Goal: Task Accomplishment & Management: Use online tool/utility

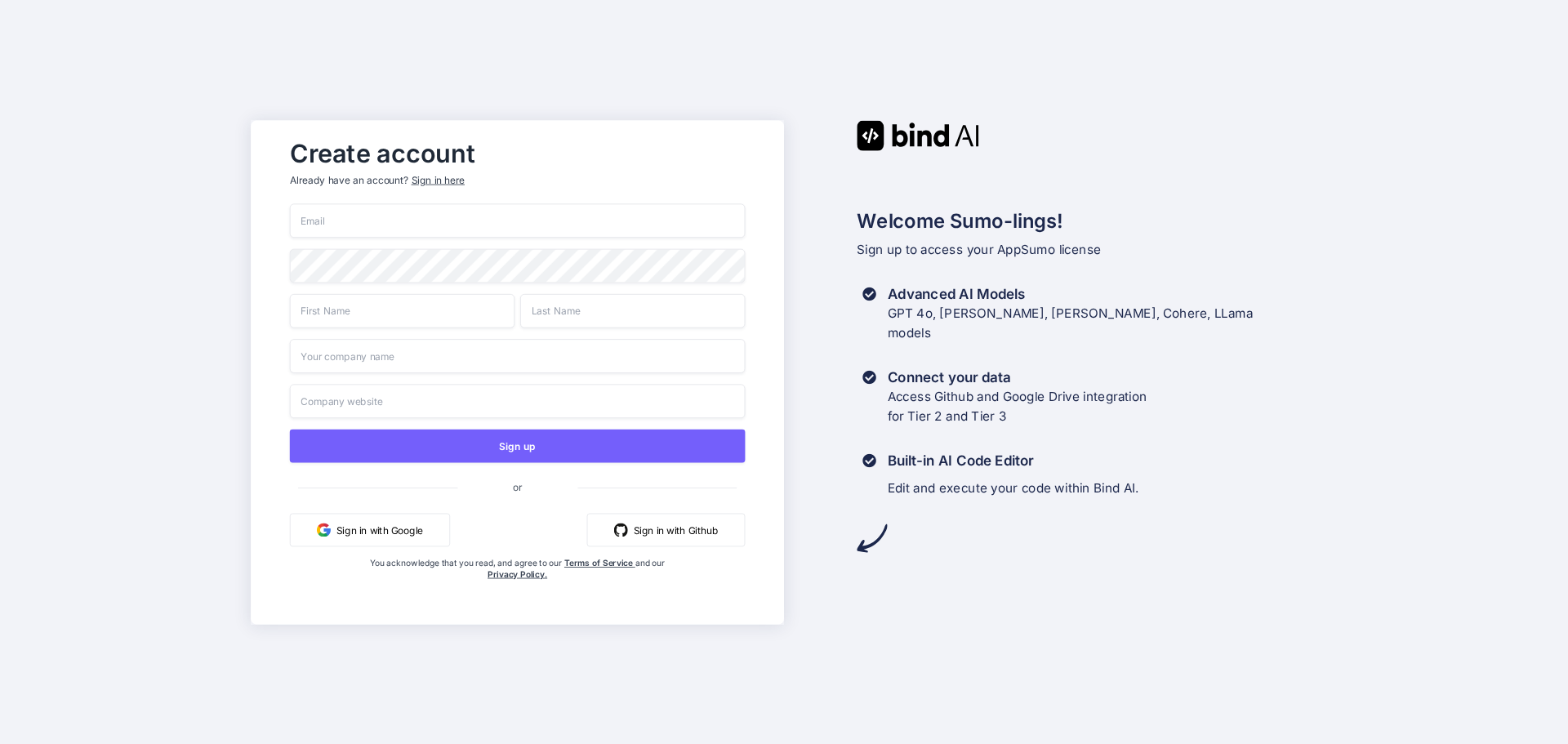
drag, startPoint x: 0, startPoint y: 0, endPoint x: 396, endPoint y: 221, distance: 453.5
click at [396, 221] on input "email" at bounding box center [518, 220] width 456 height 34
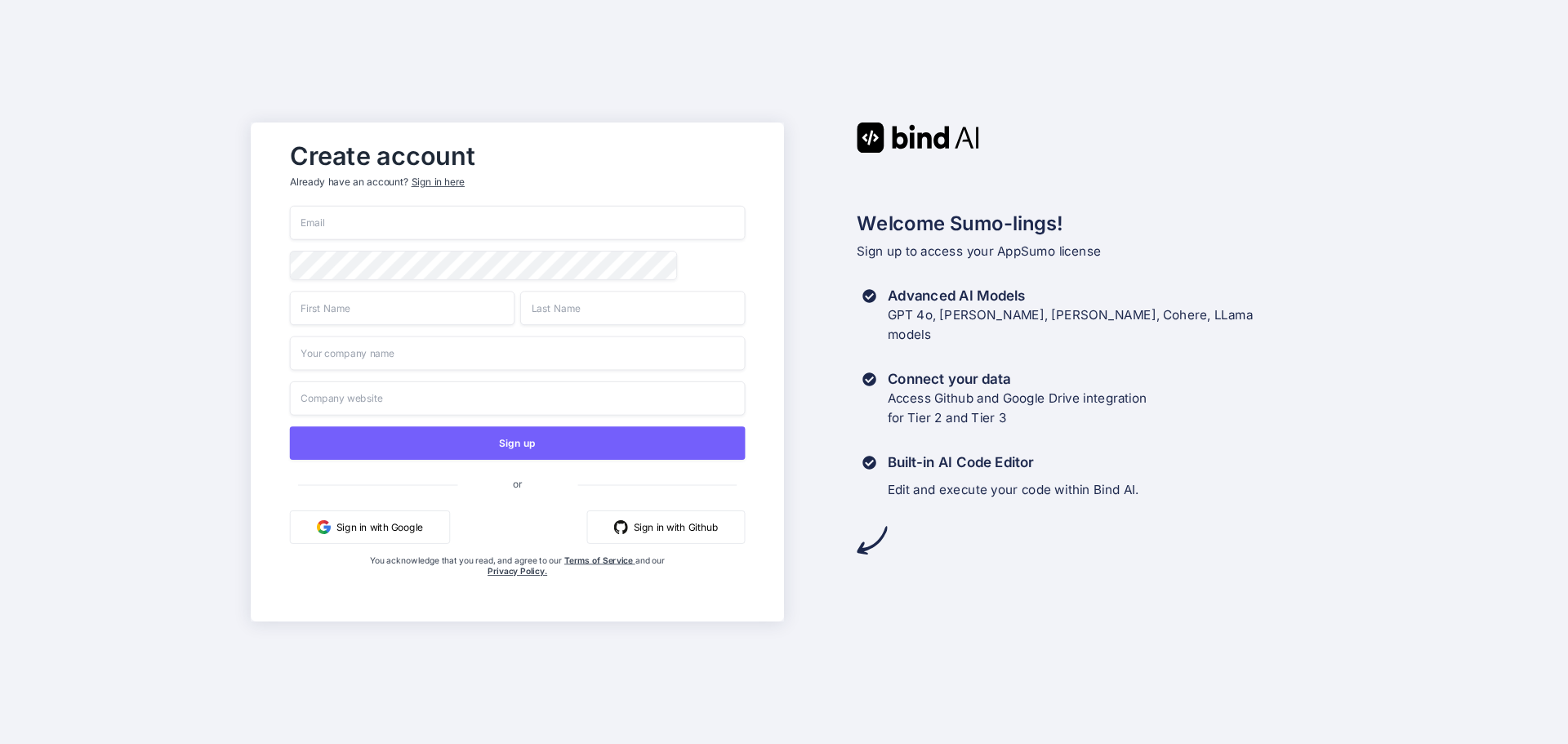
type input "[EMAIL_ADDRESS][DOMAIN_NAME]"
type input "Shahab"
type input "Malik"
type input "The Trustee for Brilliant Migration Club"
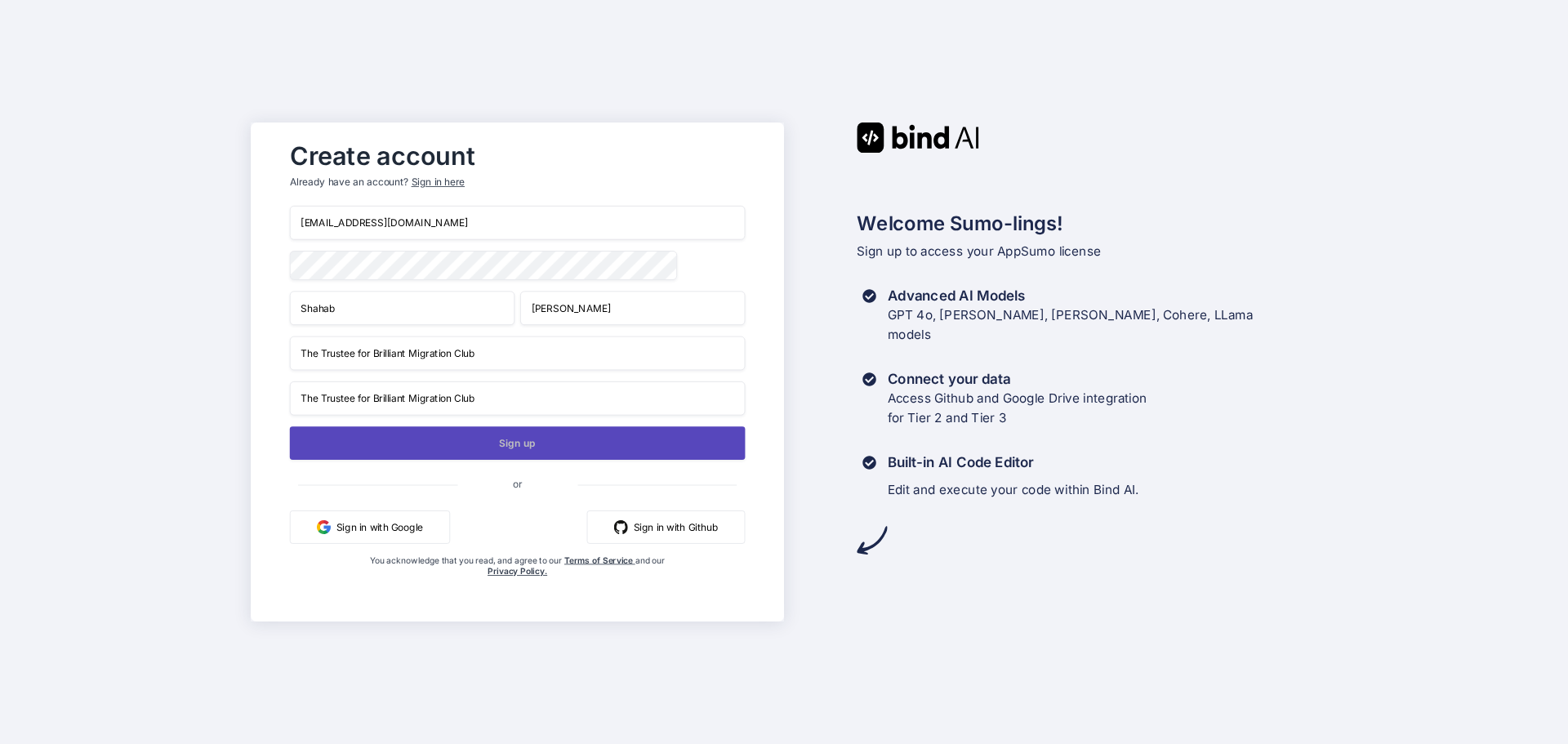
click at [503, 445] on button "Sign up" at bounding box center [518, 443] width 456 height 33
click at [506, 445] on button "Sign up" at bounding box center [518, 443] width 456 height 33
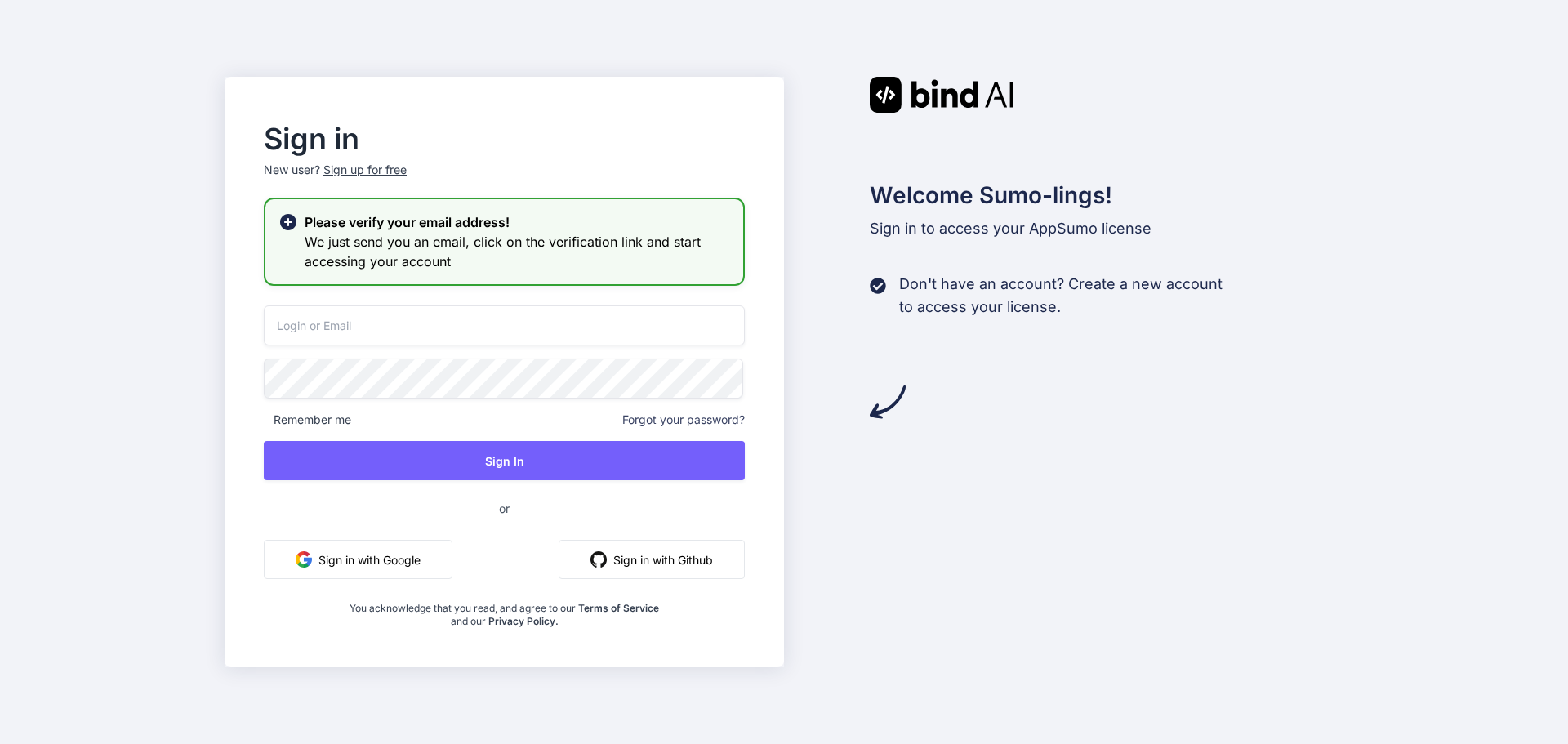
click at [382, 324] on input "email" at bounding box center [504, 325] width 481 height 40
type input "[EMAIL_ADDRESS][DOMAIN_NAME]"
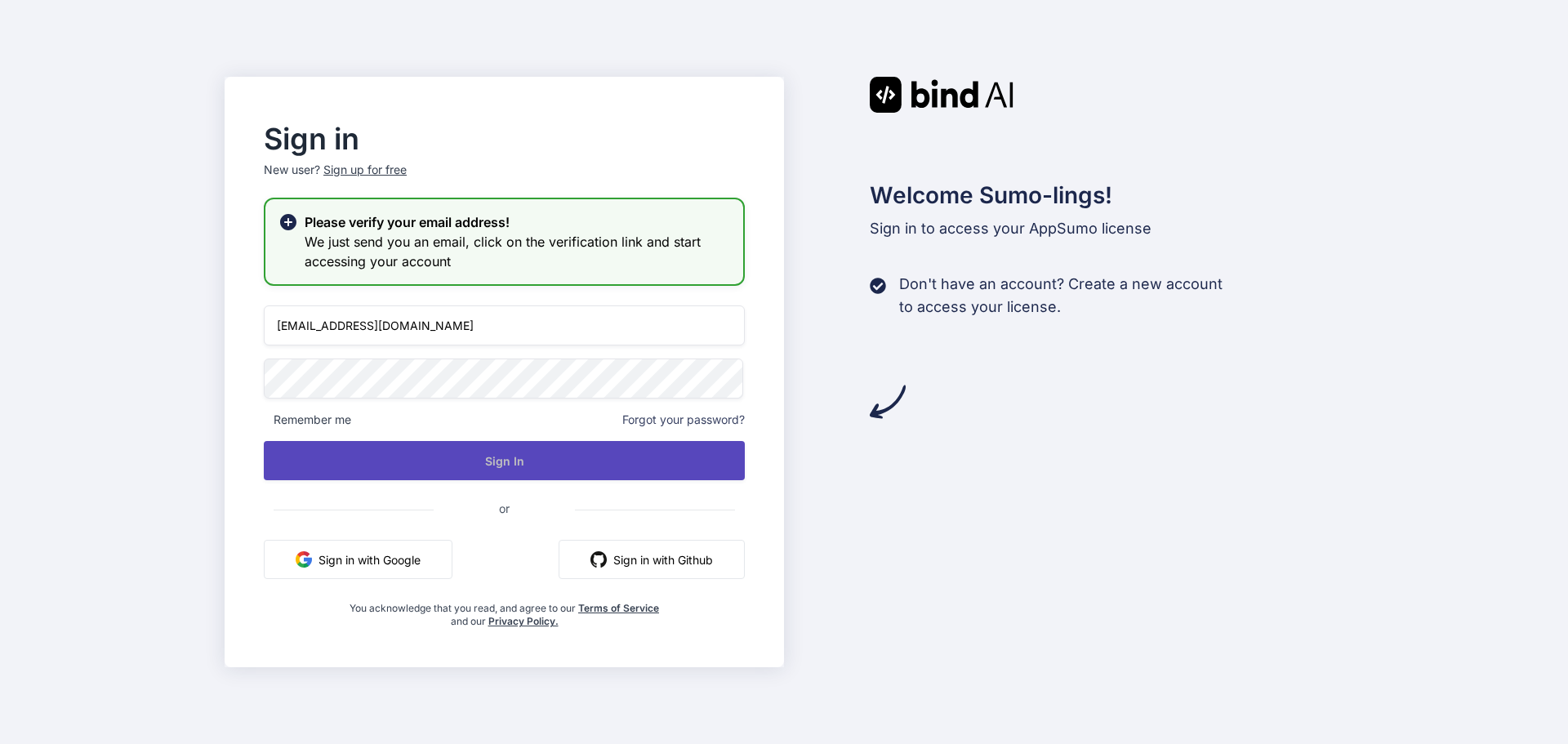
click at [497, 463] on button "Sign In" at bounding box center [504, 461] width 481 height 40
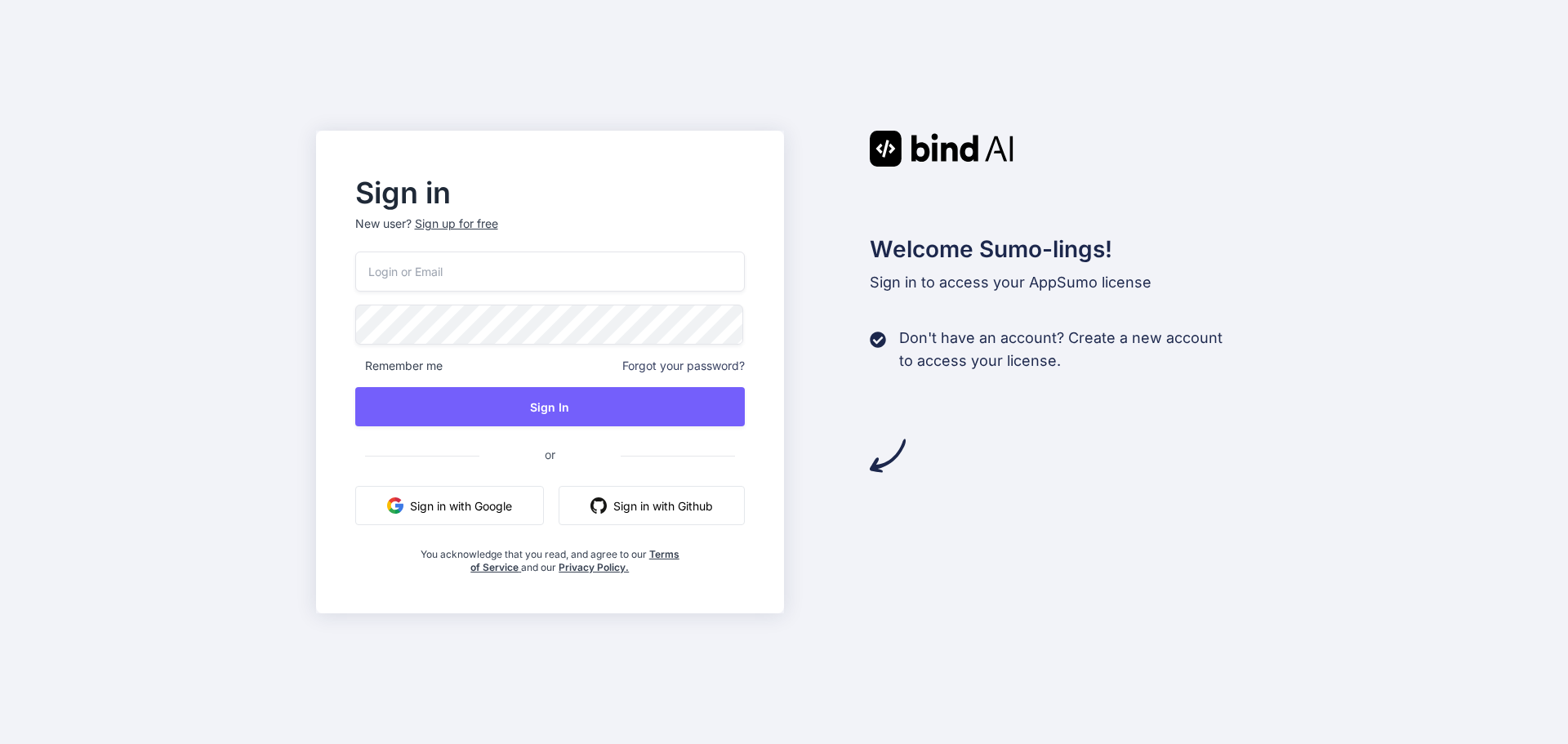
click at [500, 269] on input "email" at bounding box center [550, 271] width 391 height 40
type input "[EMAIL_ADDRESS][DOMAIN_NAME]"
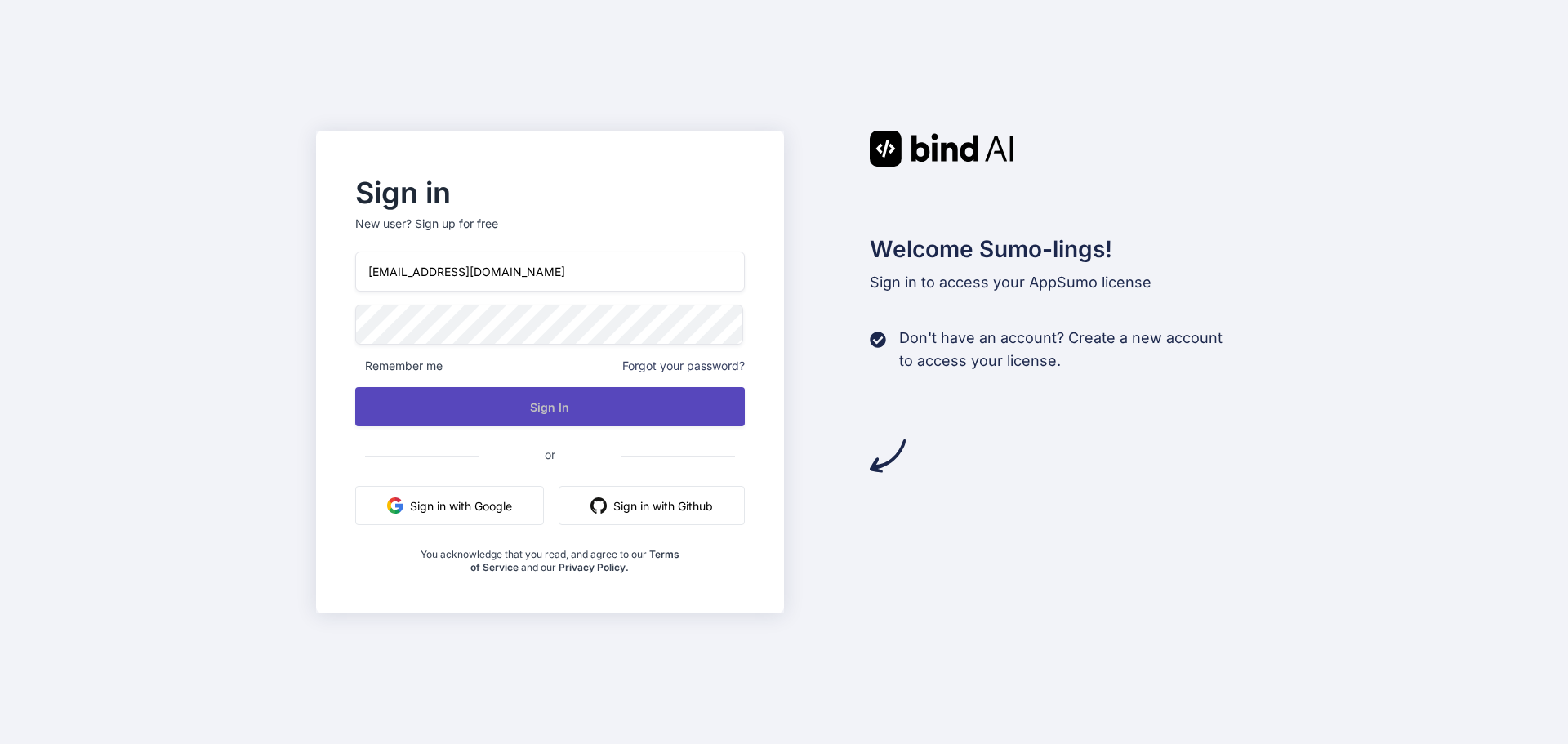
click at [544, 416] on button "Sign In" at bounding box center [550, 407] width 391 height 40
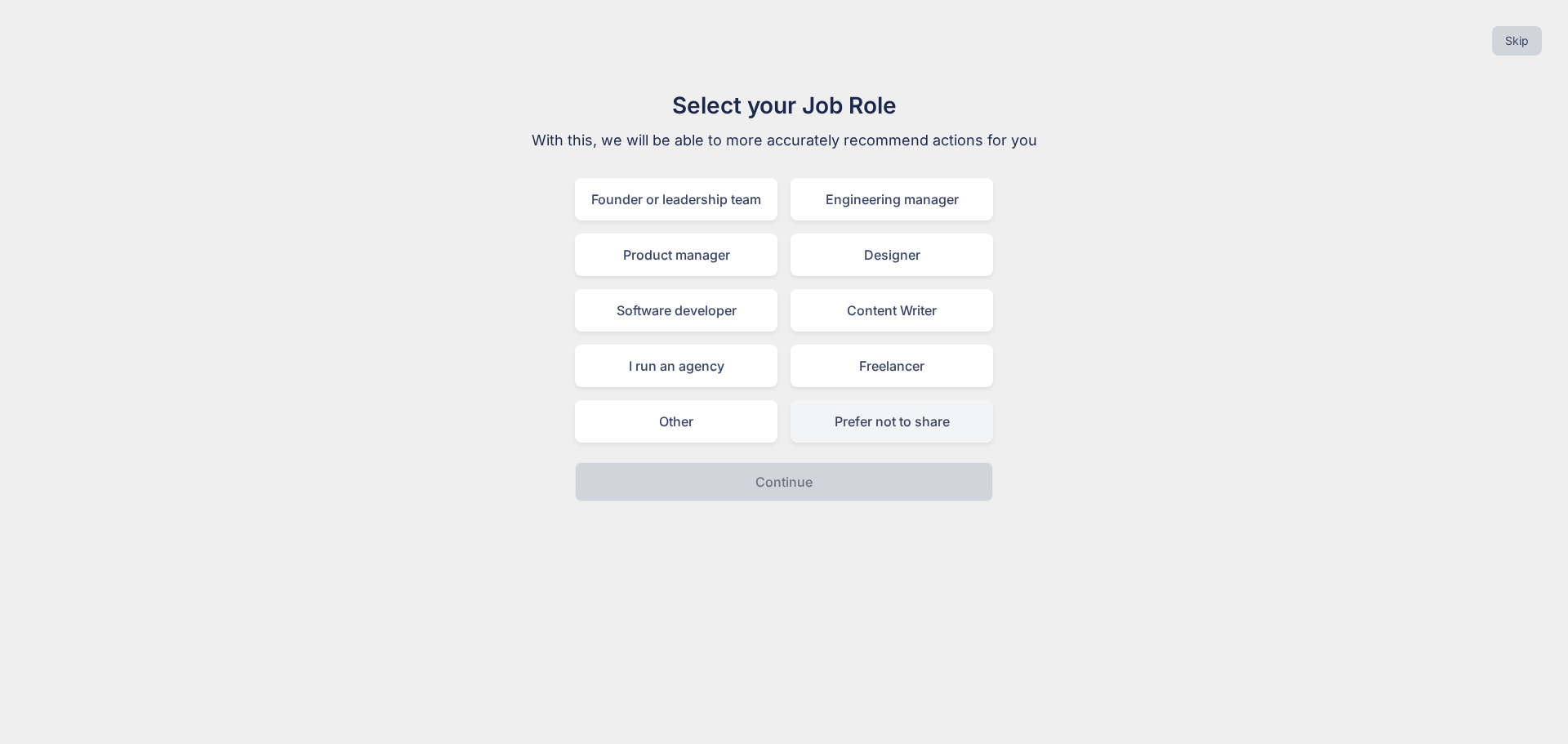
click at [857, 432] on div "Prefer not to share" at bounding box center [891, 421] width 202 height 42
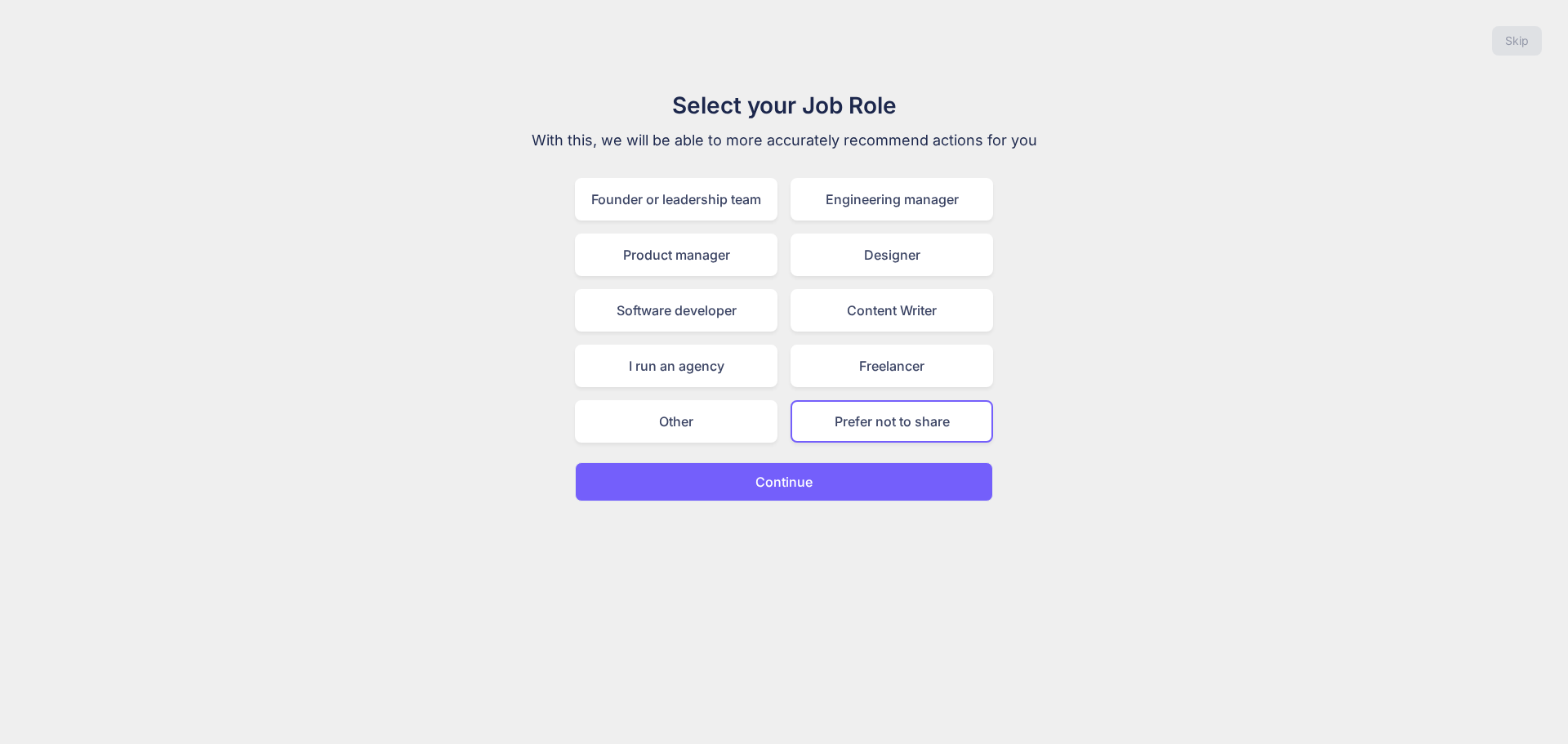
click at [791, 483] on p "Continue" at bounding box center [784, 482] width 58 height 20
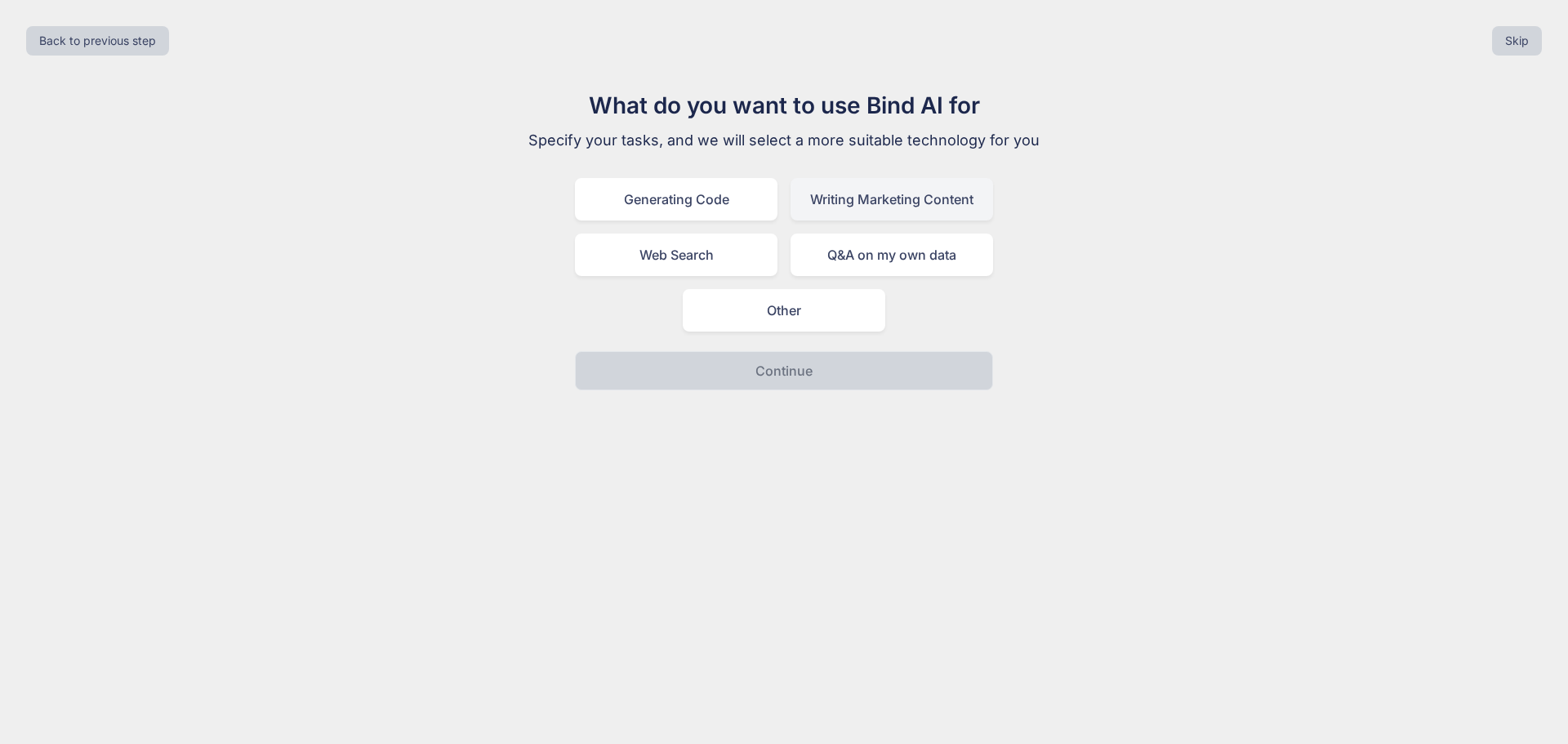
click at [871, 209] on div "Writing Marketing Content" at bounding box center [891, 199] width 202 height 42
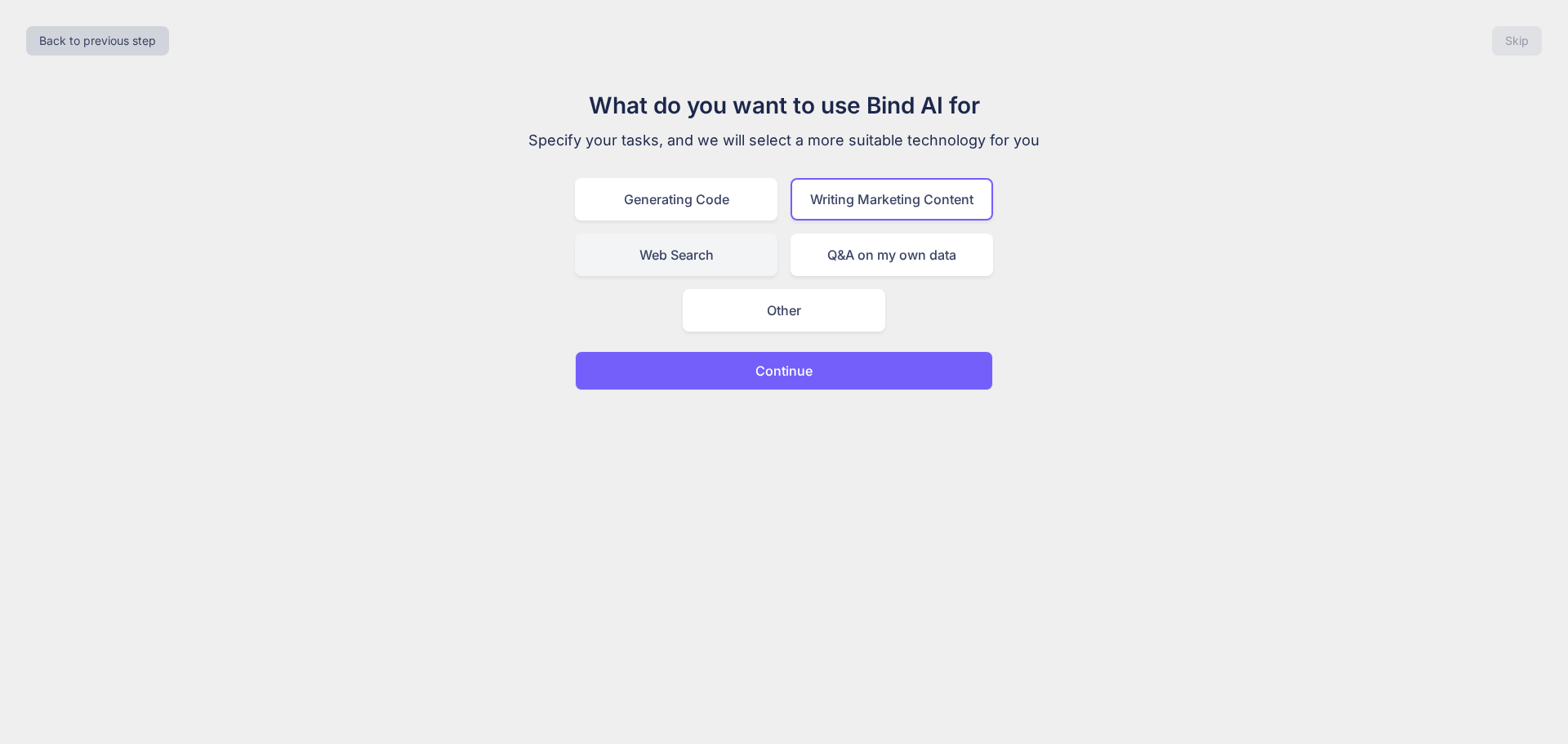
click at [731, 267] on div "Web Search" at bounding box center [676, 254] width 202 height 42
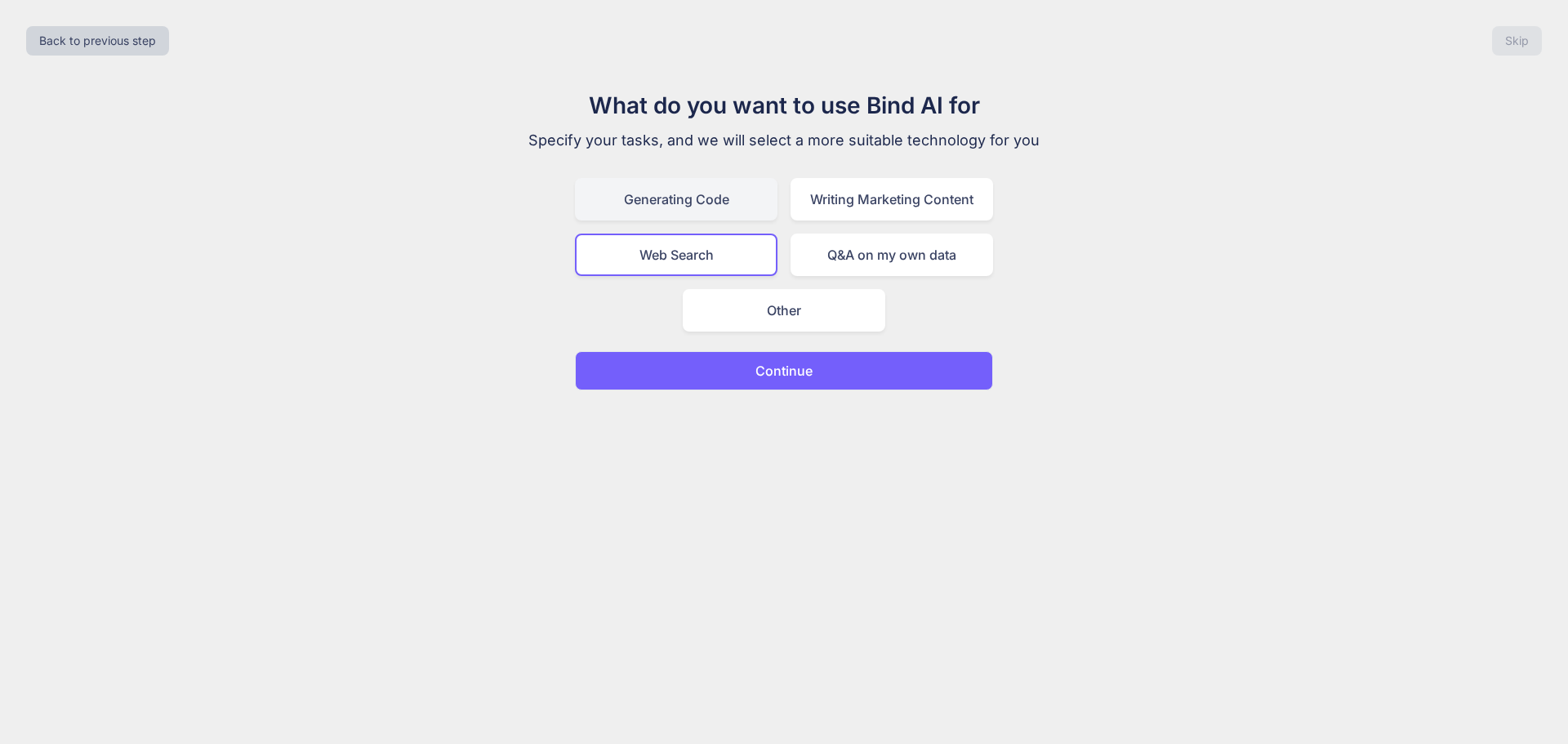
click at [734, 210] on div "Generating Code" at bounding box center [676, 199] width 202 height 42
click at [793, 373] on p "Continue" at bounding box center [784, 371] width 58 height 20
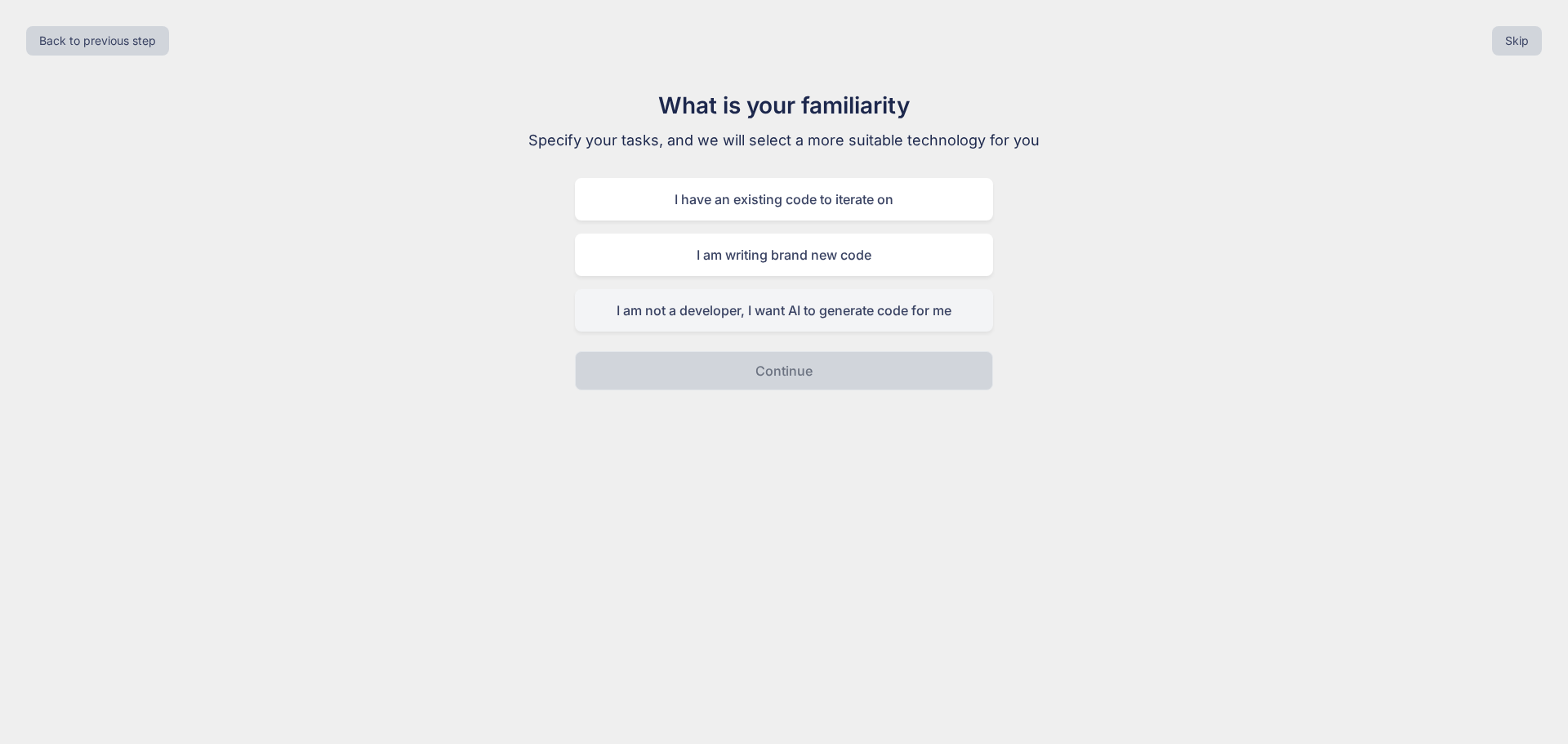
click at [757, 316] on div "I am not a developer, I want AI to generate code for me" at bounding box center [784, 310] width 418 height 42
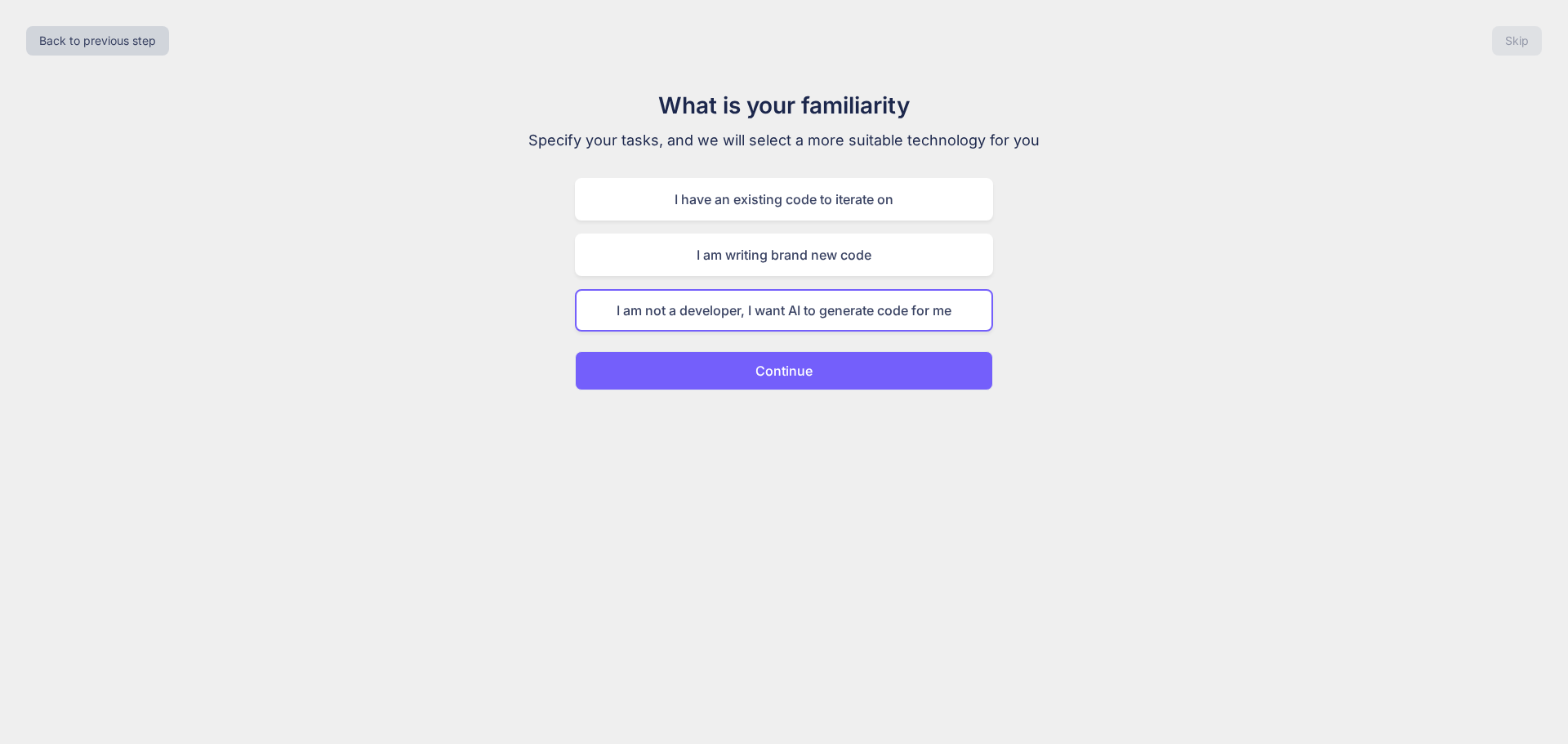
click at [756, 366] on p "Continue" at bounding box center [784, 371] width 58 height 20
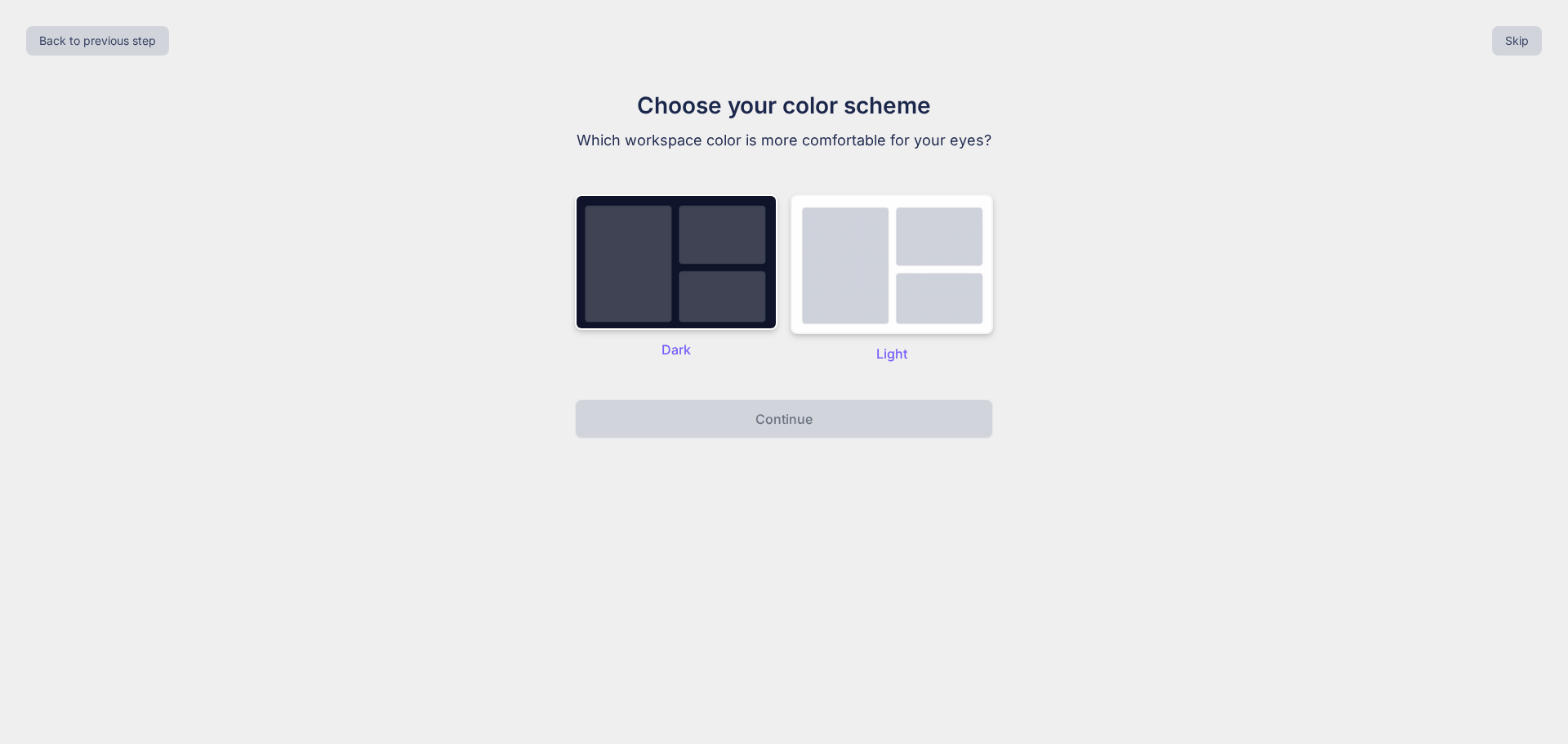
click at [835, 300] on img at bounding box center [891, 263] width 202 height 139
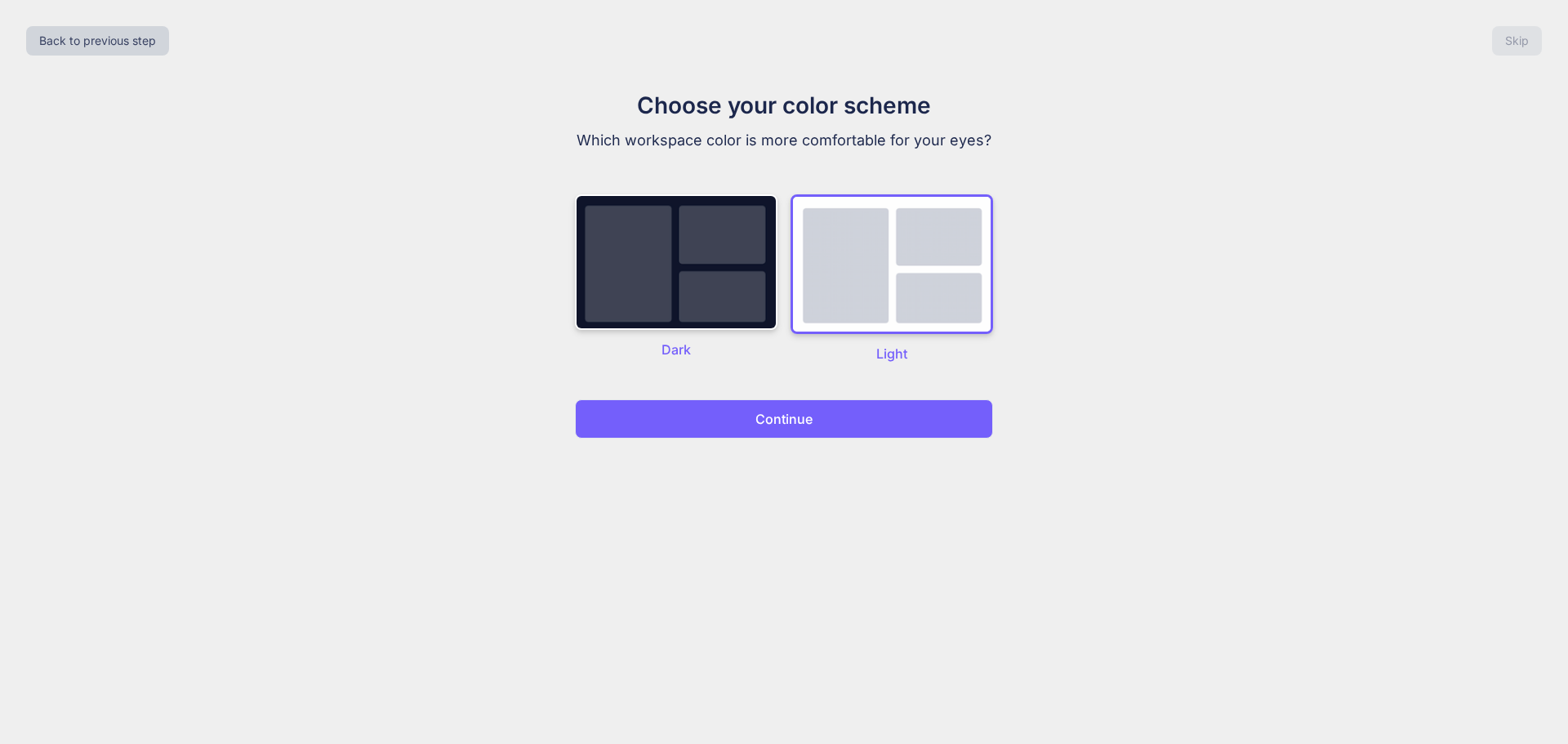
click at [777, 422] on p "Continue" at bounding box center [784, 419] width 58 height 20
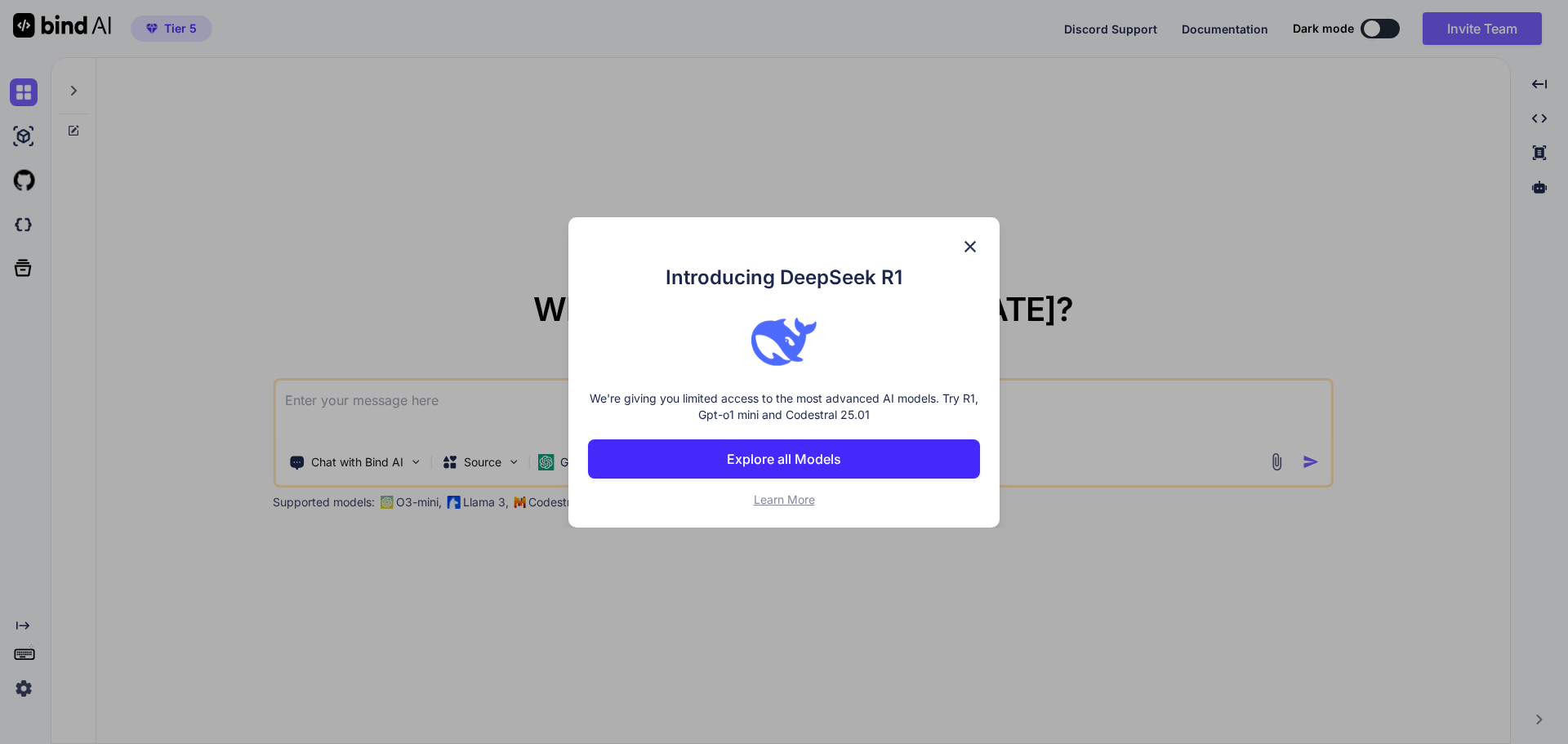
click at [793, 462] on p "Explore all Models" at bounding box center [784, 459] width 114 height 20
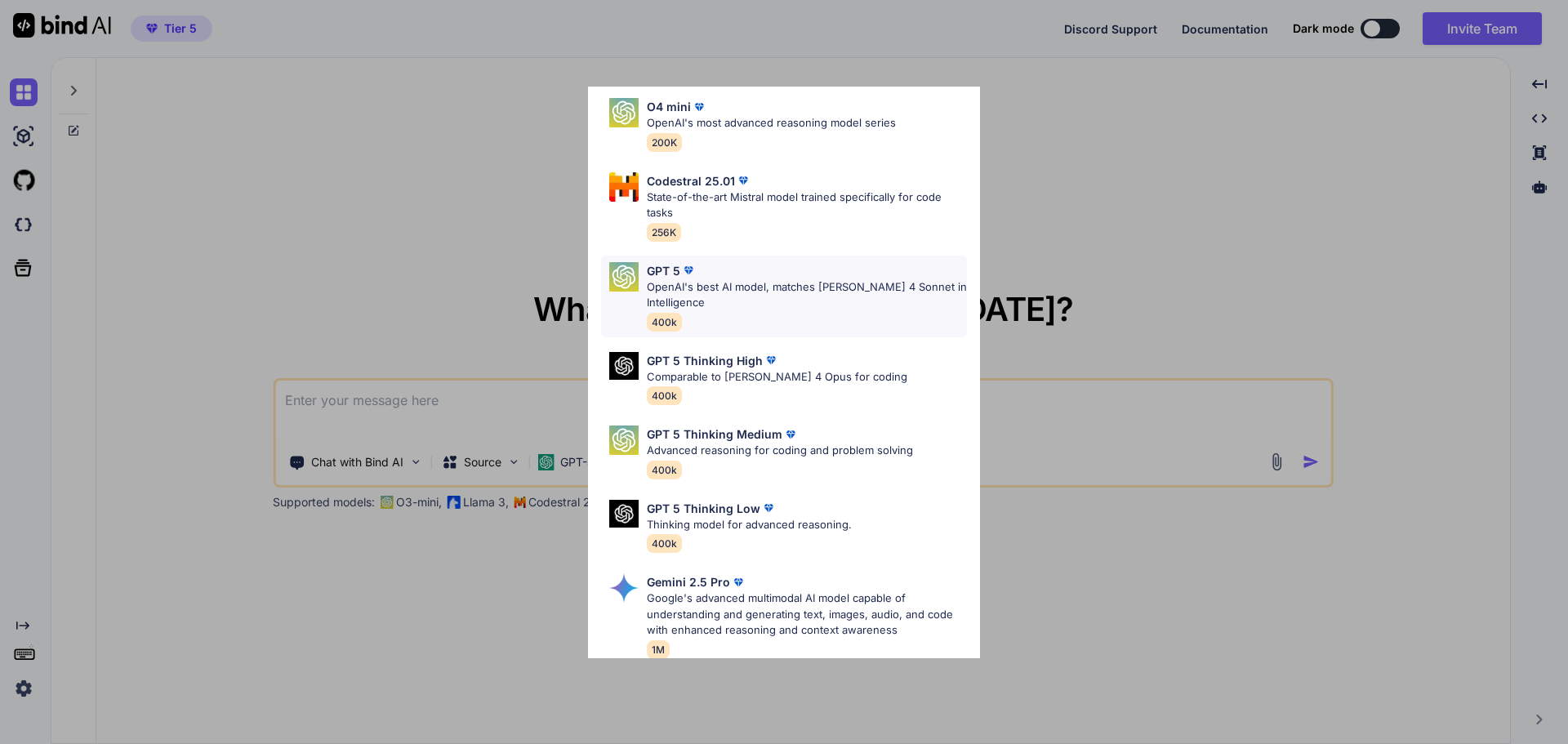
scroll to position [245, 0]
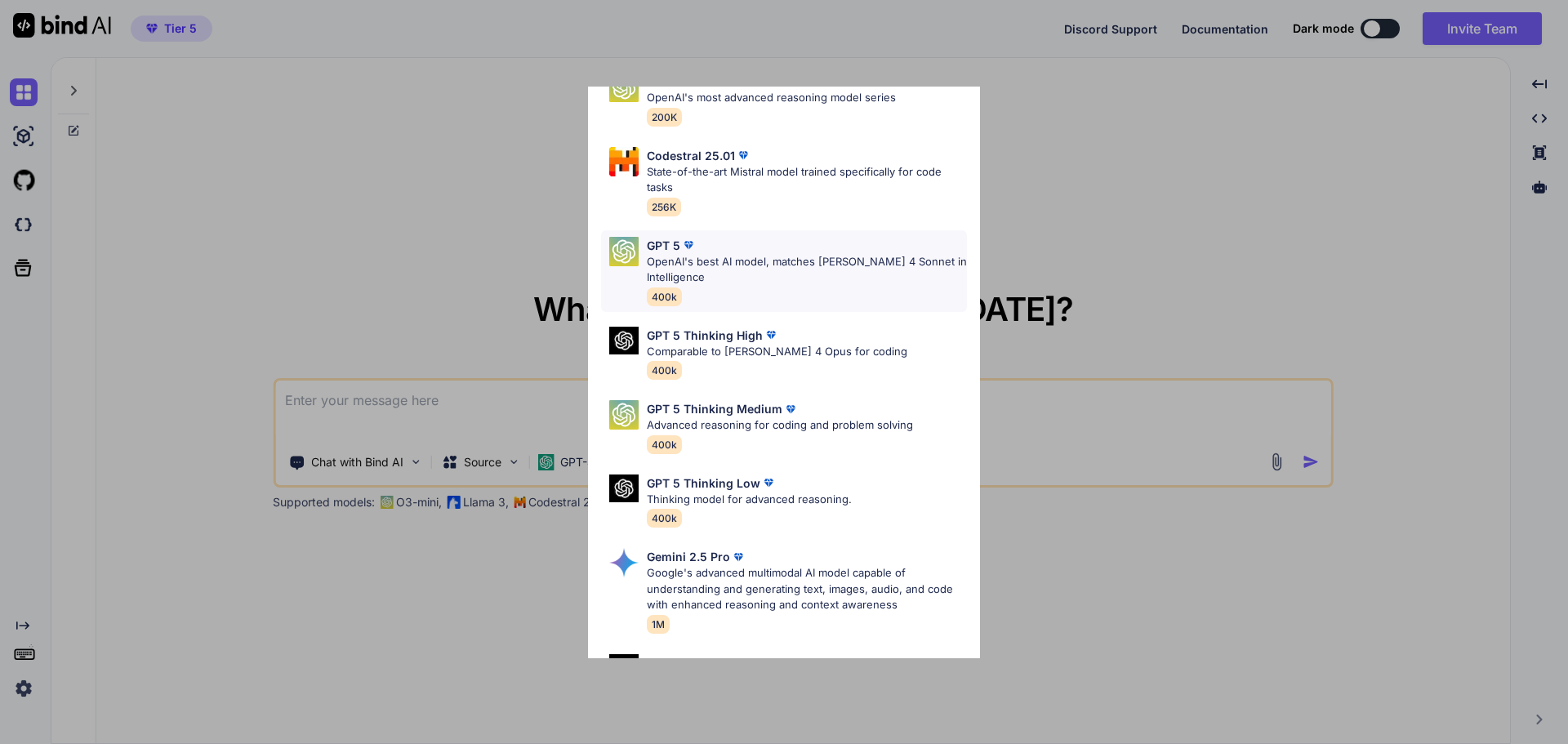
click at [736, 276] on p "OpenAI's best AI model, matches Claude 4 Sonnet in Intelligence" at bounding box center [807, 270] width 320 height 31
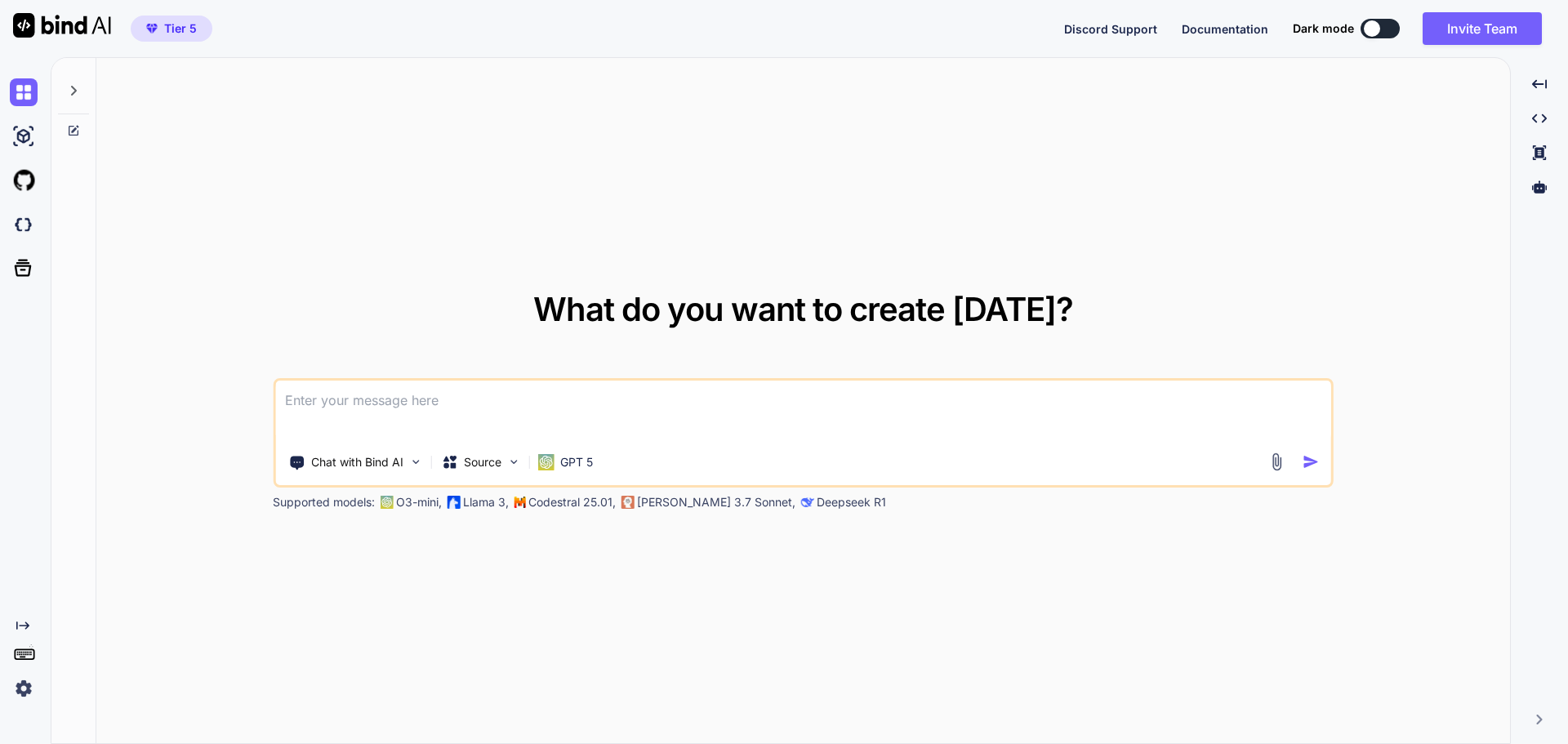
click at [445, 403] on textarea at bounding box center [802, 411] width 1056 height 60
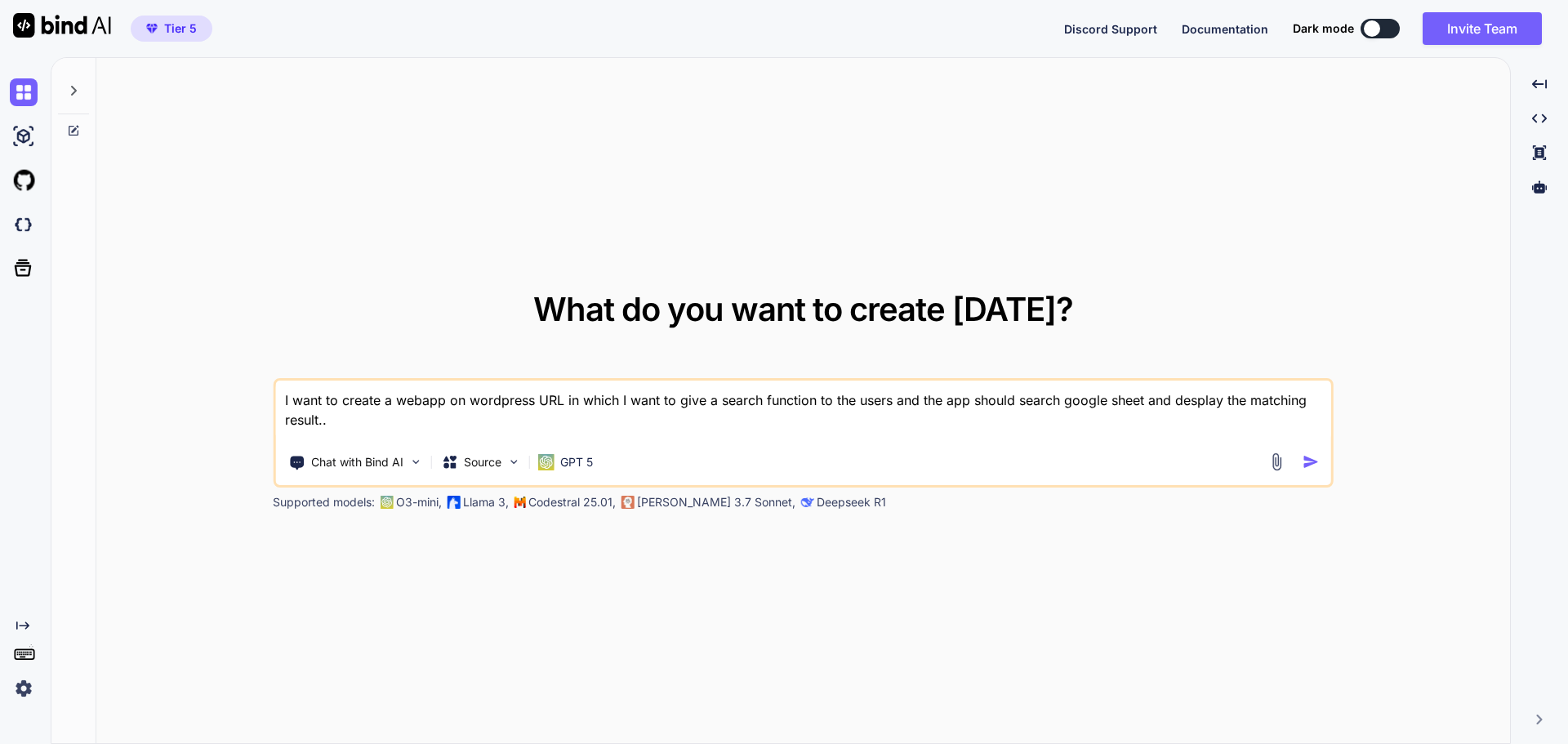
type textarea "I want to create a webapp on wordpress URL in which I want to give a search fun…"
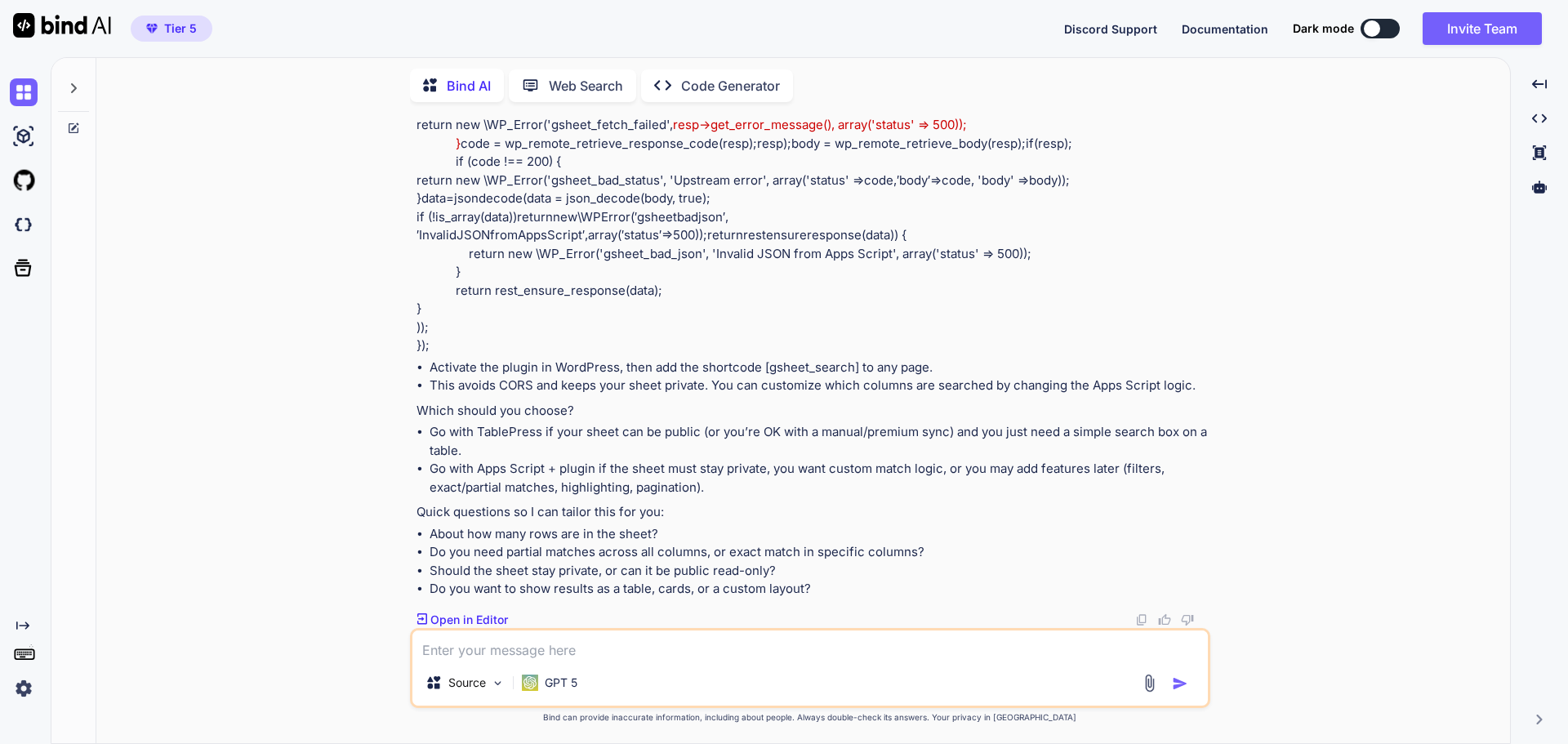
scroll to position [2039, 0]
click at [486, 618] on p "Open in Editor" at bounding box center [469, 620] width 77 height 16
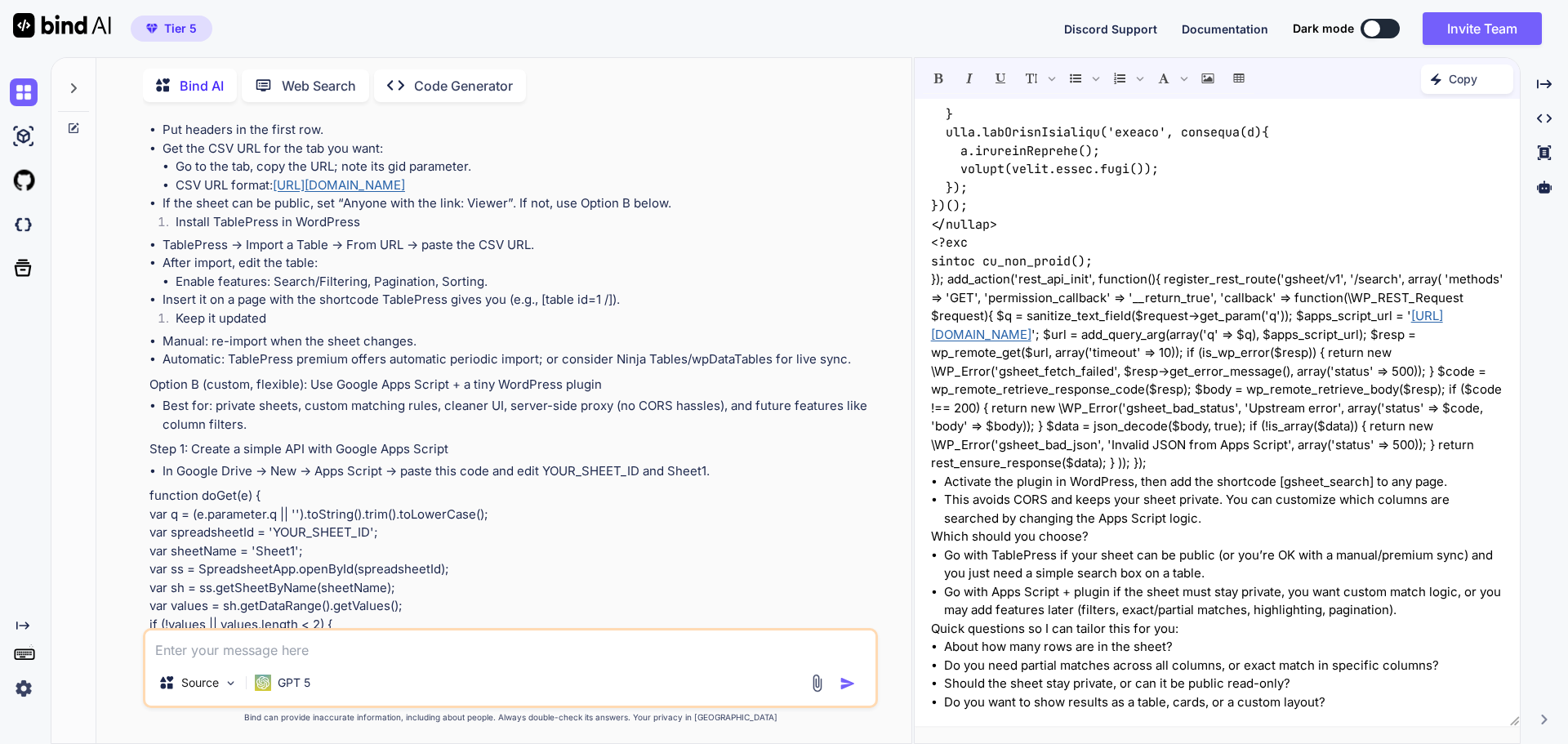
scroll to position [0, 0]
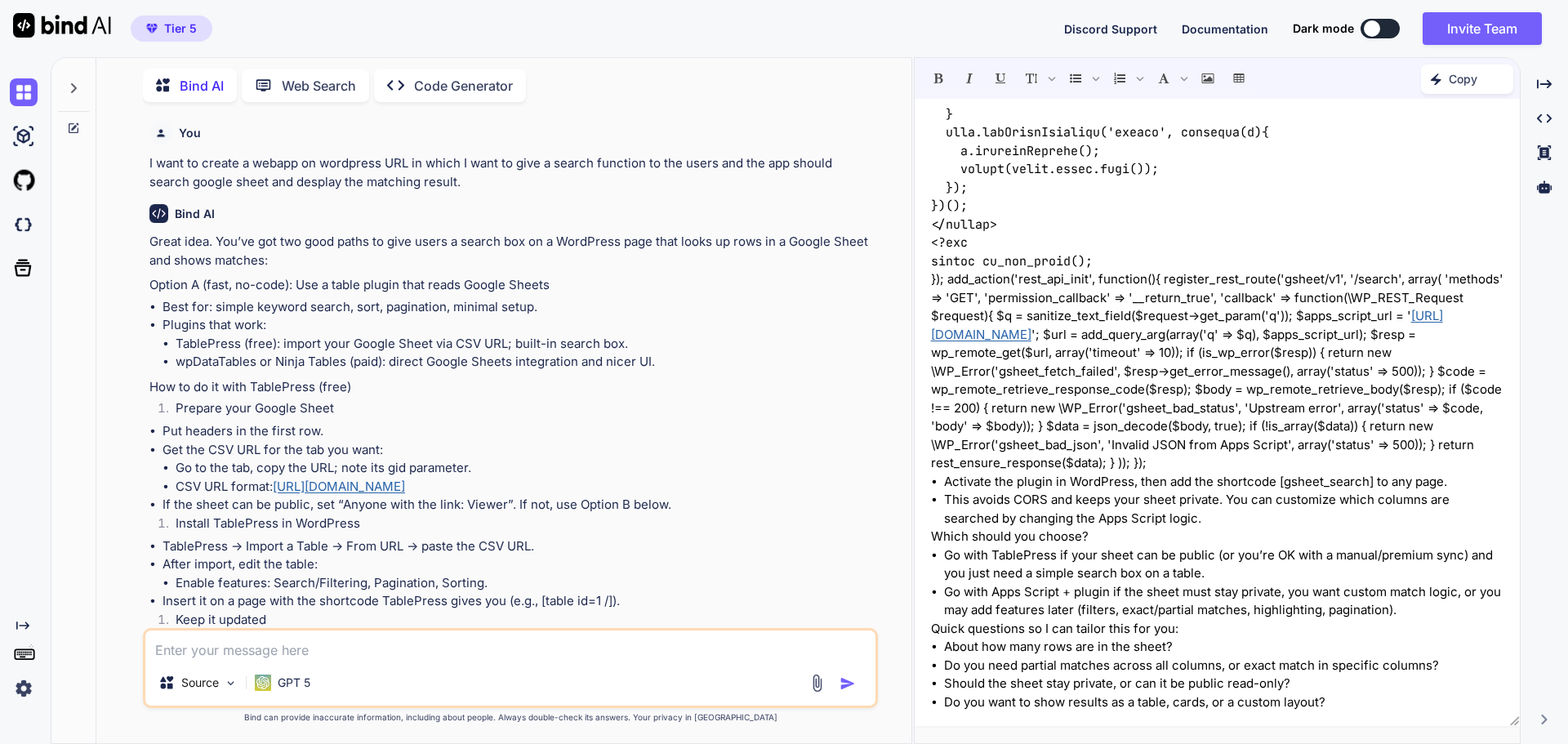
click at [499, 76] on p "Code Generator" at bounding box center [464, 86] width 99 height 20
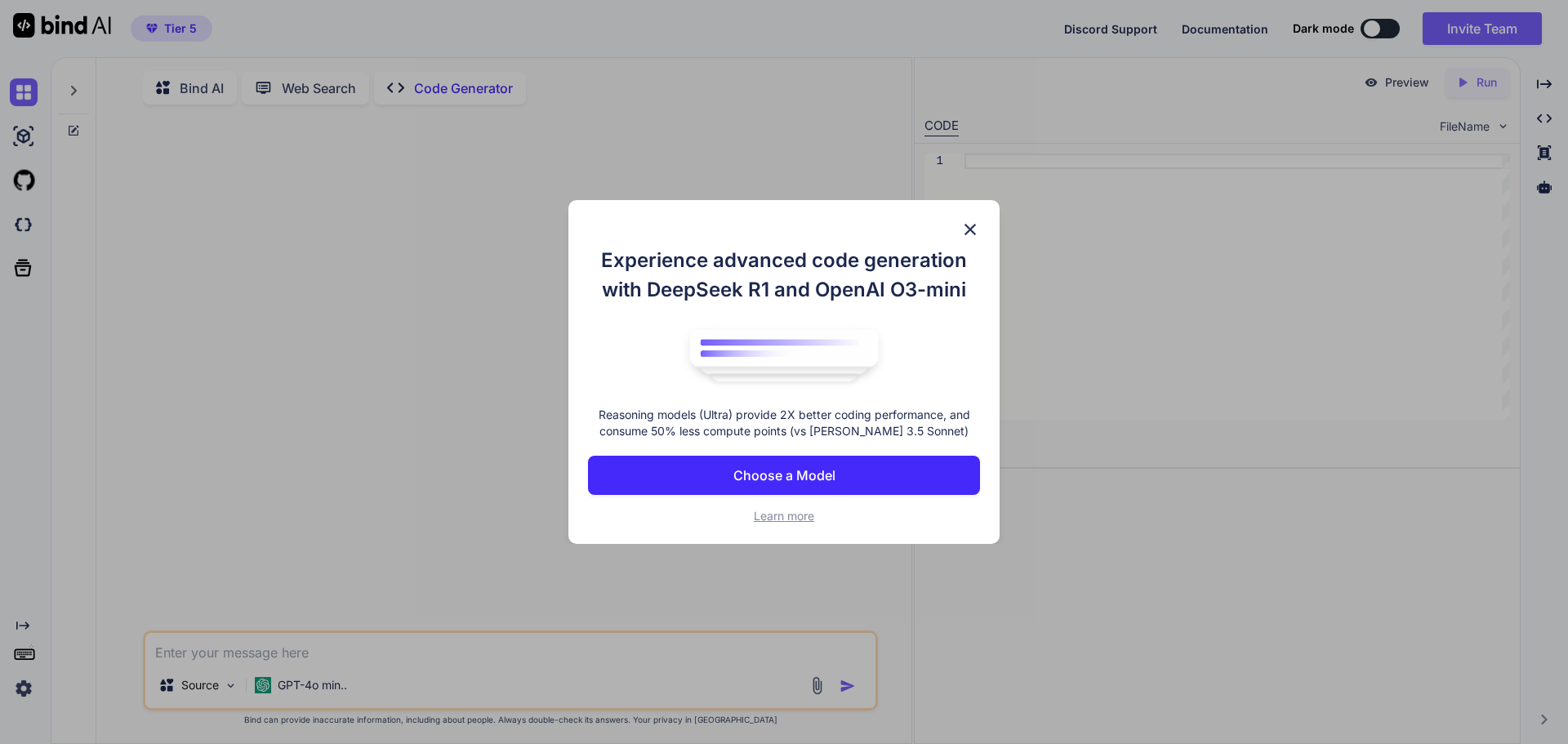
click at [799, 473] on p "Choose a Model" at bounding box center [784, 475] width 102 height 20
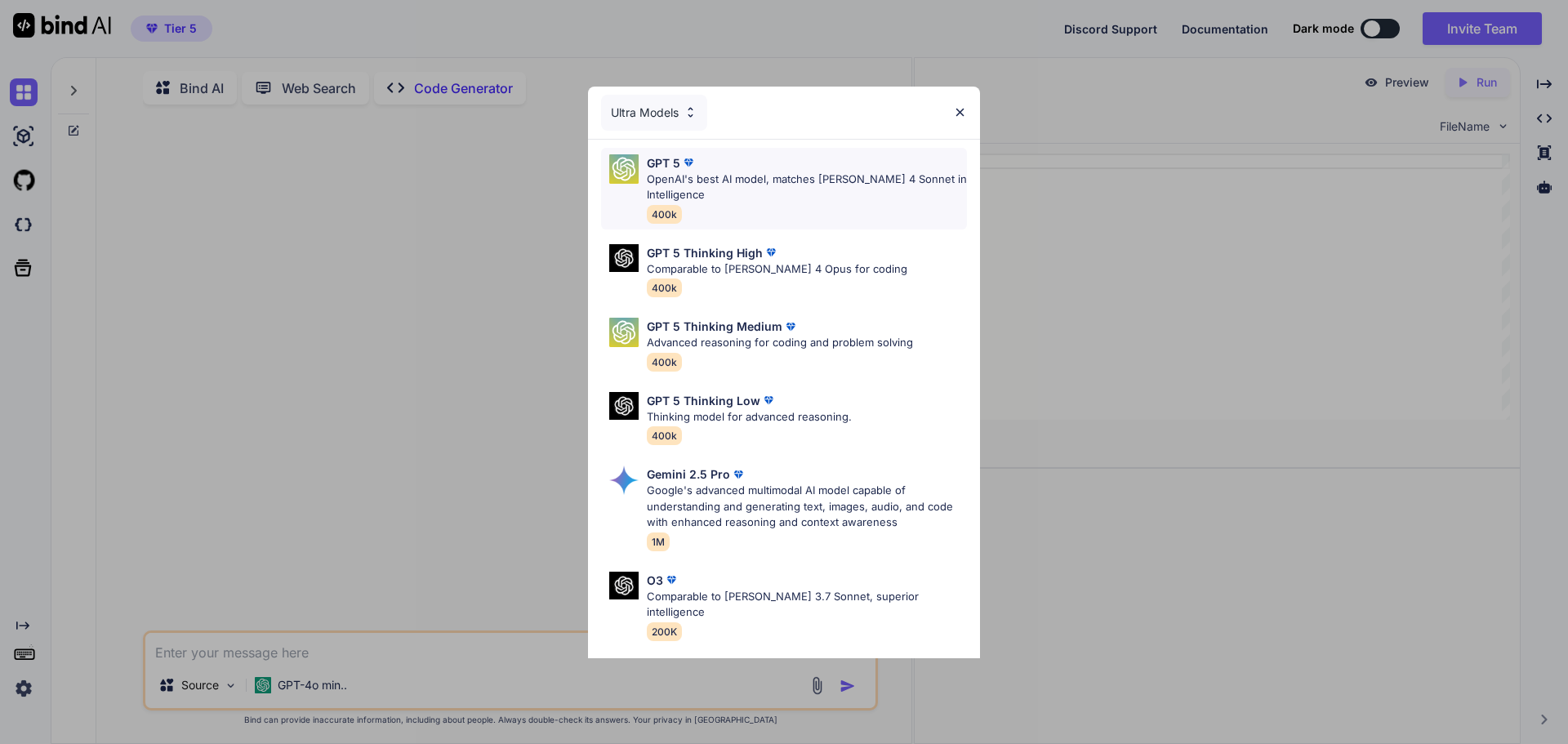
click at [723, 173] on p "OpenAI's best AI model, matches Claude 4 Sonnet in Intelligence" at bounding box center [807, 187] width 320 height 31
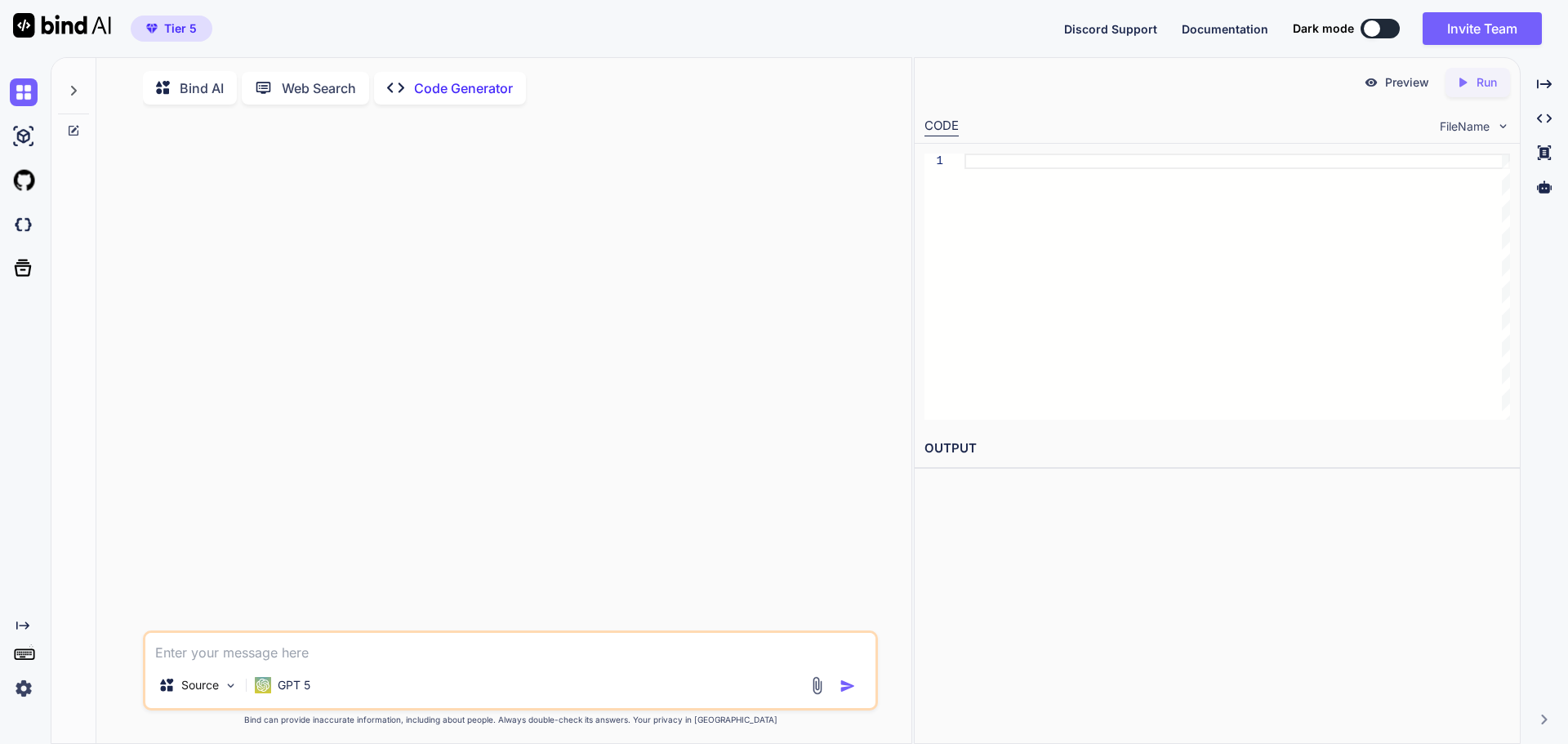
click at [334, 658] on textarea at bounding box center [510, 648] width 731 height 30
type textarea "creat a short code for me that I should add to wordpress and a call button alwa…"
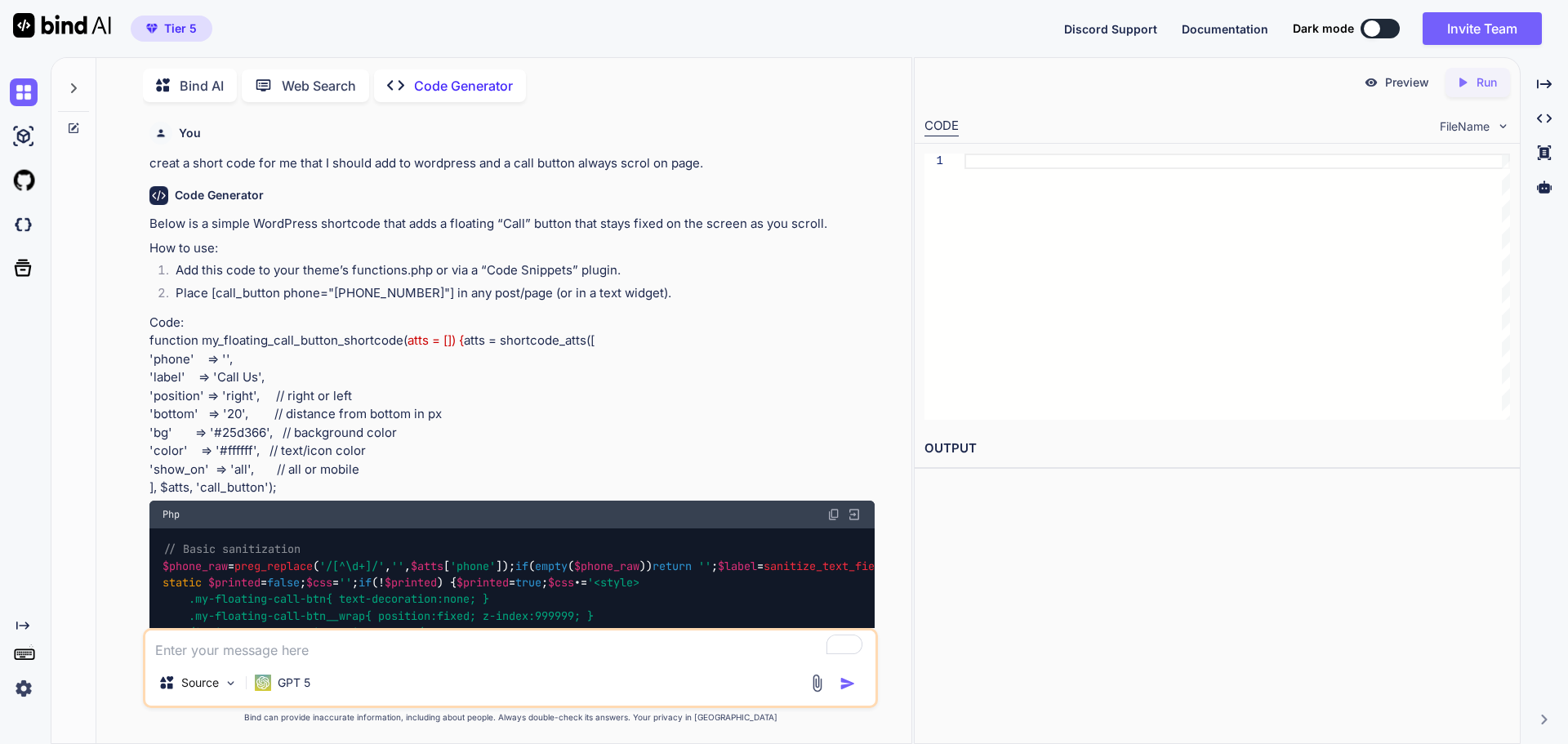
click at [952, 127] on div "CODE" at bounding box center [942, 127] width 34 height 20
click at [992, 161] on div at bounding box center [1237, 287] width 545 height 266
click at [29, 91] on img at bounding box center [23, 92] width 28 height 28
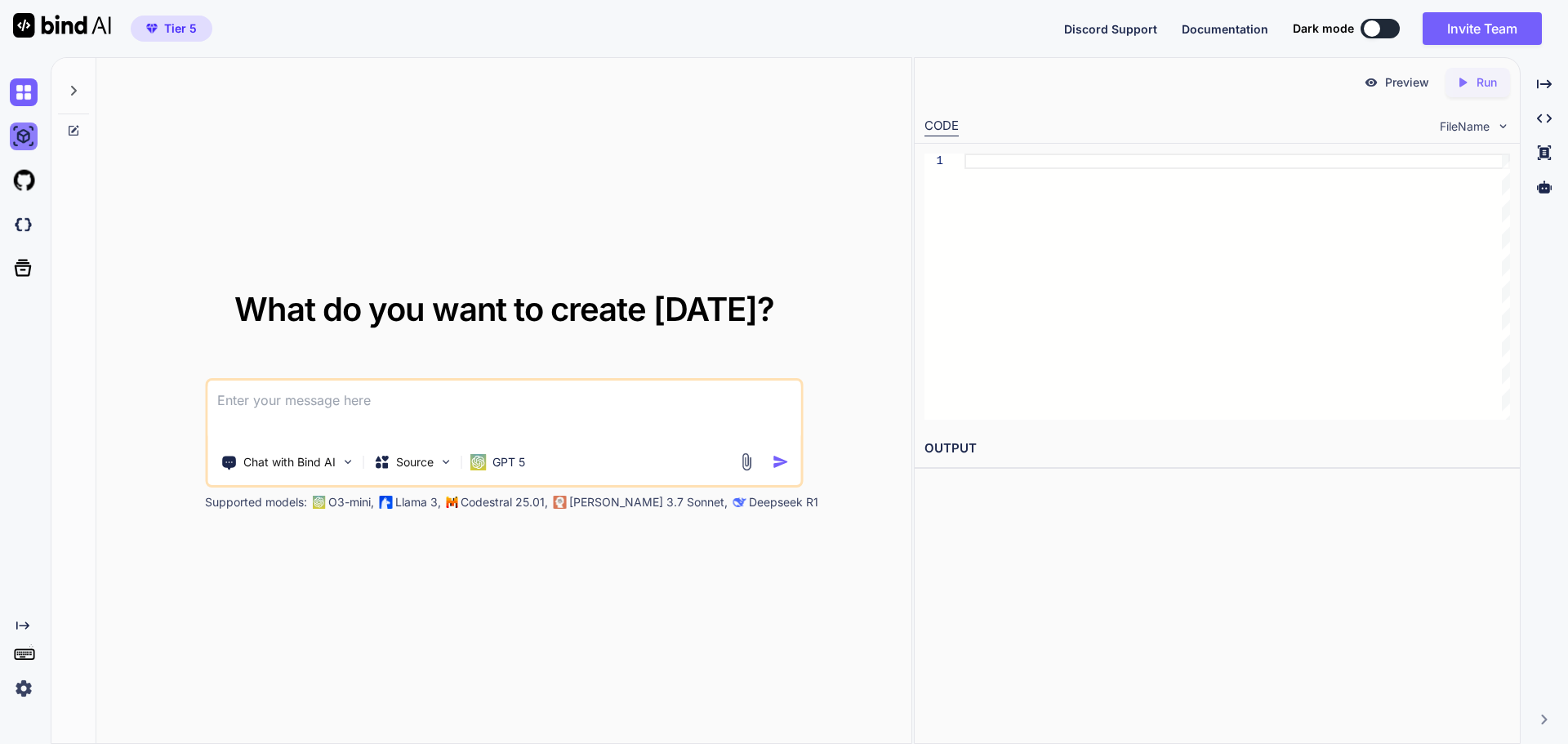
click at [24, 128] on img at bounding box center [23, 136] width 28 height 28
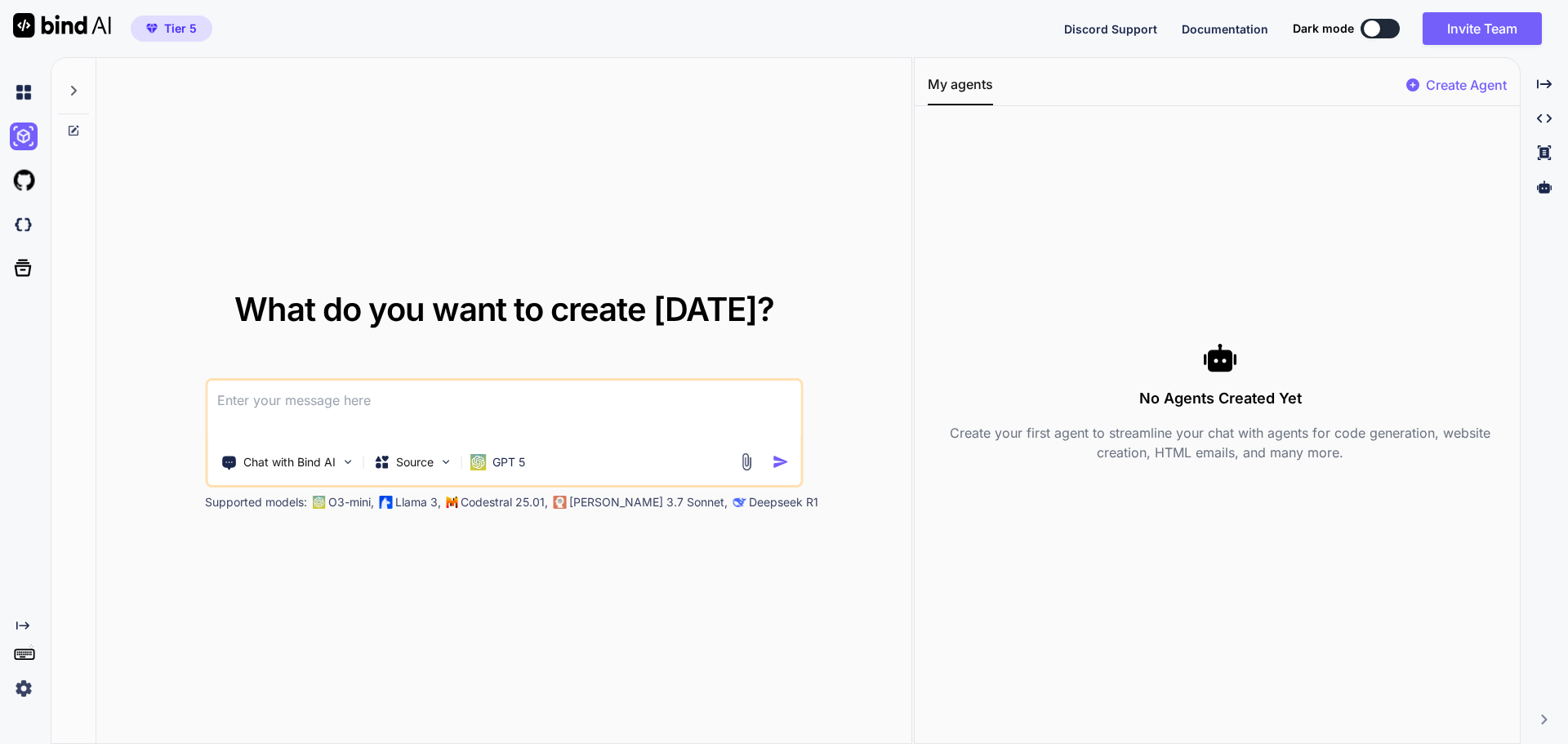
click at [1451, 94] on p "Create Agent" at bounding box center [1466, 85] width 81 height 20
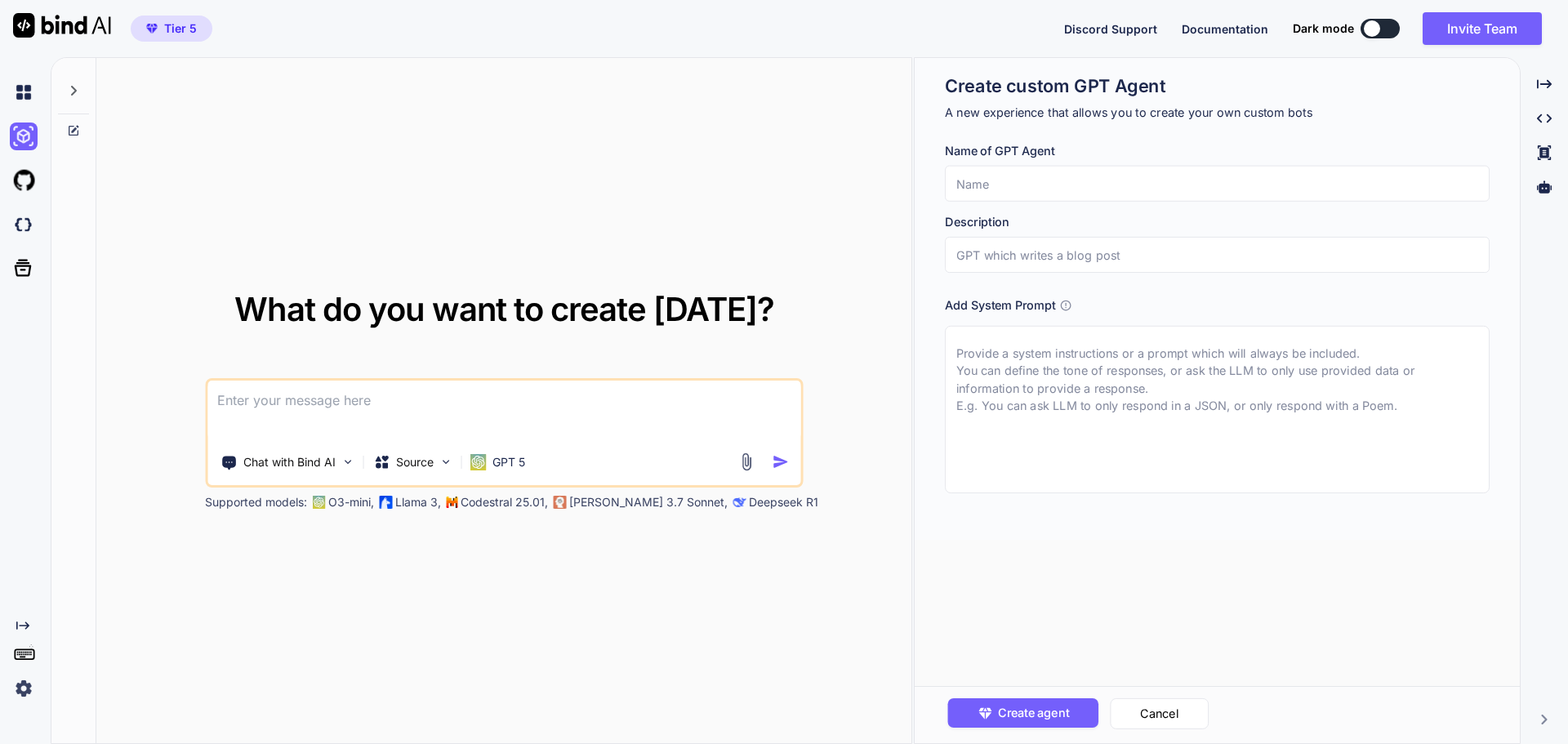
click at [1227, 29] on span "Documentation" at bounding box center [1225, 29] width 86 height 13
click at [25, 139] on img at bounding box center [23, 136] width 28 height 28
click at [29, 183] on img at bounding box center [23, 180] width 28 height 28
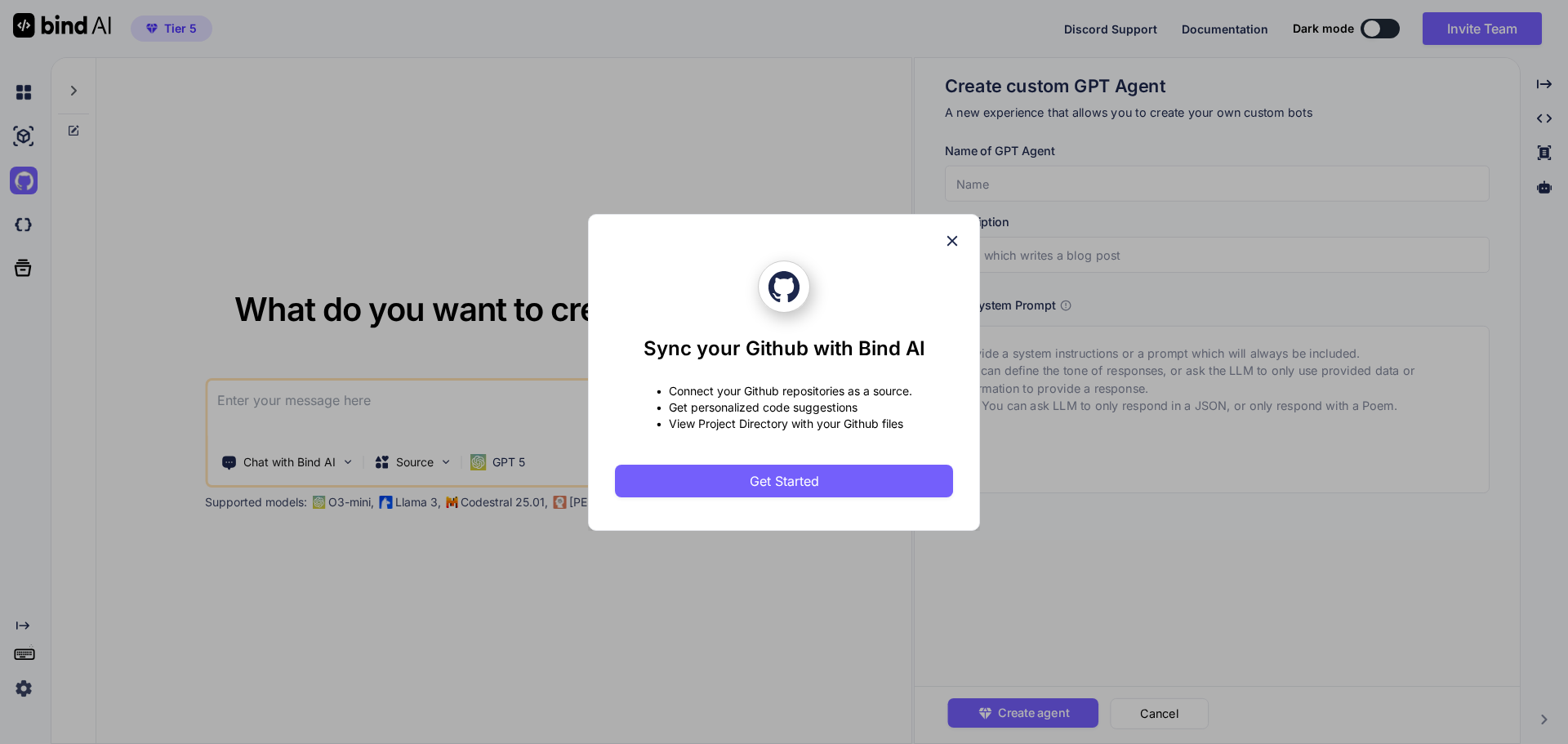
click at [952, 241] on icon at bounding box center [953, 241] width 11 height 11
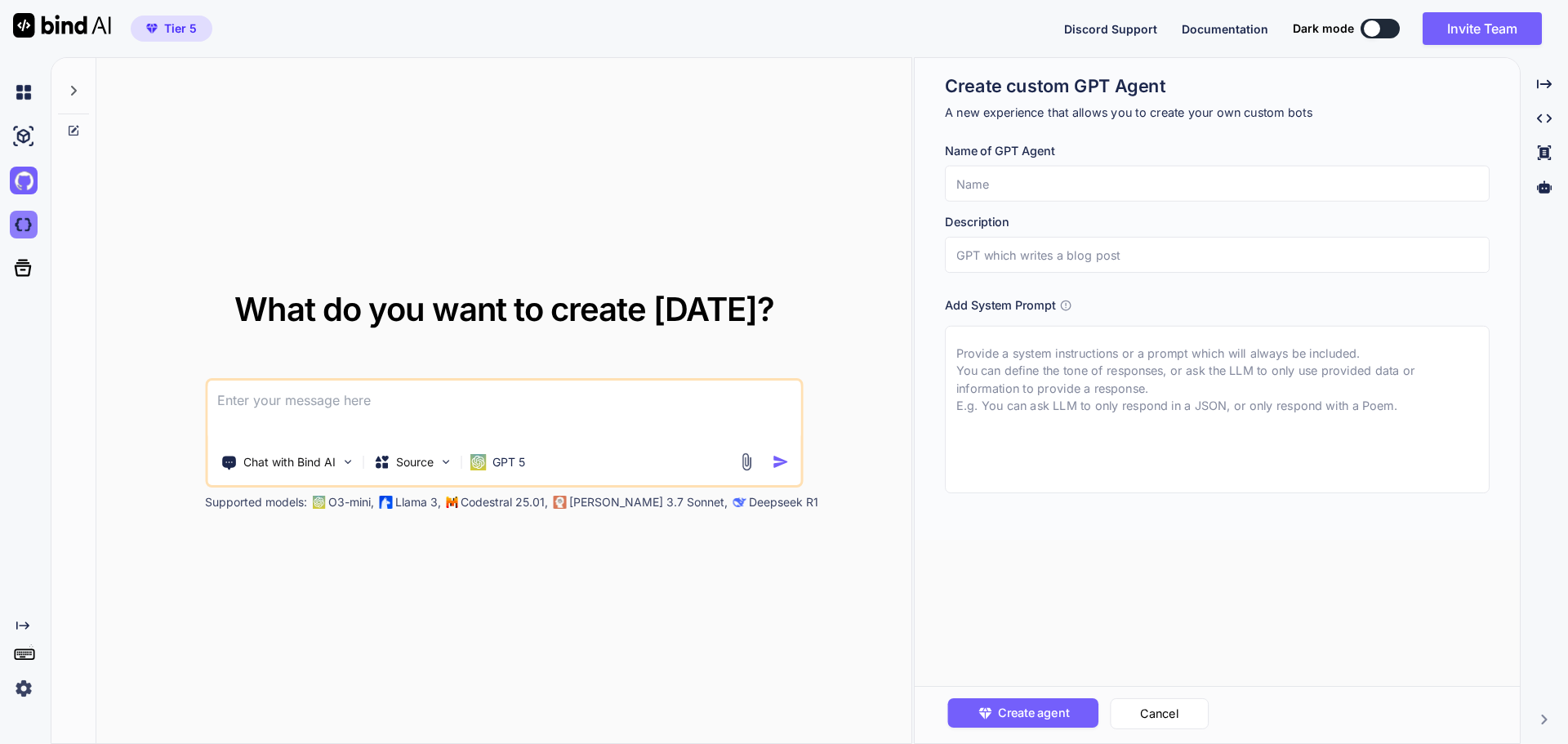
click at [26, 228] on img at bounding box center [23, 225] width 28 height 28
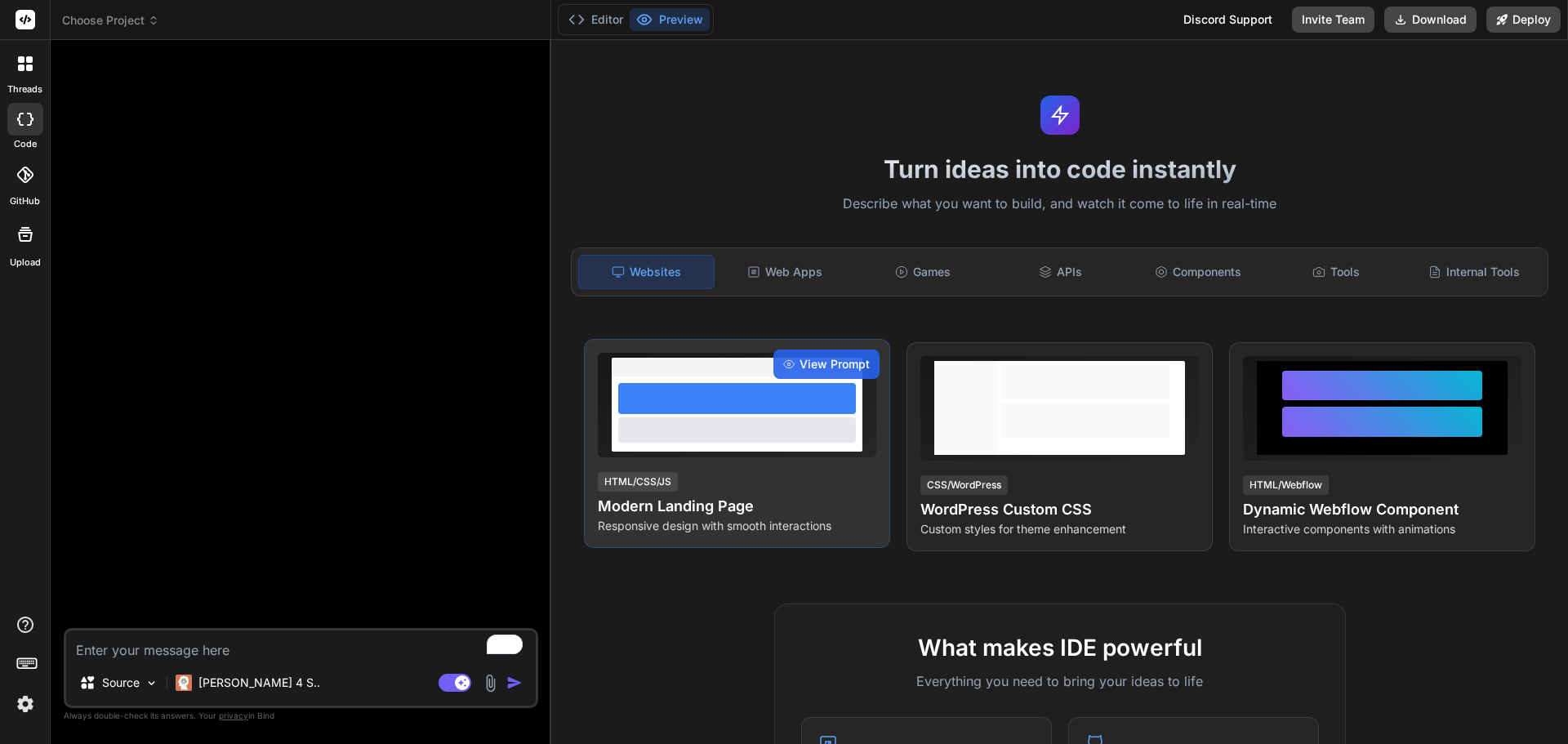
type textarea "x"
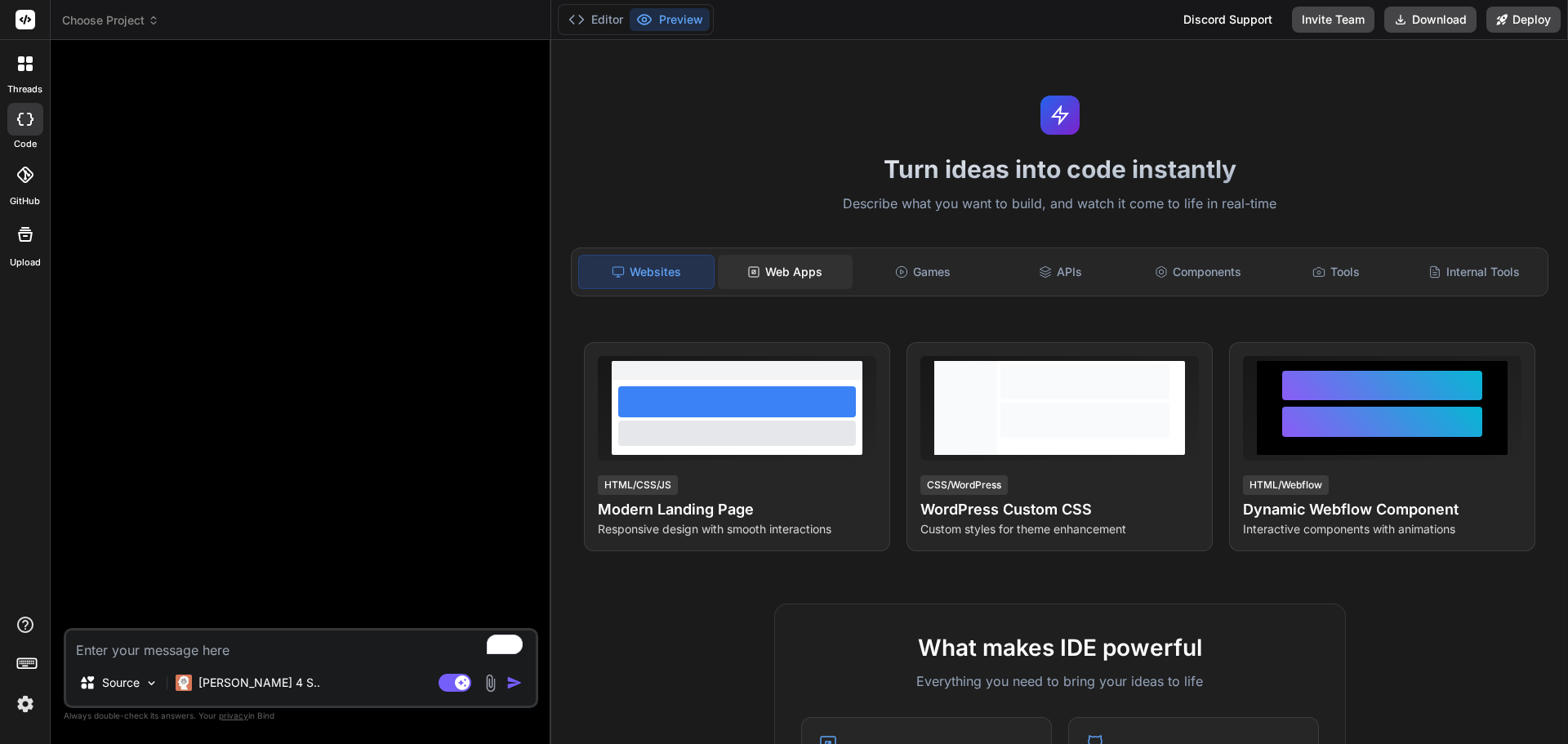
click at [800, 272] on div "Web Apps" at bounding box center [785, 272] width 135 height 34
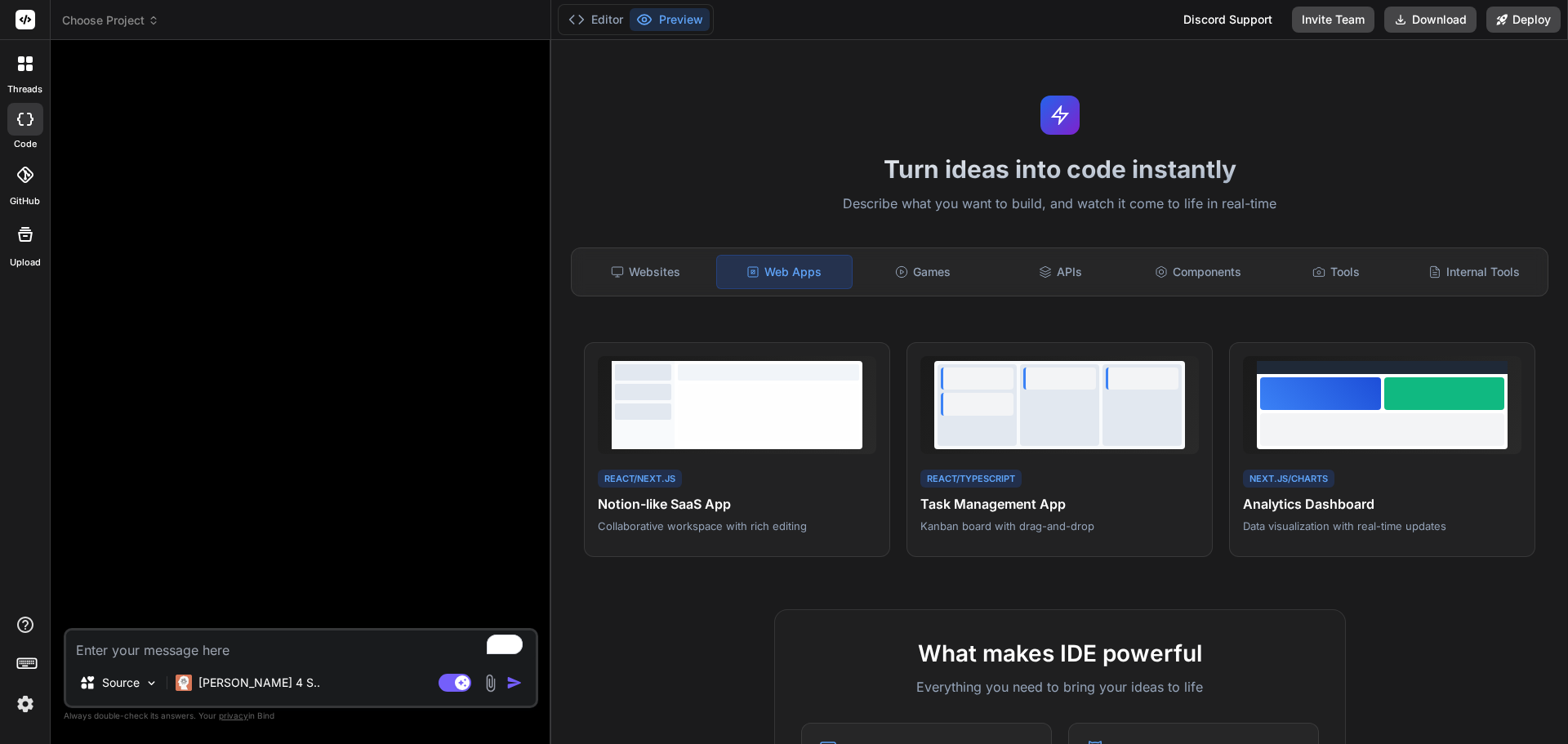
click at [228, 649] on textarea "To enrich screen reader interactions, please activate Accessibility in Grammarl…" at bounding box center [301, 645] width 470 height 30
type textarea "v"
type textarea "x"
type textarea "vi"
type textarea "x"
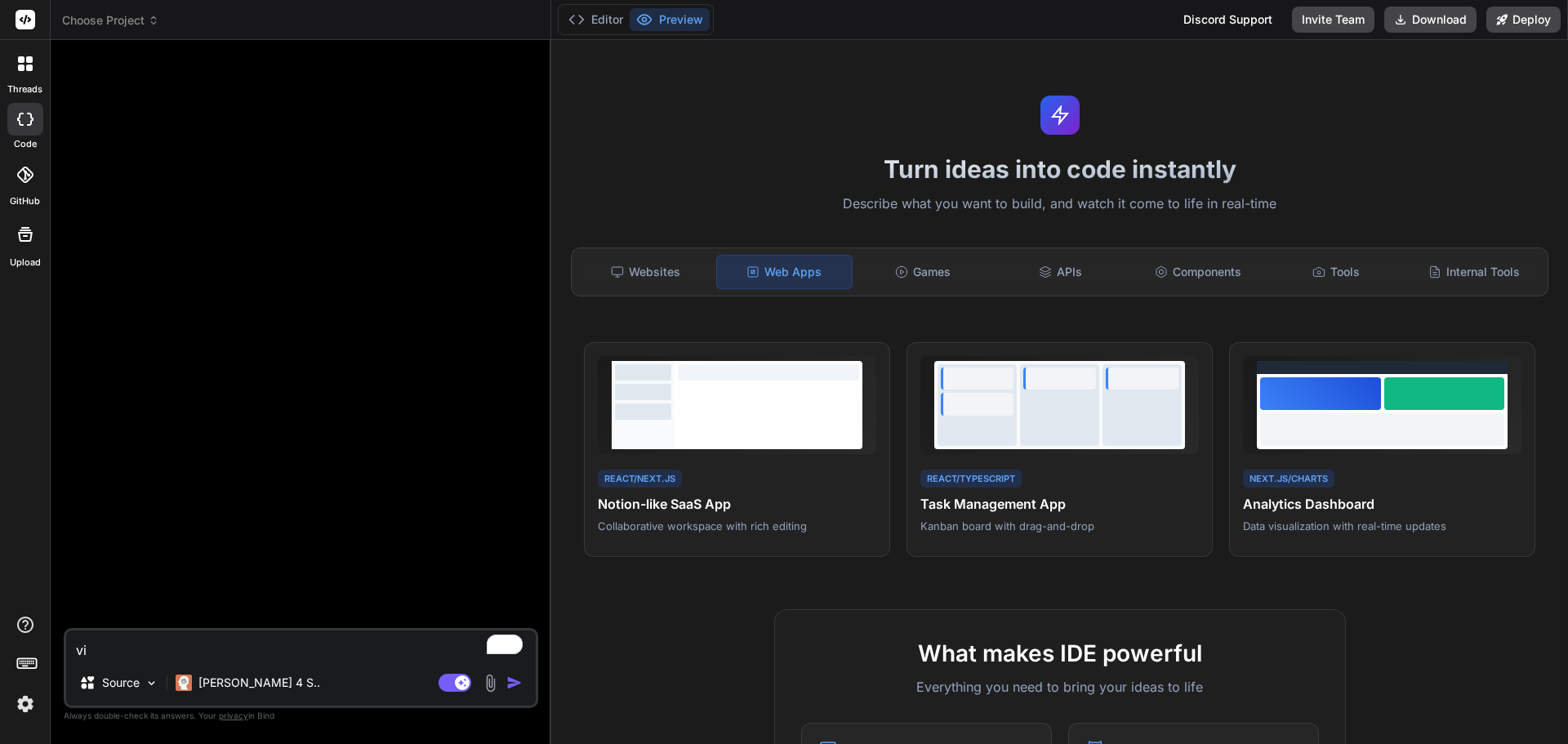
type textarea "vis"
type textarea "x"
type textarea "visi"
type textarea "x"
type textarea "visit"
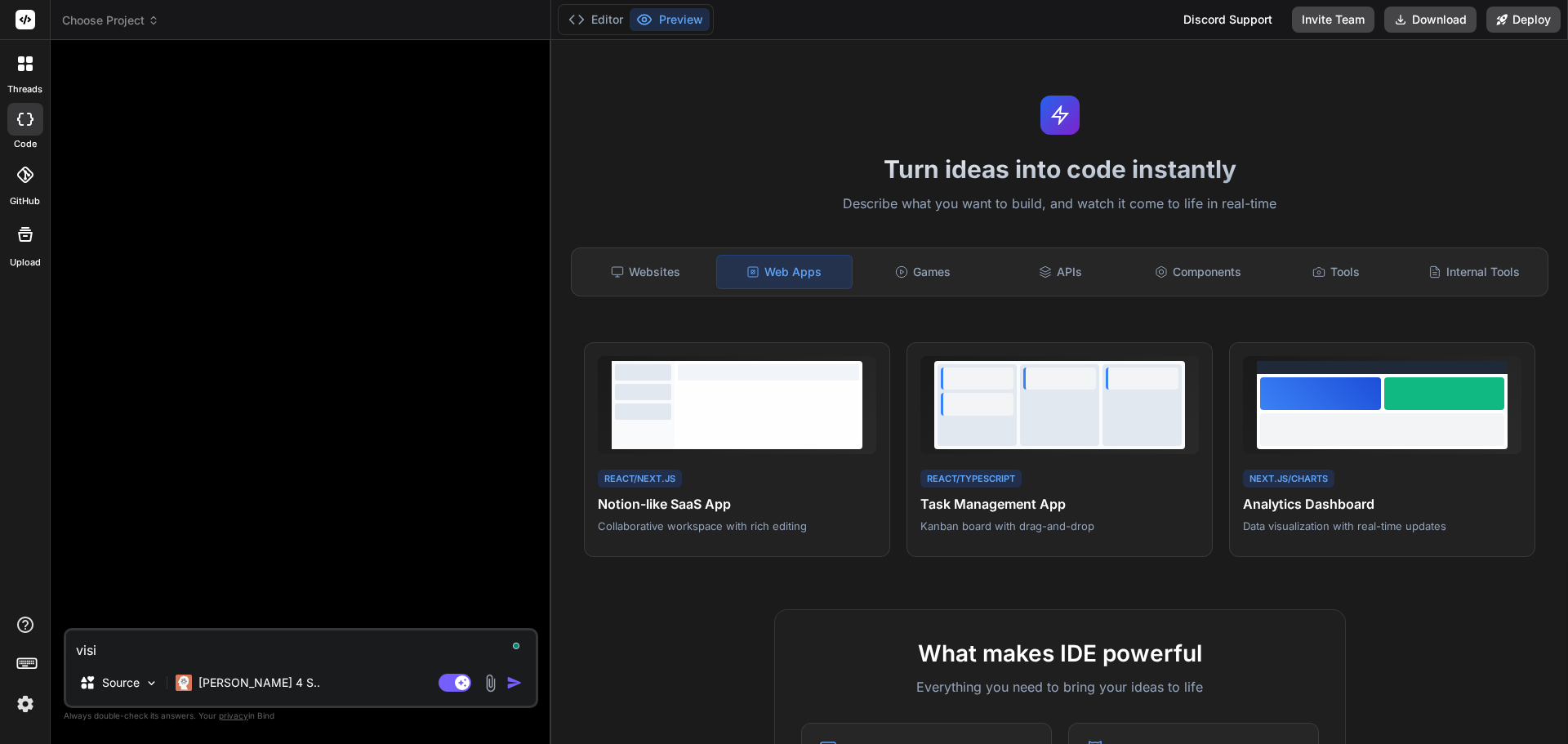
type textarea "x"
type textarea "visit"
type textarea "x"
type textarea "visit w"
type textarea "x"
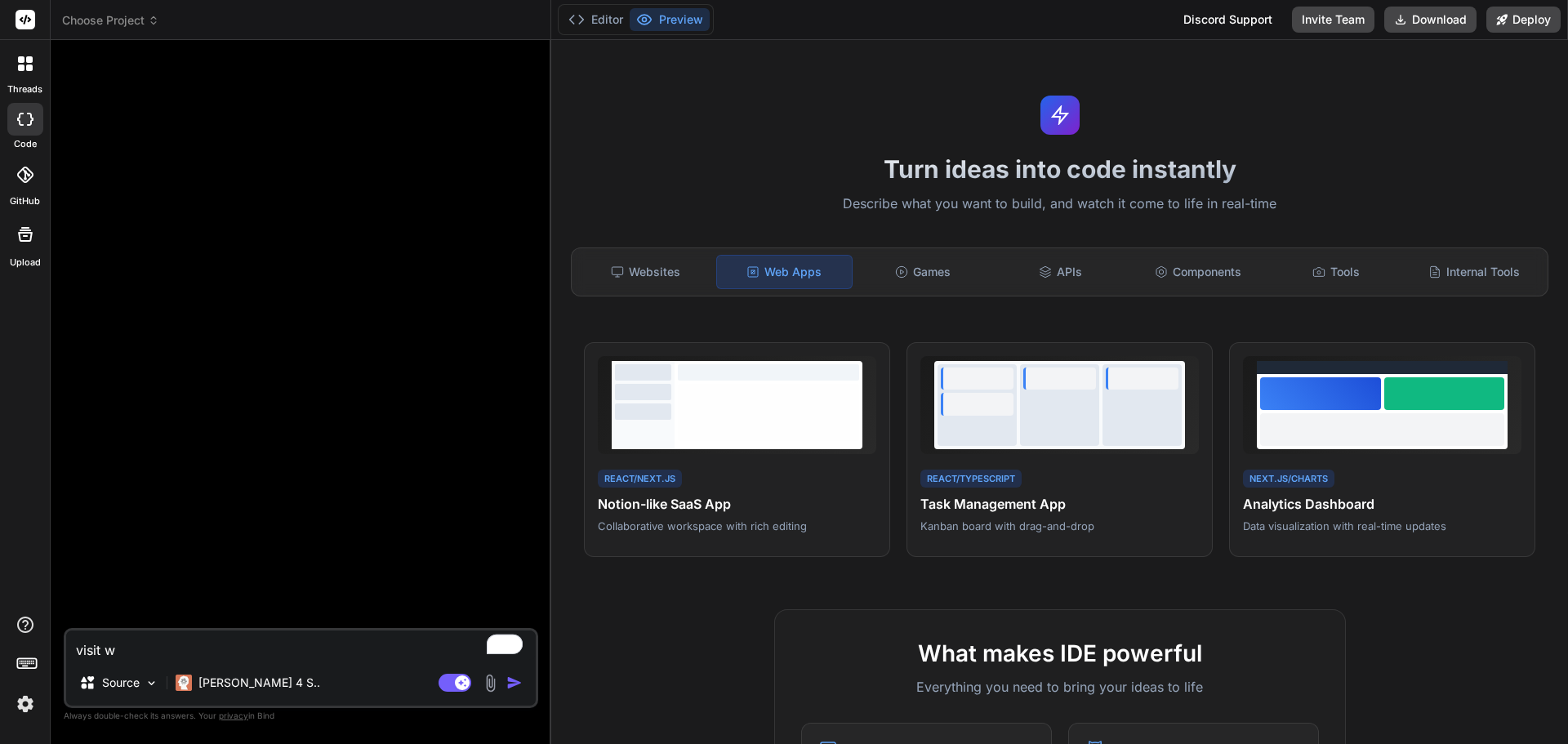
type textarea "visit ww"
type textarea "x"
type textarea "visit www"
type textarea "x"
type textarea "visit www."
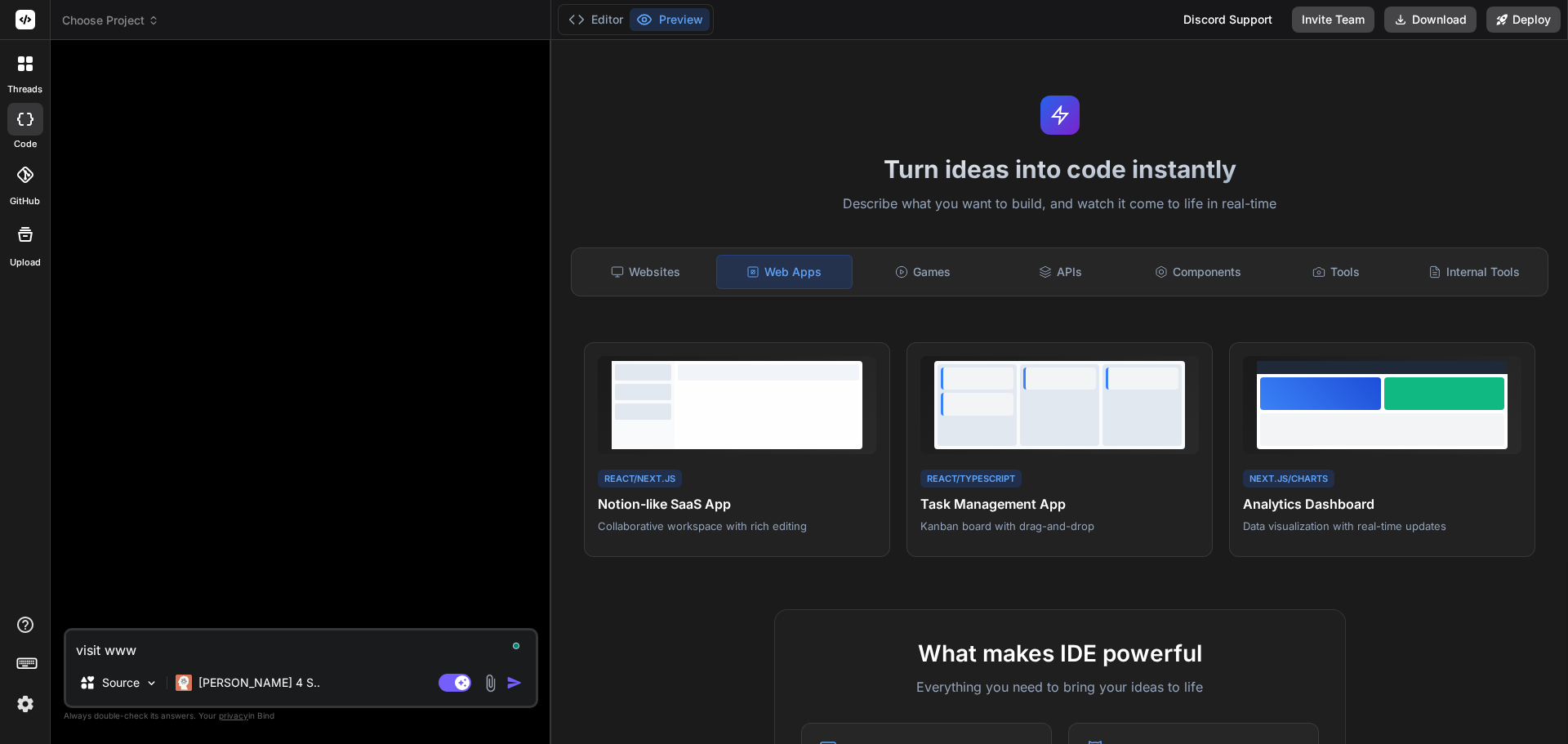
type textarea "x"
type textarea "visit www.b"
type textarea "x"
type textarea "visit [DOMAIN_NAME]"
type textarea "x"
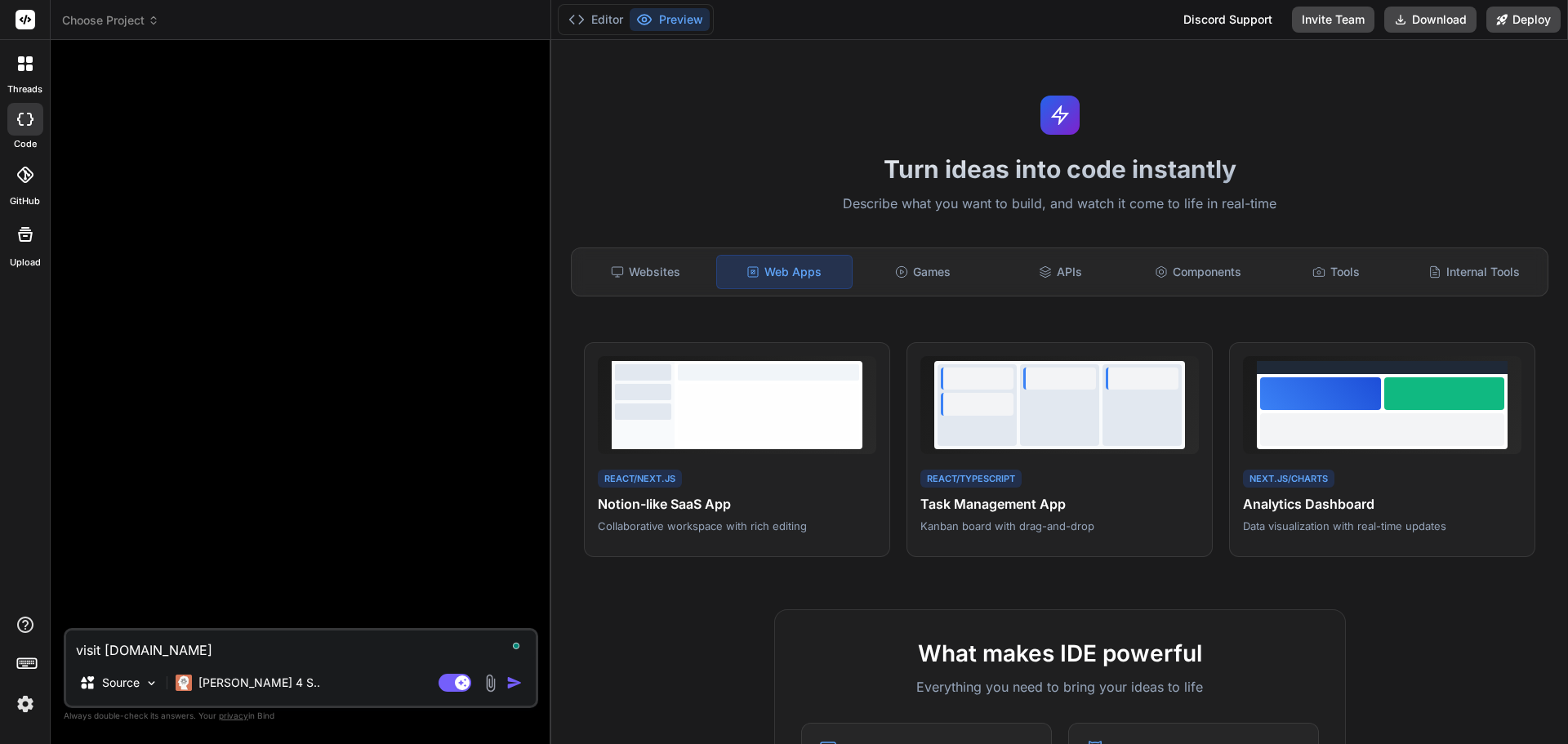
type textarea "visit www.bri"
type textarea "x"
type textarea "visit www.bril"
type textarea "x"
type textarea "visit www.[PERSON_NAME]"
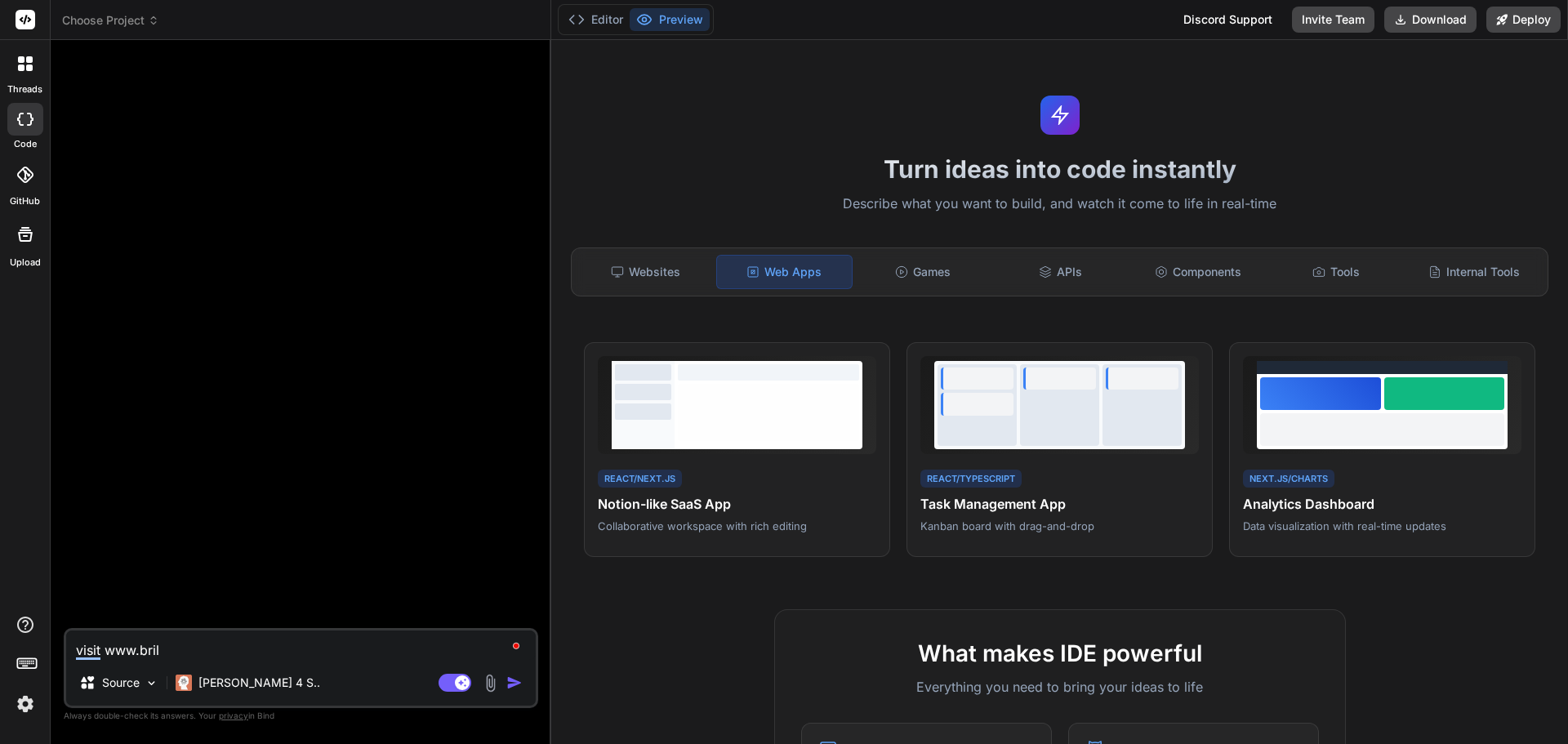
type textarea "x"
type textarea "visit www.brilli"
type textarea "x"
type textarea "visit www.brillia"
type textarea "x"
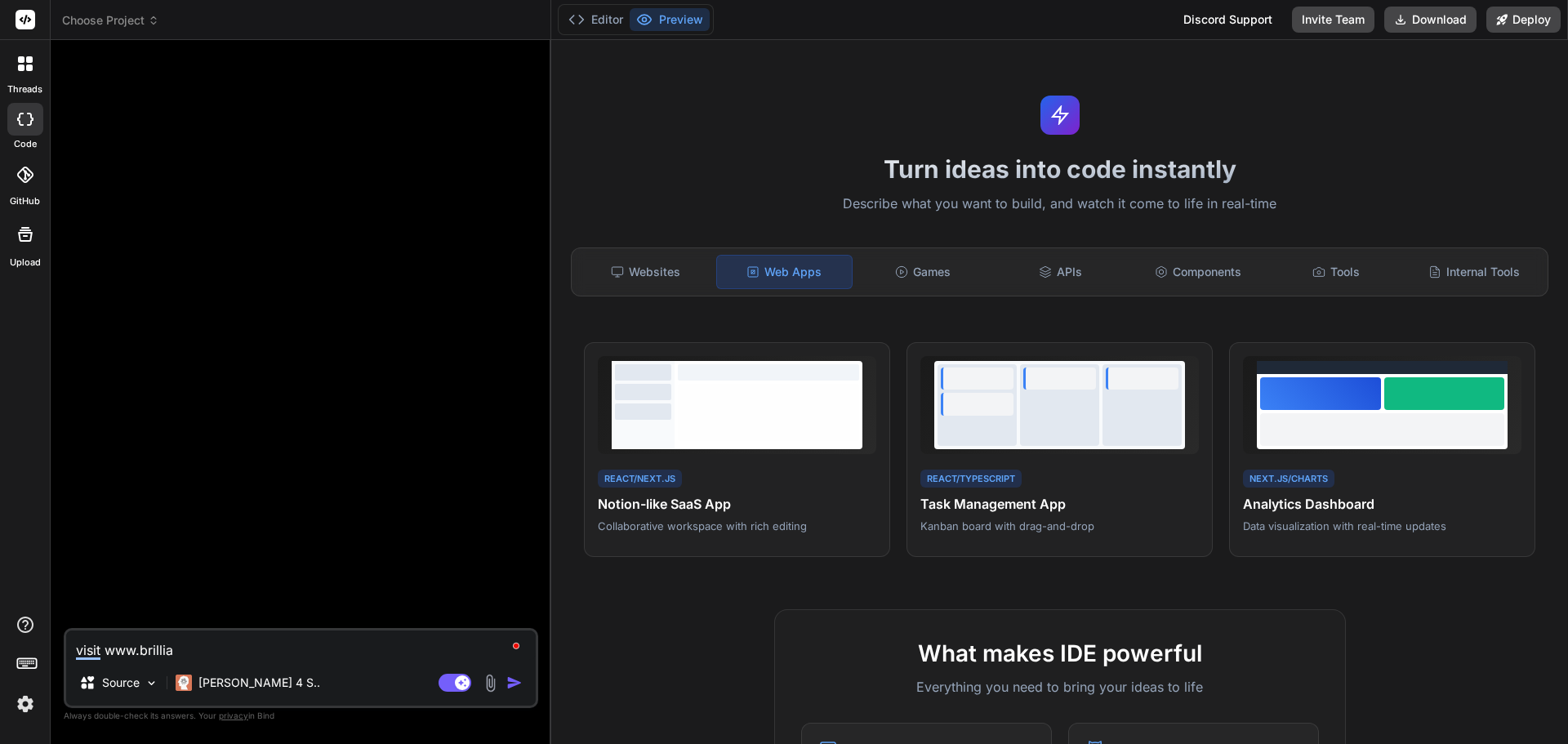
type textarea "visit www.brillian"
type textarea "x"
type textarea "visit www.brilliant"
type textarea "x"
type textarea "visit www.brilliantm"
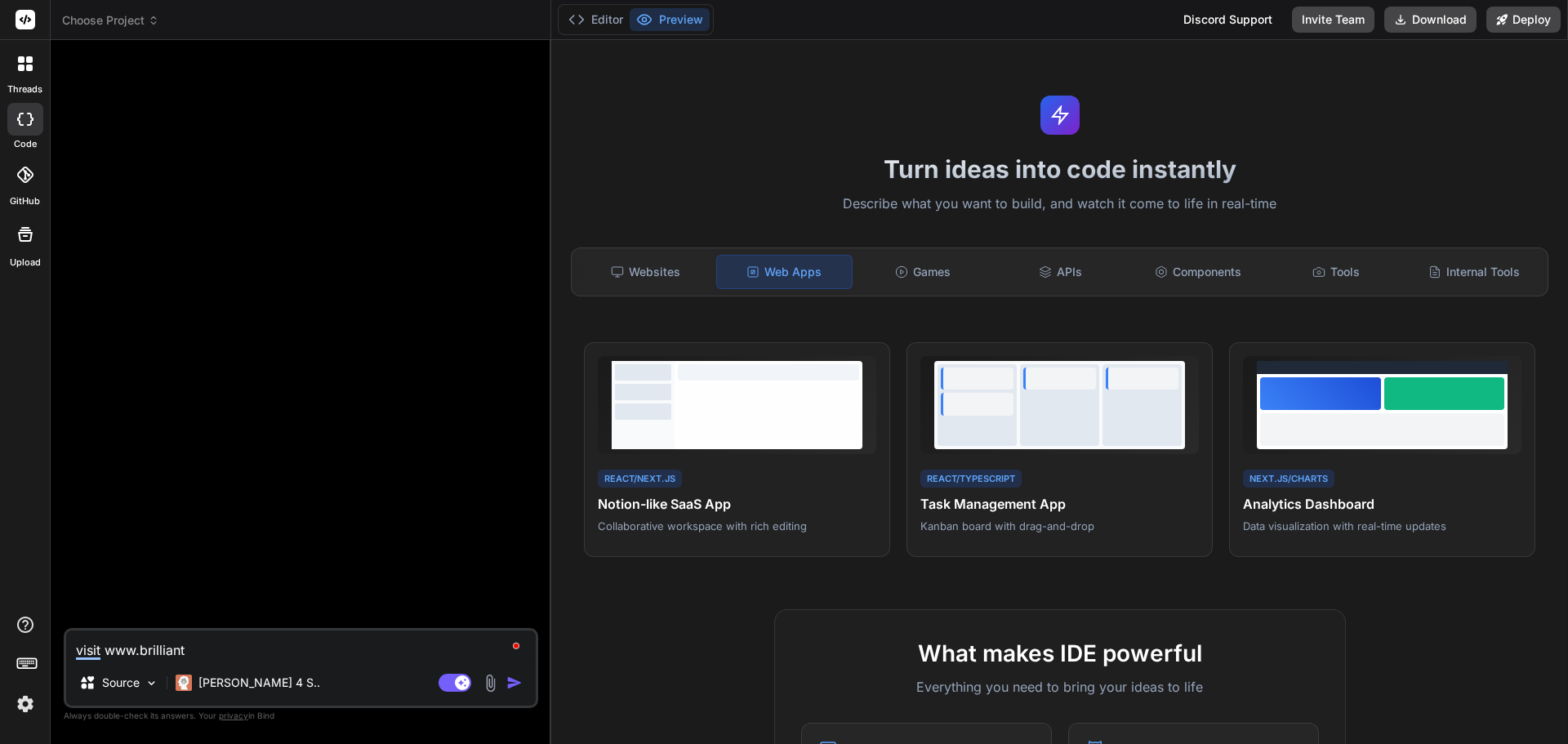
type textarea "x"
type textarea "visit www.brilliantmi"
type textarea "x"
type textarea "visit www.brilliantmig"
type textarea "x"
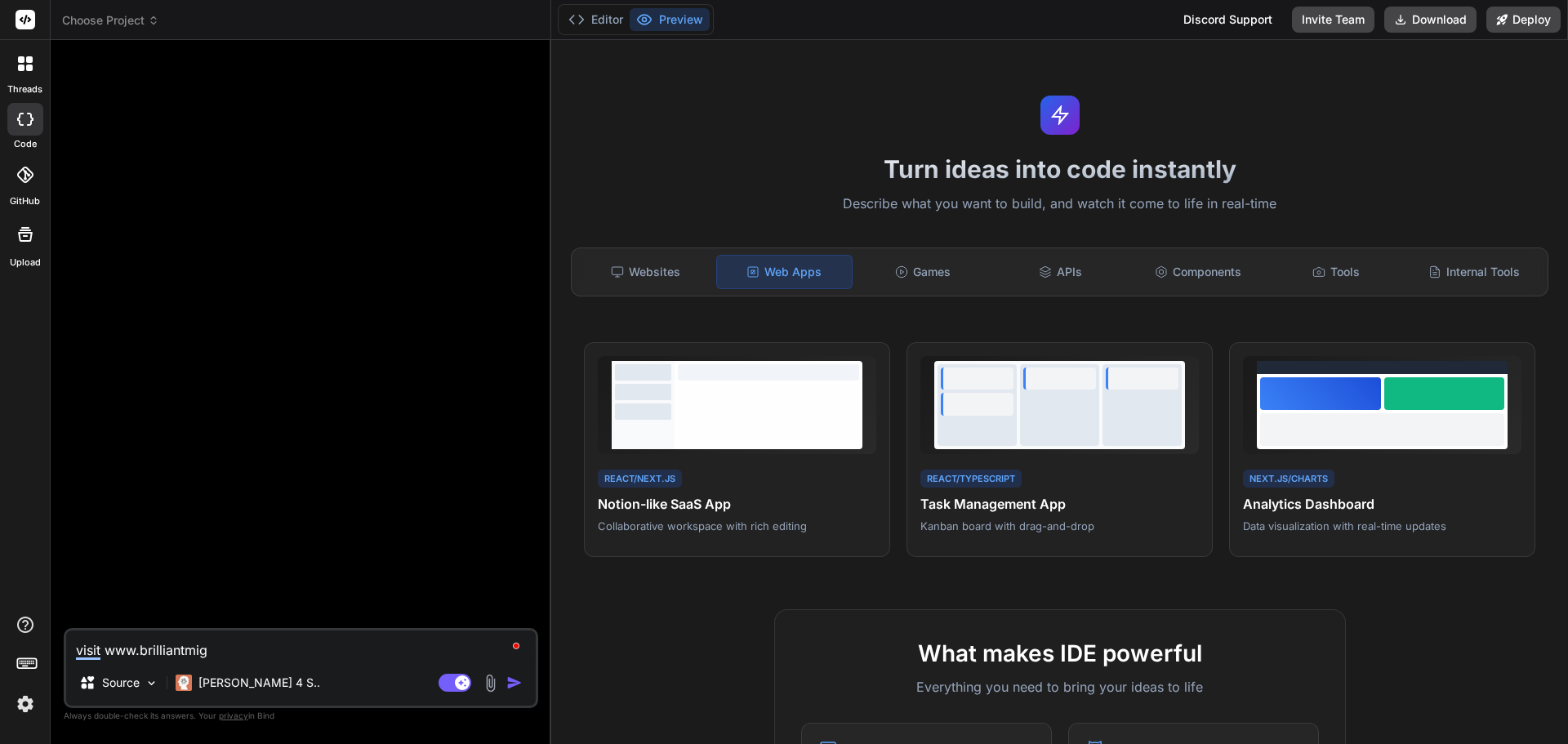
type textarea "visit www.brilliantmigr"
type textarea "x"
type textarea "visit www.brilliantmigra"
type textarea "x"
type textarea "visit www.brilliantmigrat"
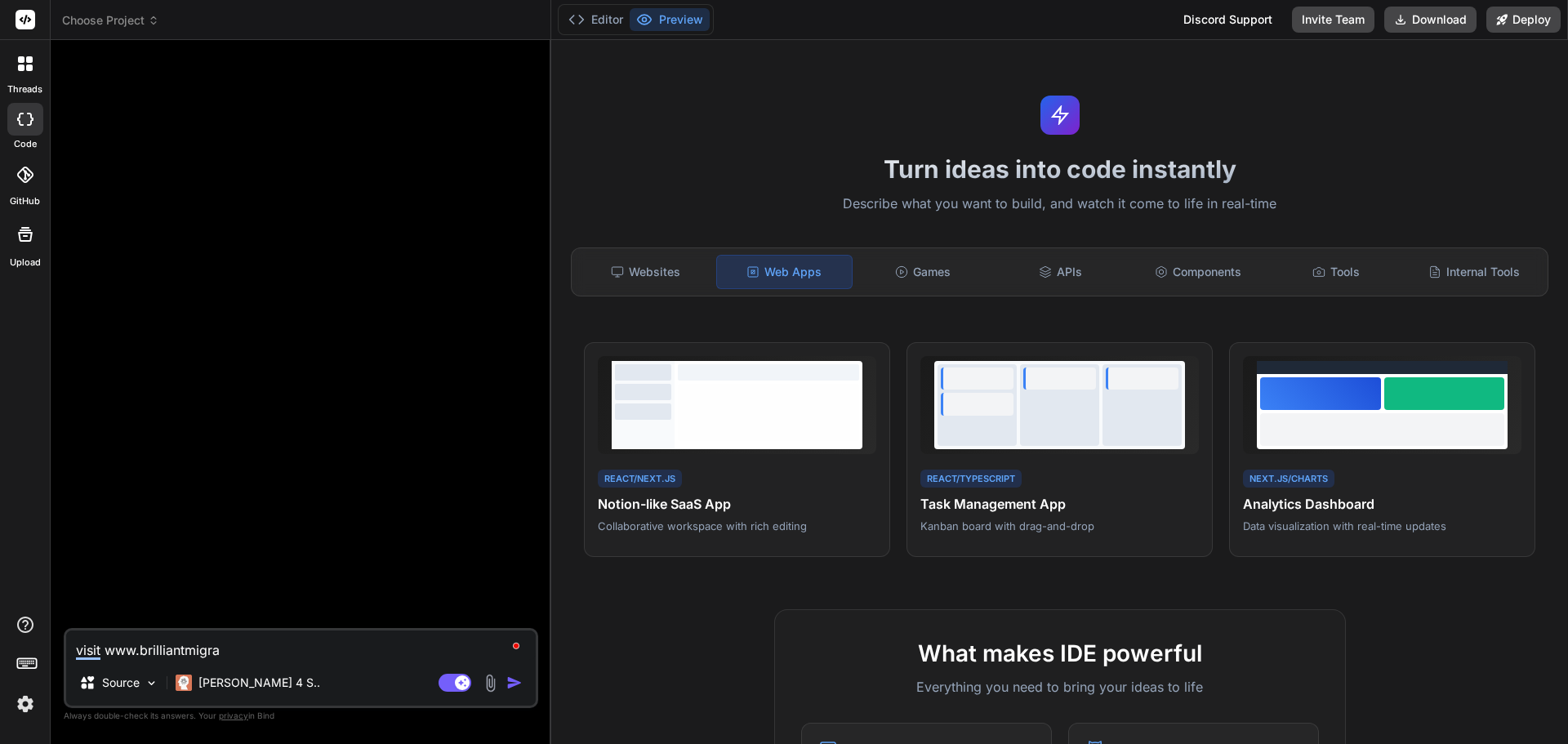
type textarea "x"
type textarea "visit www.brilliantmigrati"
type textarea "x"
type textarea "visit www.brilliantmigratio"
type textarea "x"
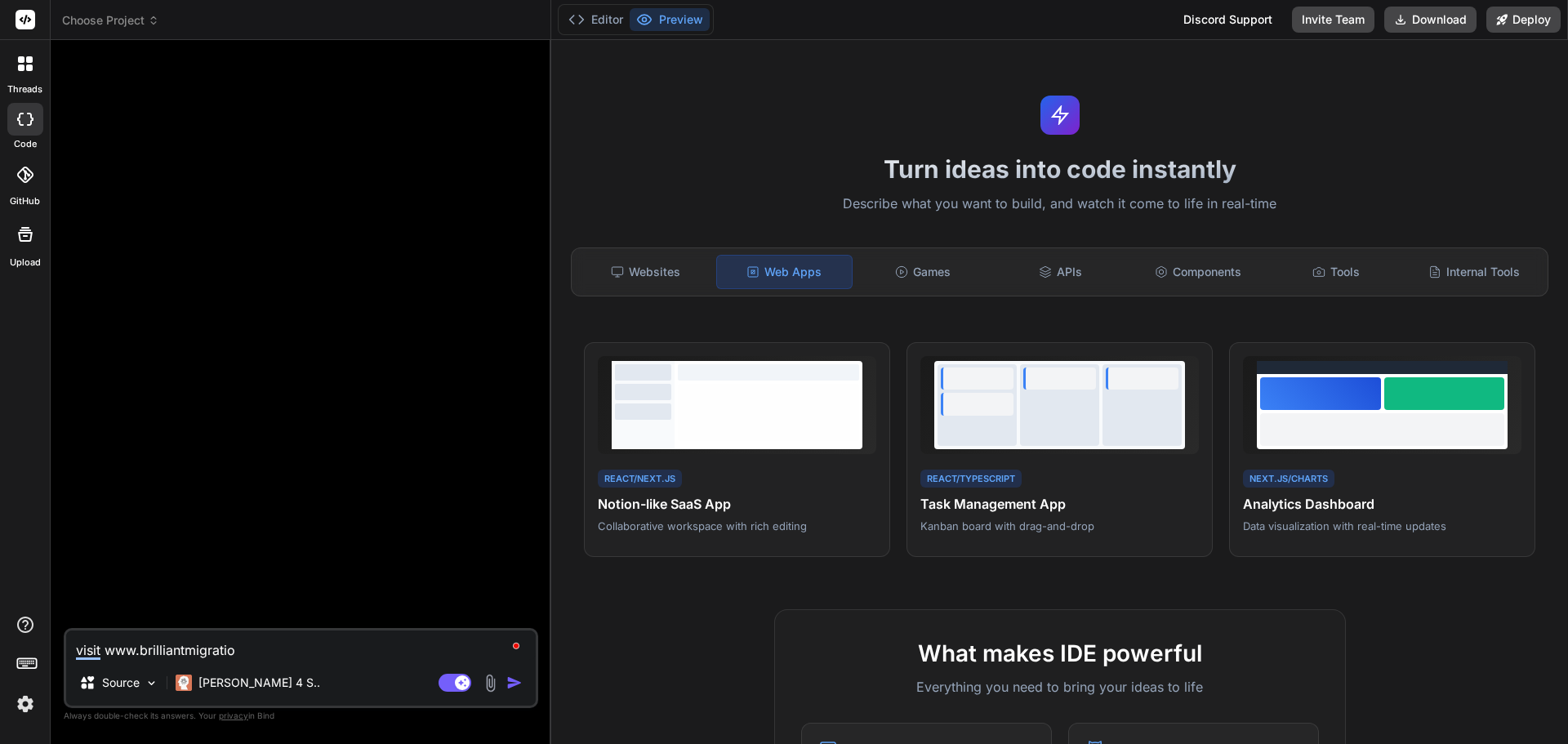
type textarea "visit www.brilliantmigration"
type textarea "x"
type textarea "visit www.brilliantmigrationc"
type textarea "x"
type textarea "visit www.brilliantmigrationcl"
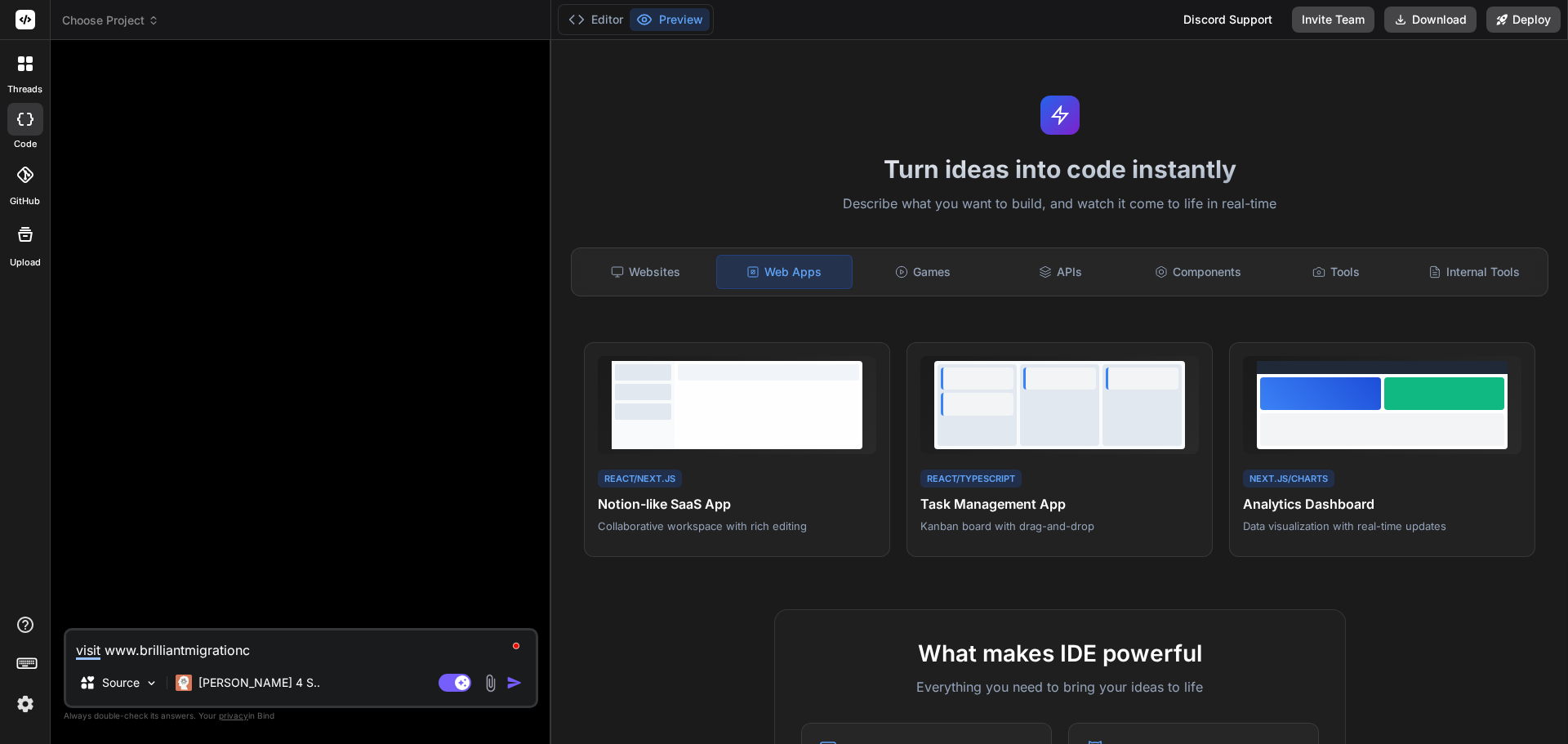
type textarea "x"
type textarea "visit www.brilliantmigrationclu"
type textarea "x"
type textarea "visit www.brilliantmigrationclub"
type textarea "x"
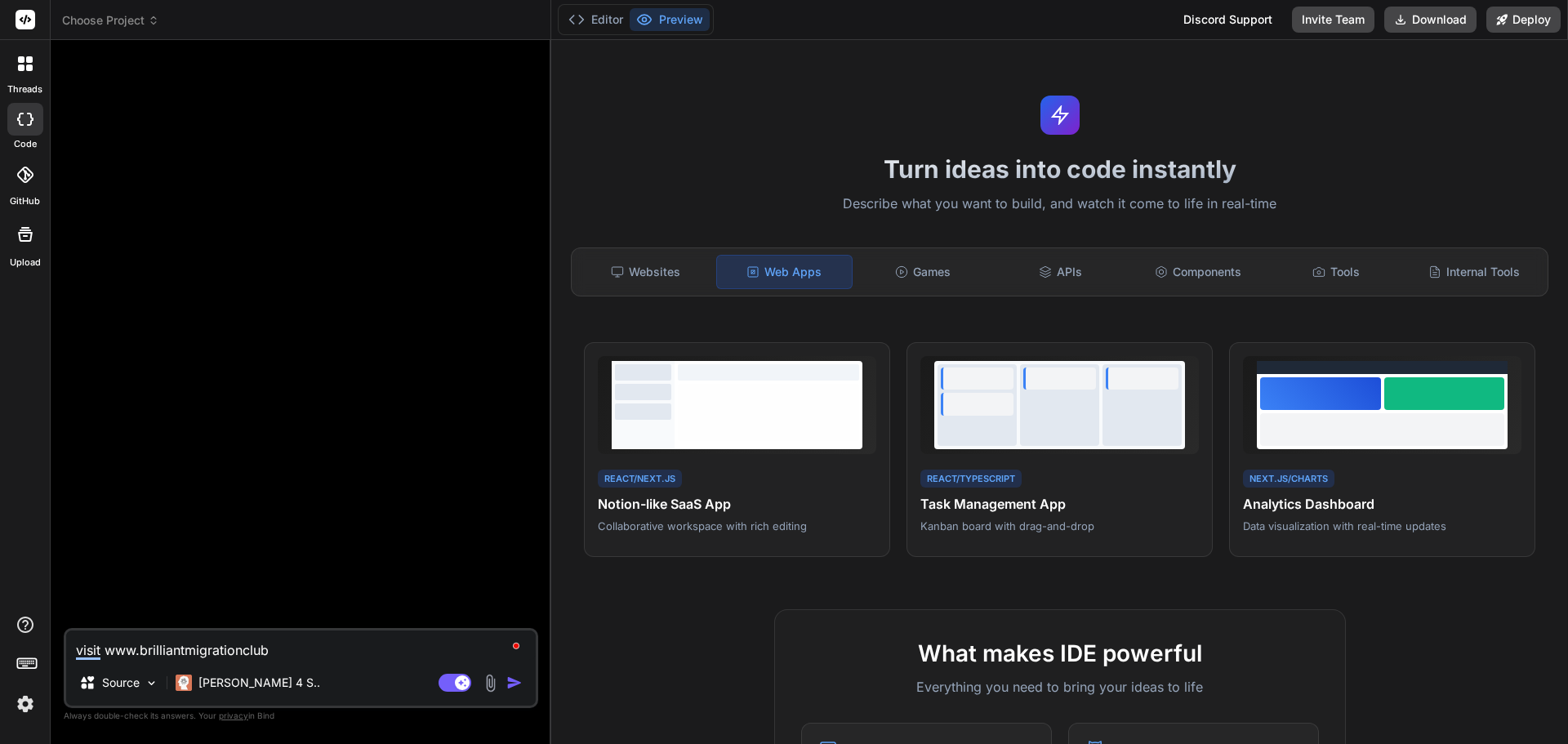
type textarea "visit www.brilliantmigrationclub."
type textarea "x"
type textarea "visit www.brilliantmigrationclub.c"
type textarea "x"
type textarea "visit [DOMAIN_NAME]"
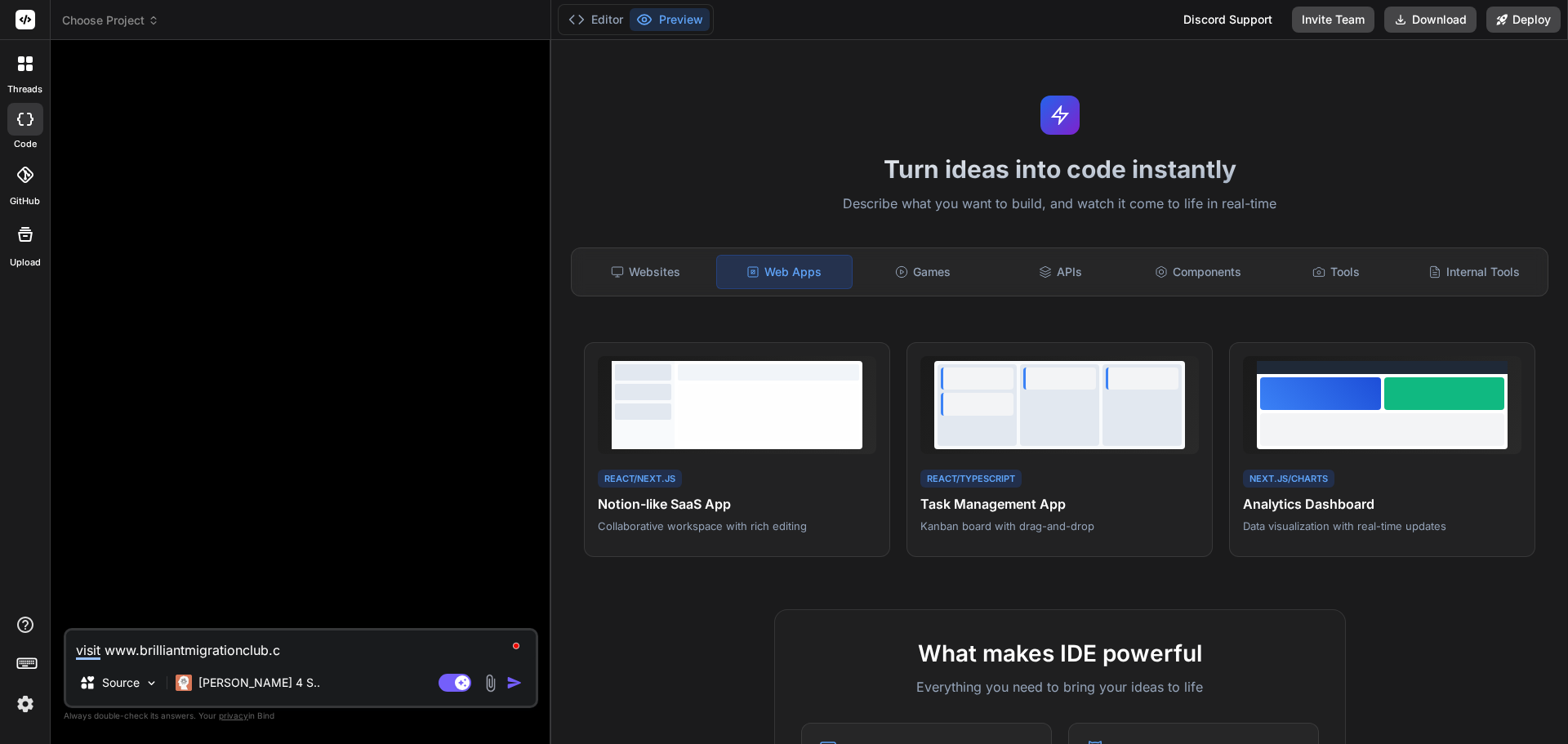
type textarea "x"
type textarea "visit [DOMAIN_NAME]"
type textarea "x"
type textarea "visit [DOMAIN_NAME]"
type textarea "x"
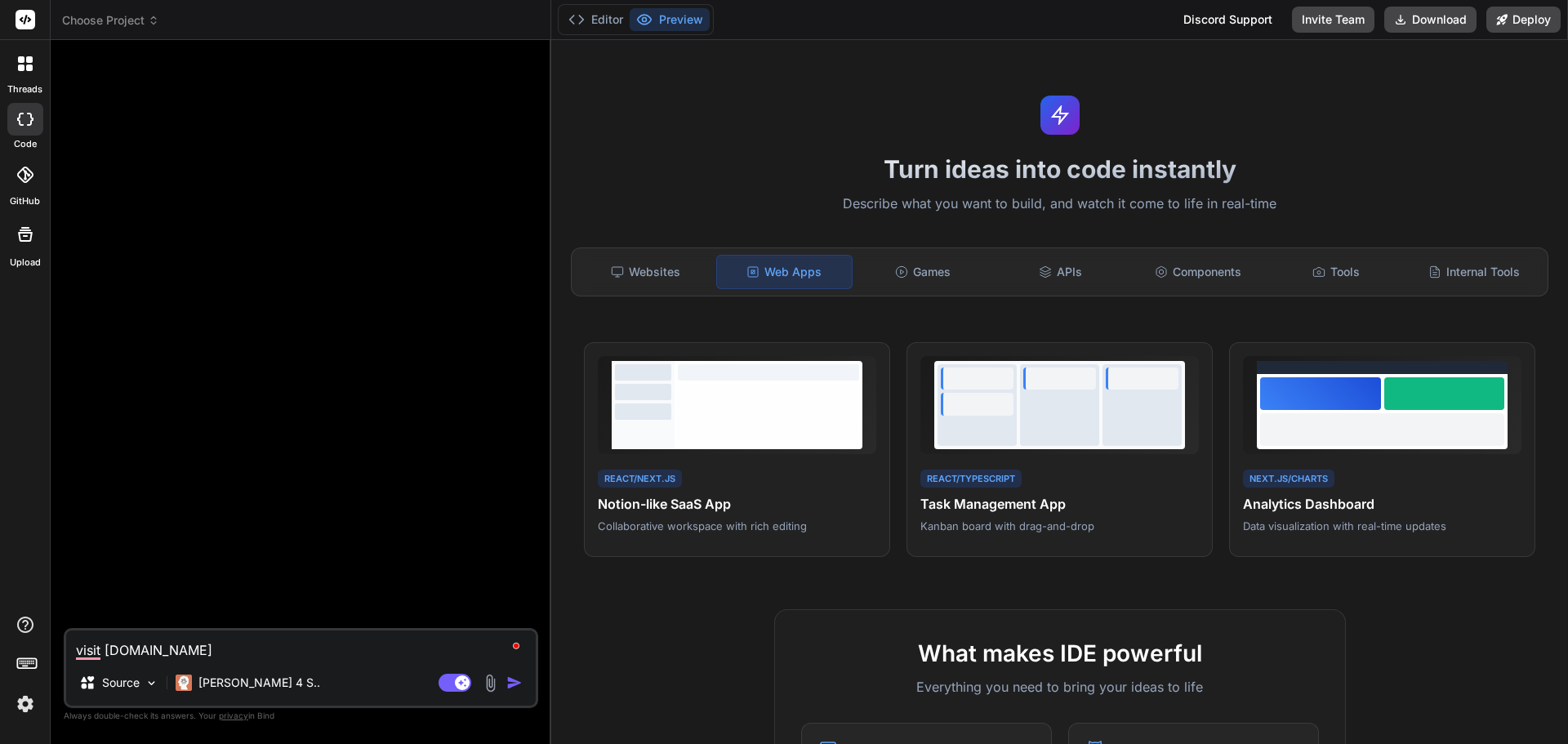
type textarea "visit [DOMAIN_NAME]"
type textarea "x"
type textarea "visit [DOMAIN_NAME][URL]"
type textarea "x"
type textarea "visit [DOMAIN_NAME][URL]"
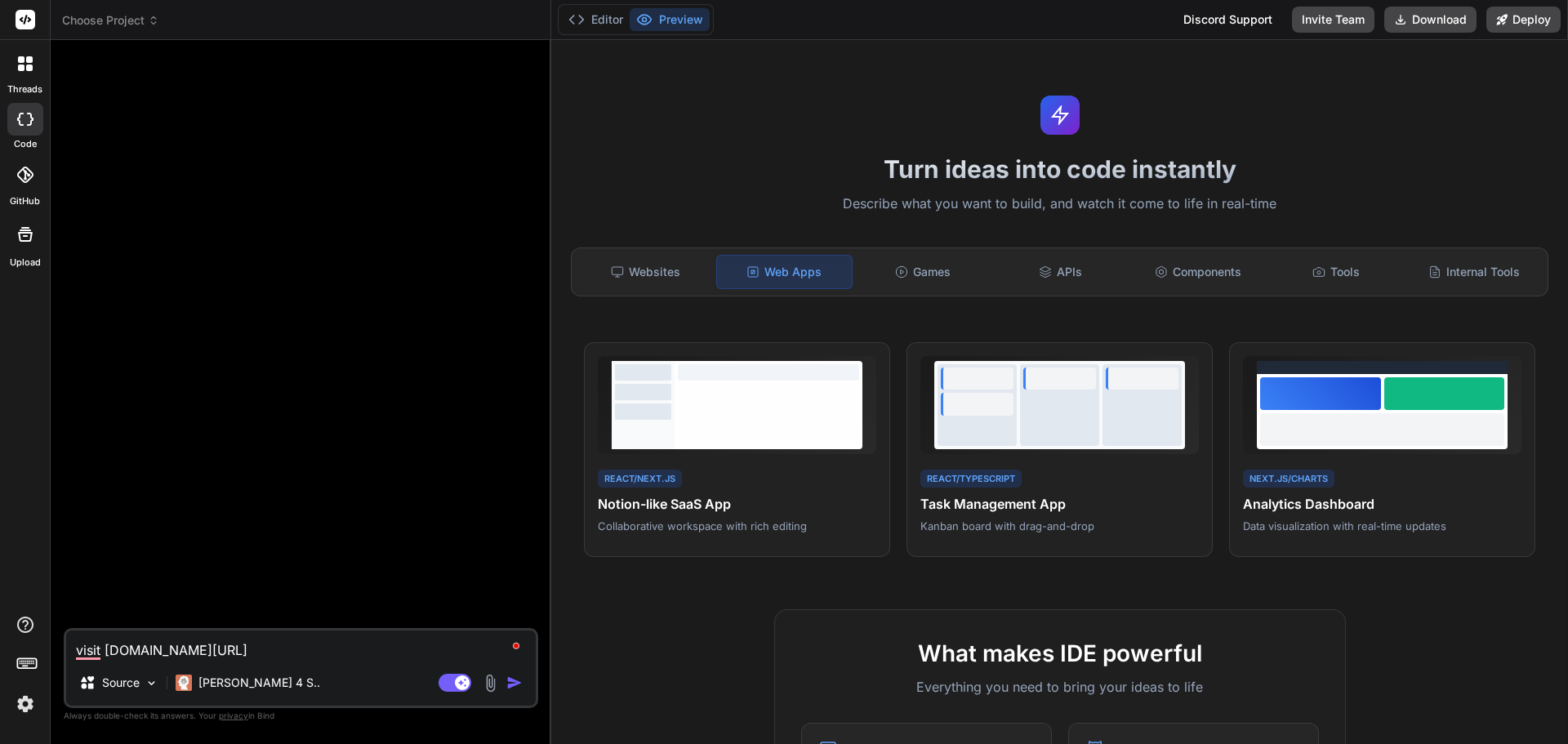
type textarea "x"
type textarea "visit [DOMAIN_NAME][URL]"
type textarea "x"
type textarea "visit [DOMAIN_NAME][URL]"
type textarea "x"
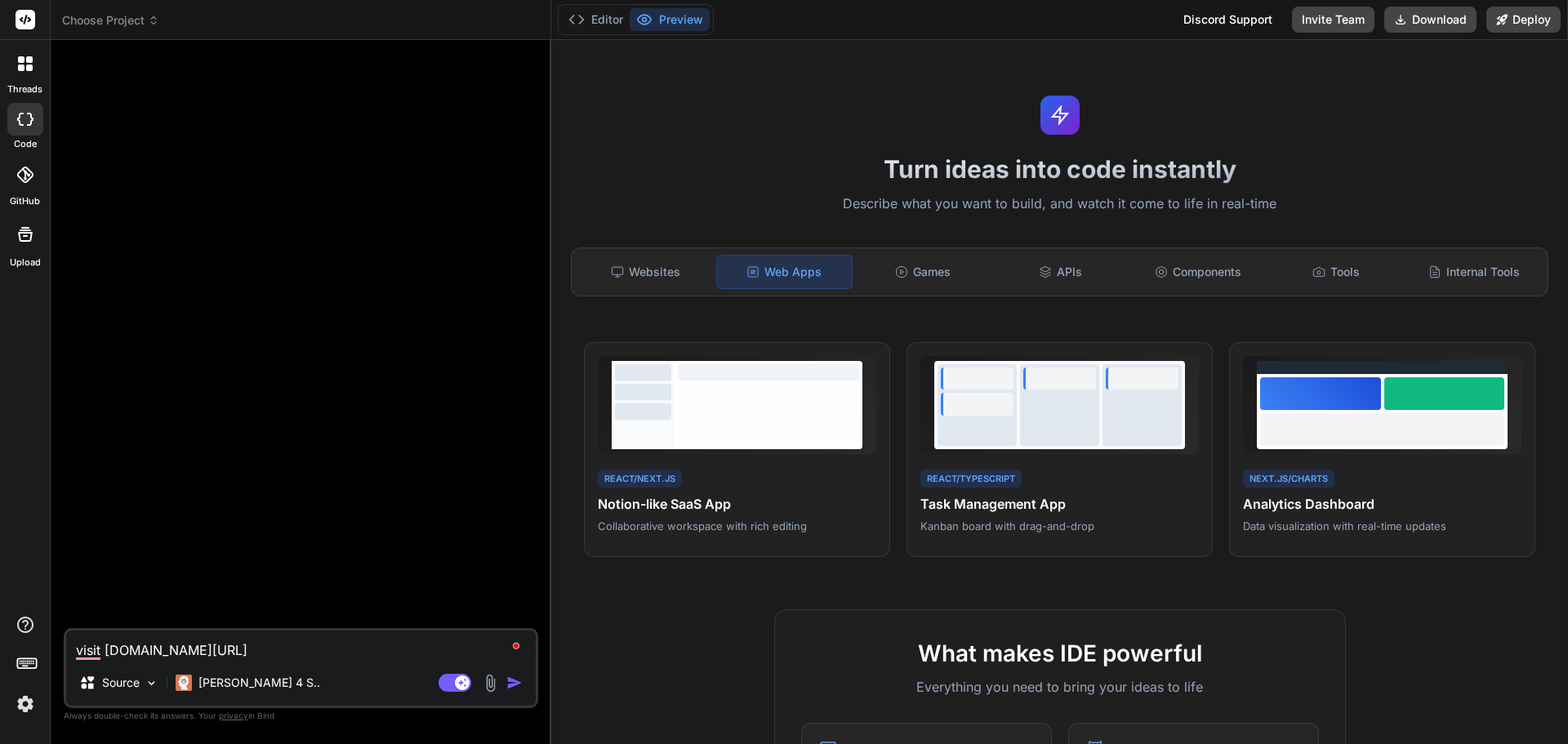
type textarea "visit [DOMAIN_NAME][URL]"
type textarea "x"
type textarea "visit [DOMAIN_NAME][URL]"
type textarea "x"
type textarea "visit [DOMAIN_NAME][URL]"
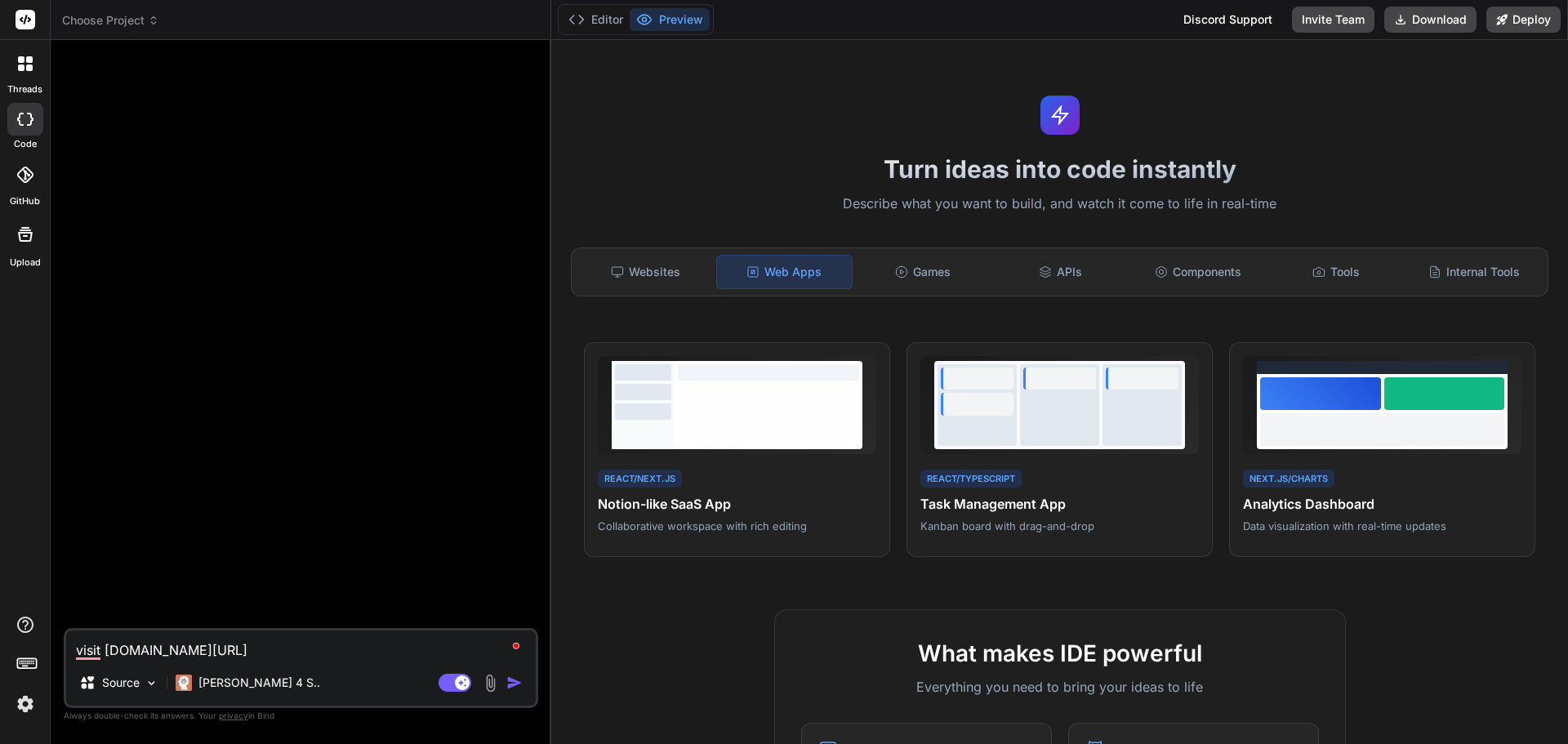
type textarea "x"
type textarea "visit [DOMAIN_NAME][URL]"
type textarea "x"
type textarea "visit [DOMAIN_NAME][URL]"
type textarea "x"
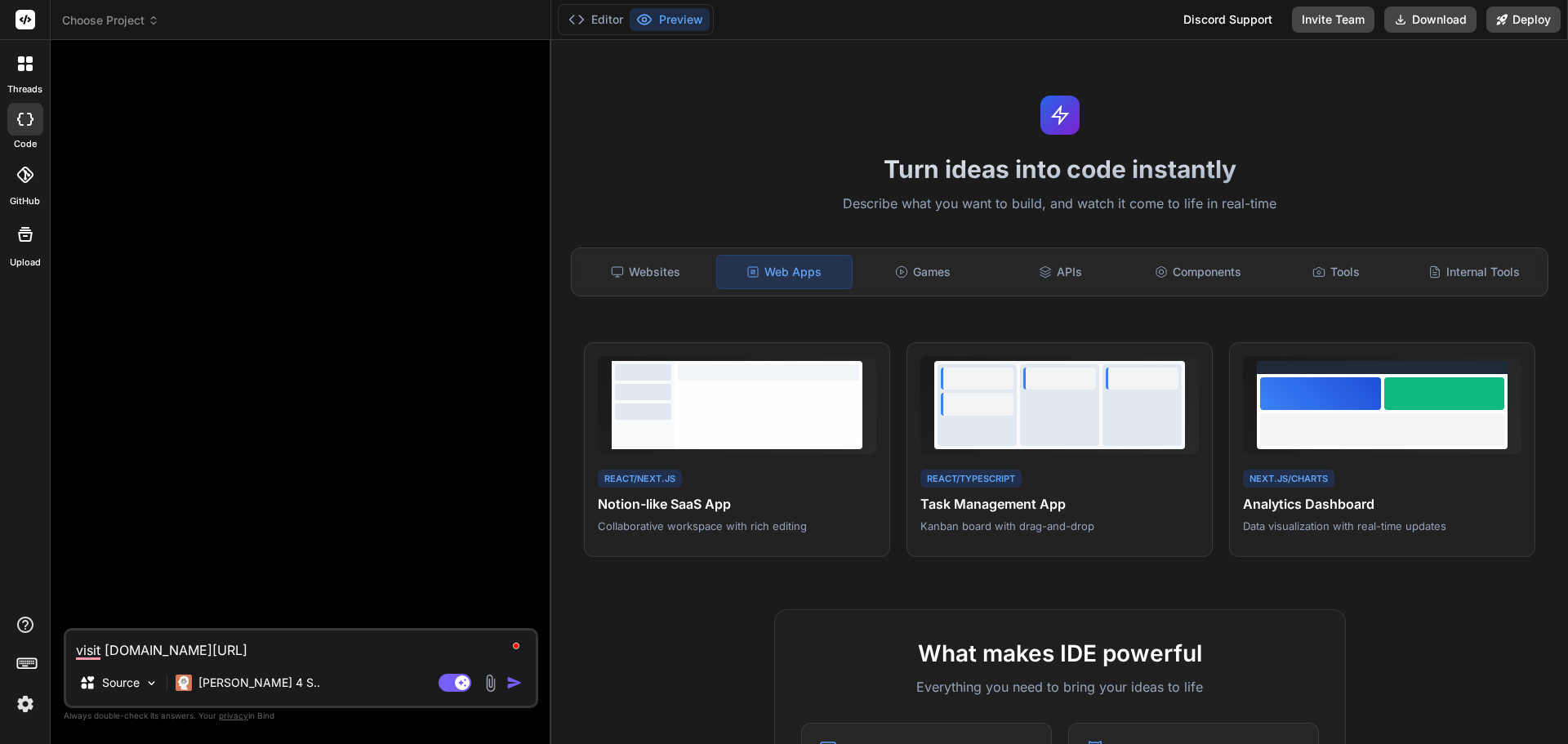
type textarea "visit [DOMAIN_NAME][URL]"
type textarea "x"
type textarea "visit [DOMAIN_NAME][URL]"
type textarea "x"
type textarea "visit [DOMAIN_NAME][URL]"
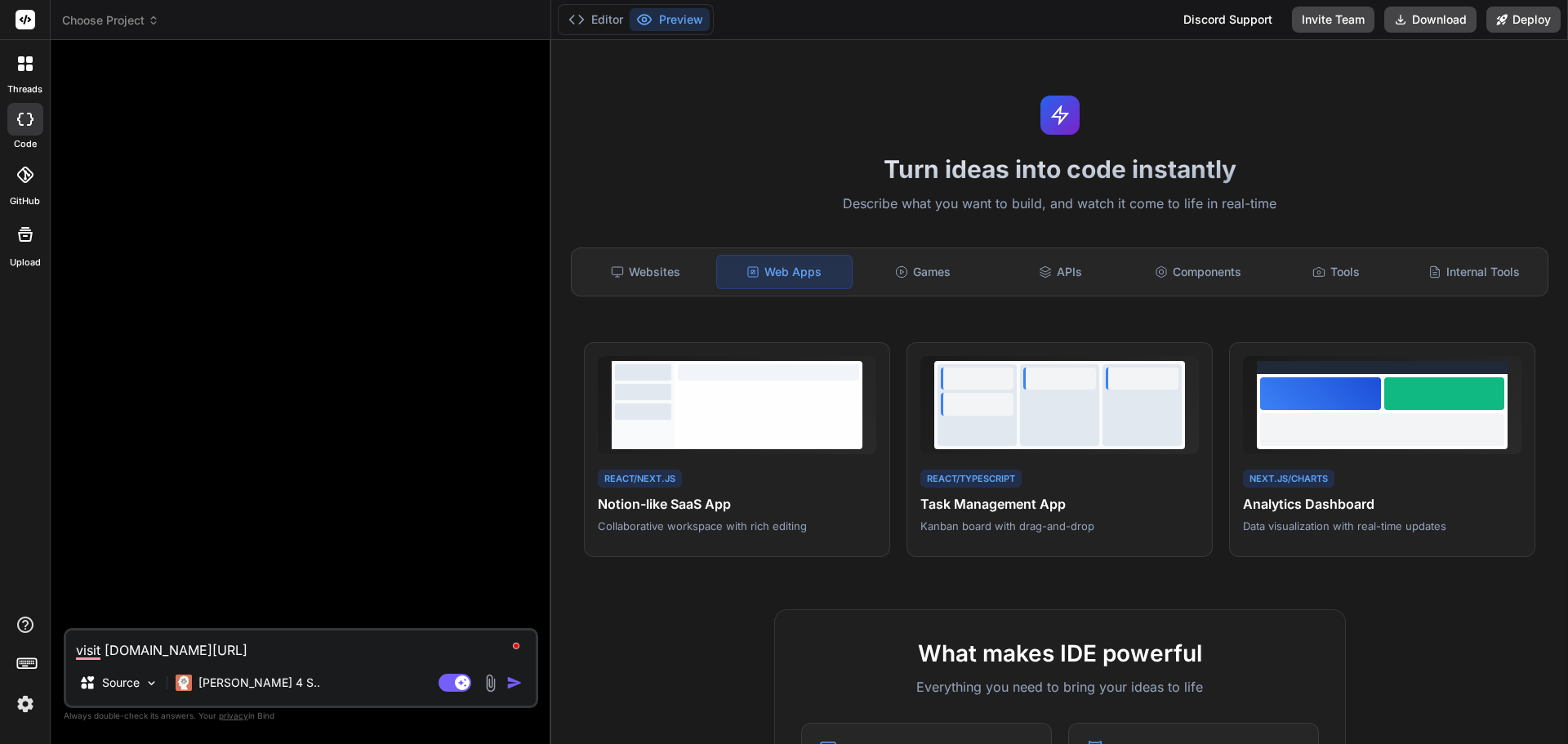
type textarea "x"
type textarea "visit [DOMAIN_NAME][URL]"
type textarea "x"
type textarea "visit [DOMAIN_NAME][URL]"
type textarea "x"
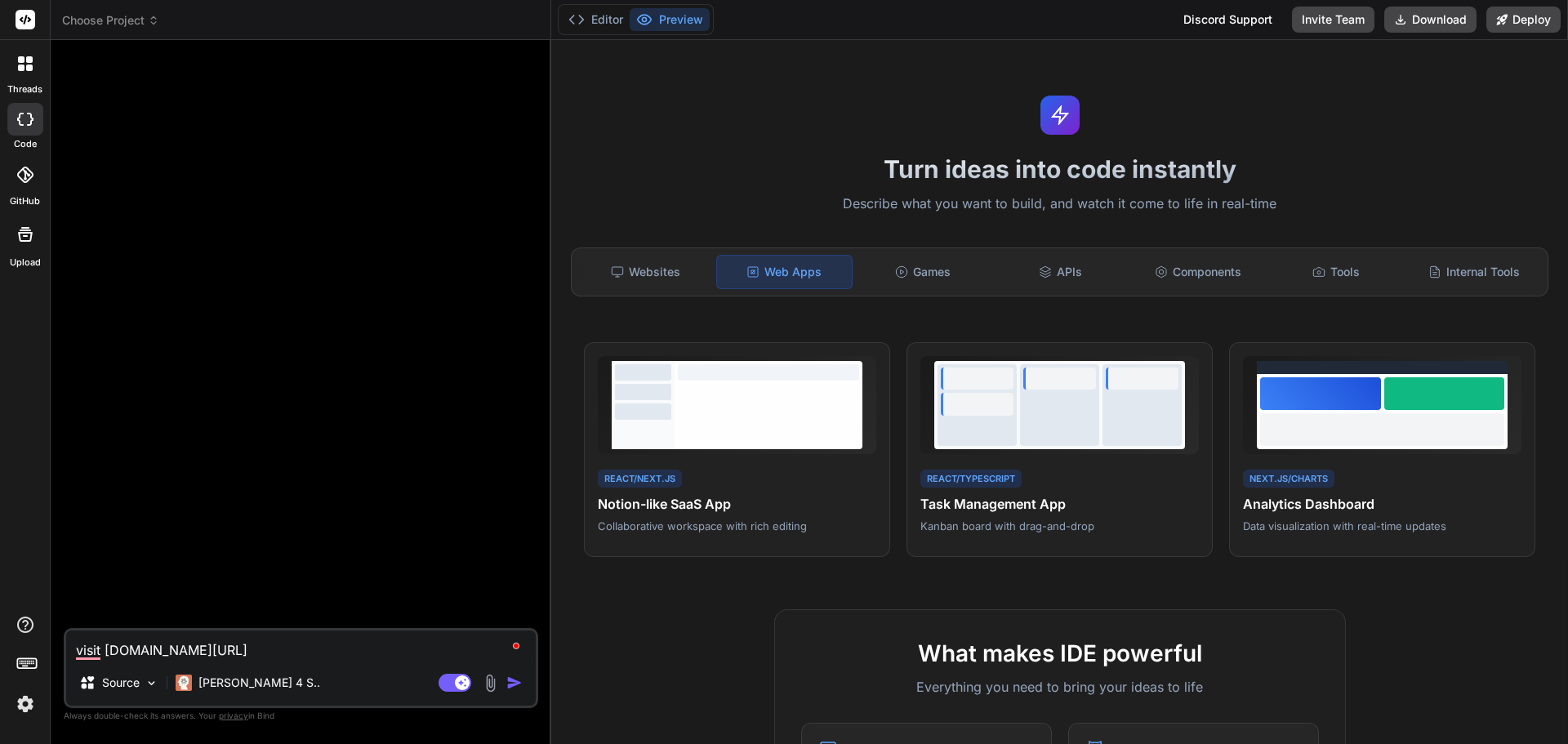
type textarea "visit [DOMAIN_NAME][URL]"
type textarea "x"
type textarea "visit [DOMAIN_NAME][URL]"
type textarea "x"
type textarea "visit [DOMAIN_NAME][URL]"
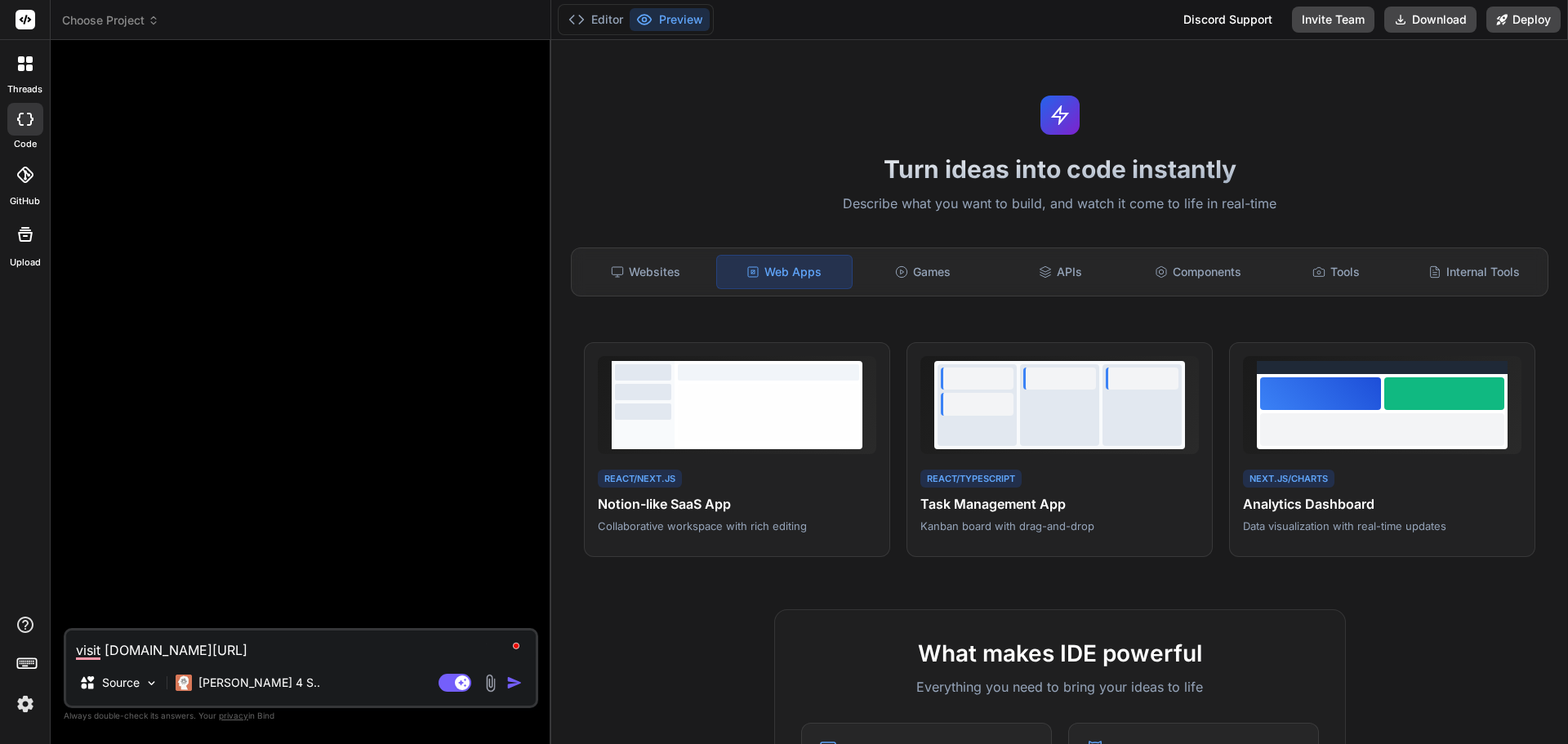
type textarea "x"
type textarea "visit [DOMAIN_NAME][URL]"
type textarea "x"
type textarea "visit [DOMAIN_NAME][URL]"
type textarea "x"
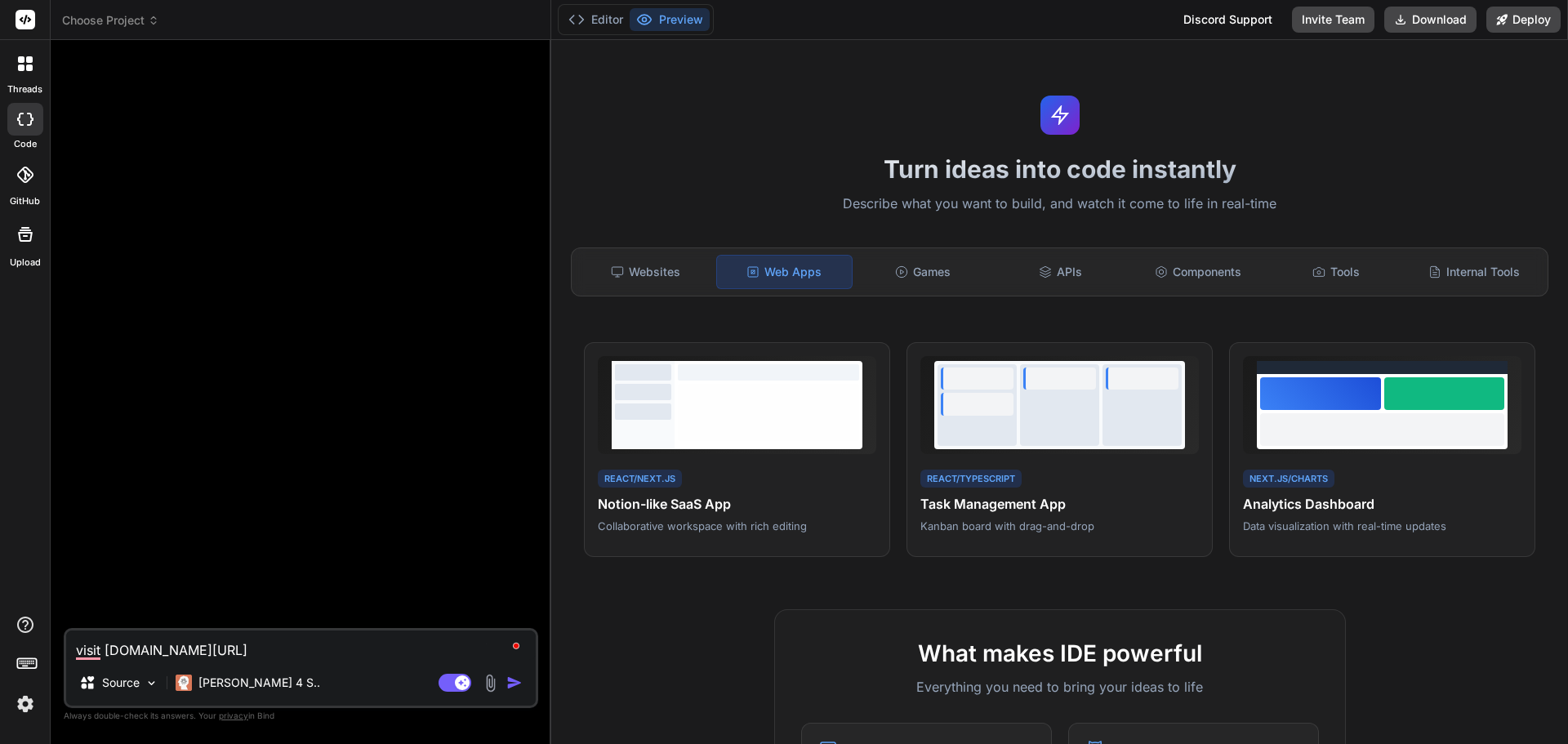
type textarea "visit [DOMAIN_NAME][URL]"
type textarea "x"
type textarea "visit [DOMAIN_NAME][URL]"
type textarea "x"
type textarea "visit [DOMAIN_NAME][URL]"
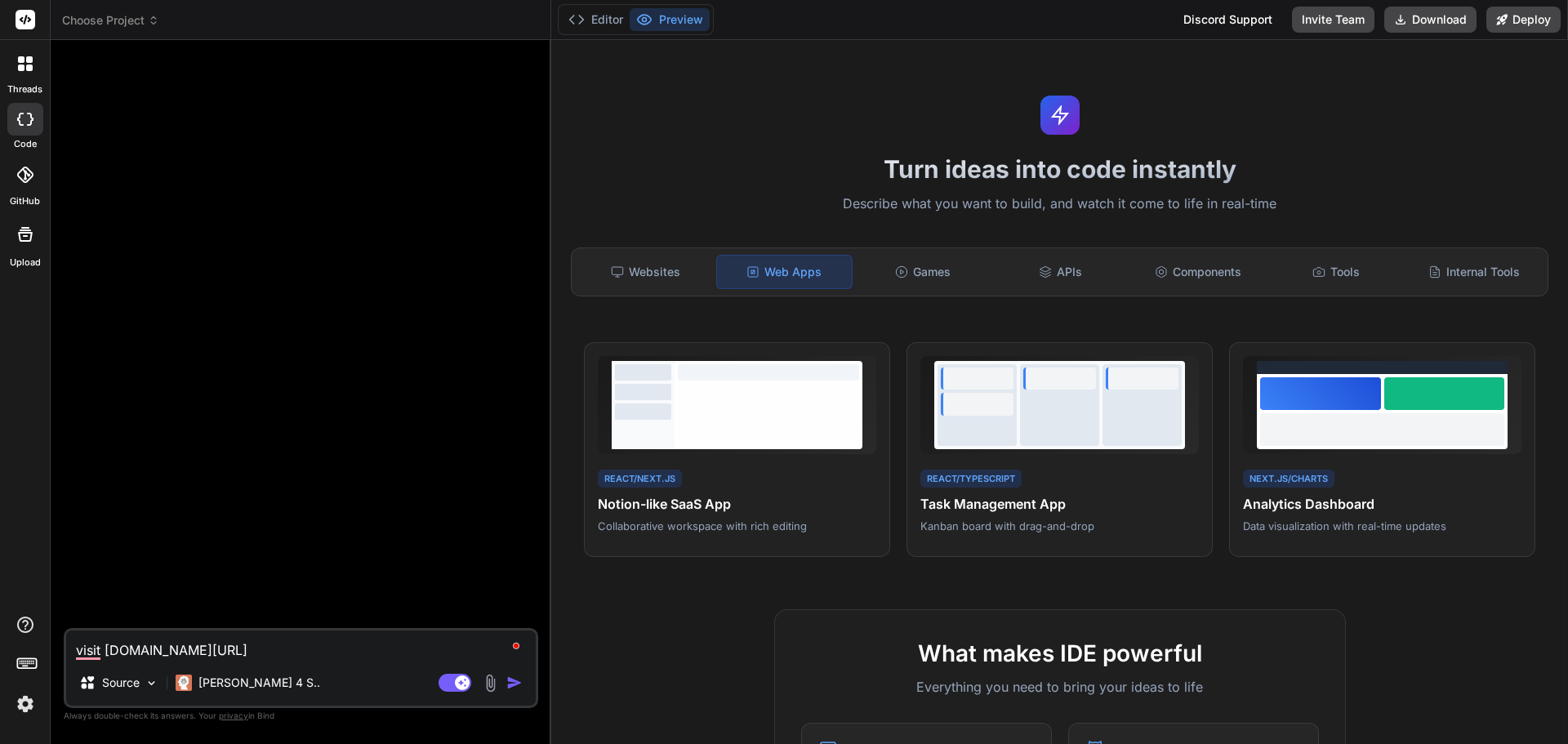
type textarea "x"
type textarea "visit [DOMAIN_NAME][URL]"
type textarea "x"
type textarea "visit [DOMAIN_NAME][URL]"
type textarea "x"
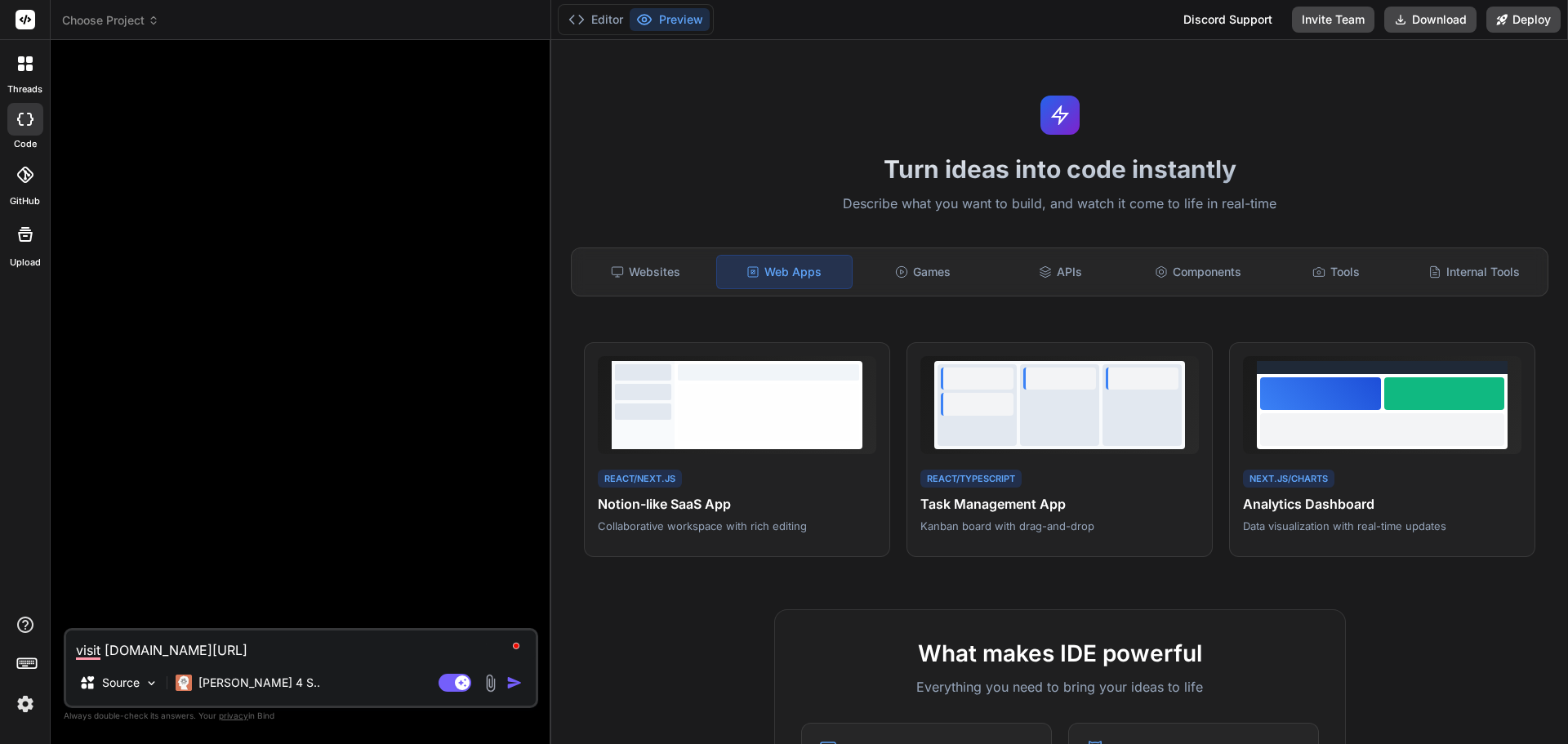
type textarea "visit [DOMAIN_NAME][URL]"
type textarea "x"
type textarea "visit [DOMAIN_NAME][URL]"
type textarea "x"
type textarea "visit [DOMAIN_NAME][URL]"
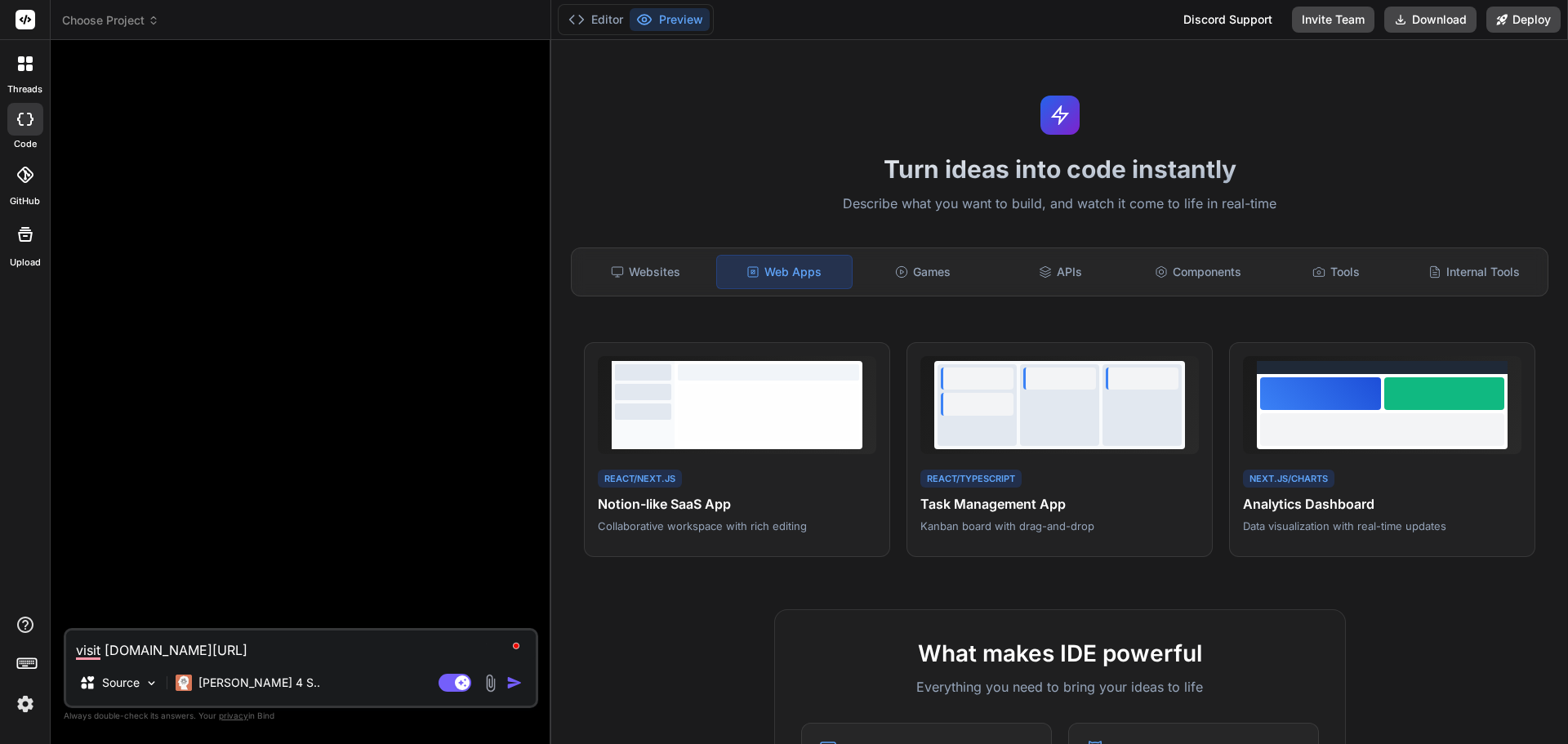
type textarea "x"
type textarea "visit [DOMAIN_NAME][URL] a"
type textarea "x"
type textarea "visit [DOMAIN_NAME][URL] an"
type textarea "x"
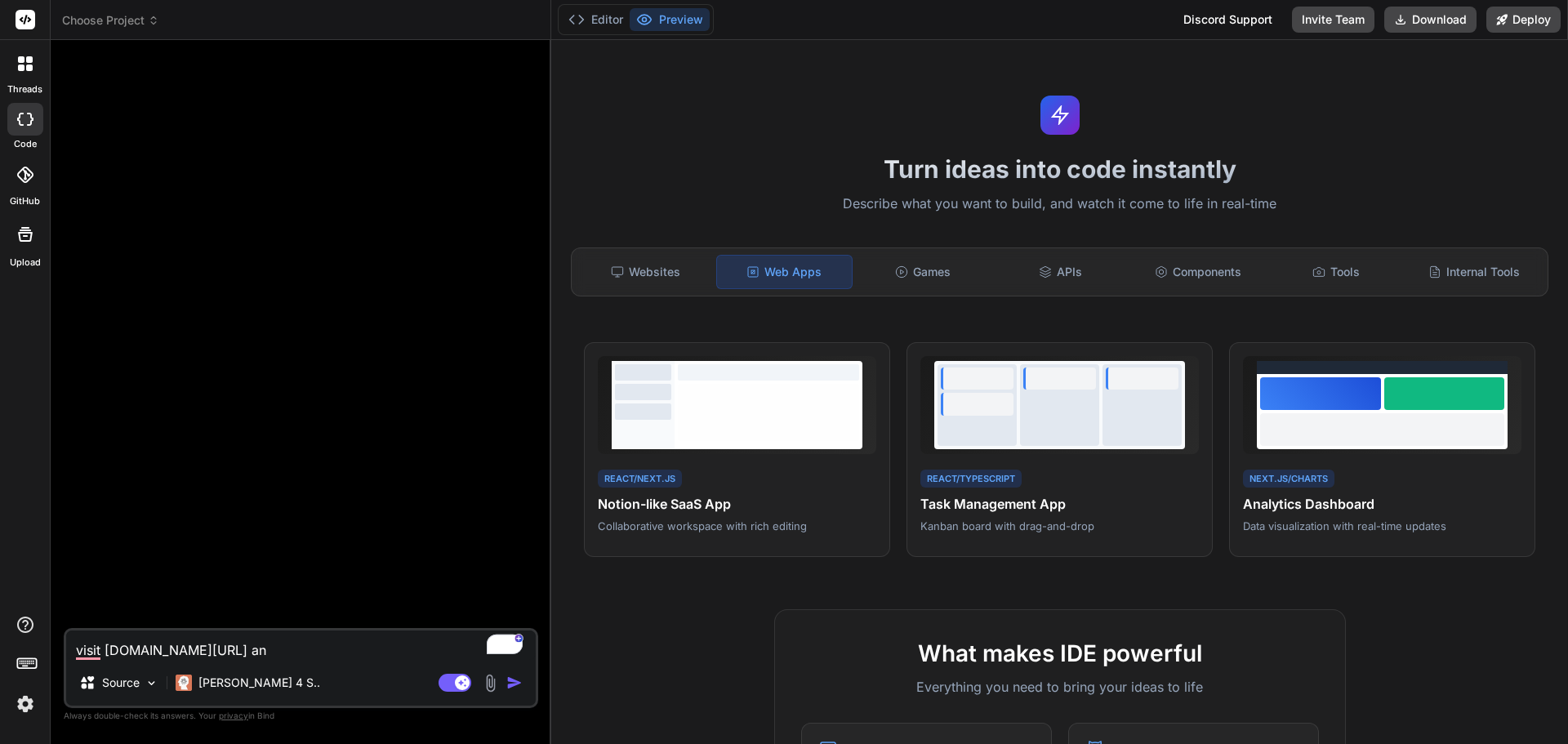
type textarea "visit [DOMAIN_NAME][URL] and"
type textarea "x"
type textarea "visit [DOMAIN_NAME][URL] and"
type textarea "x"
type textarea "visit [DOMAIN_NAME][URL] and c"
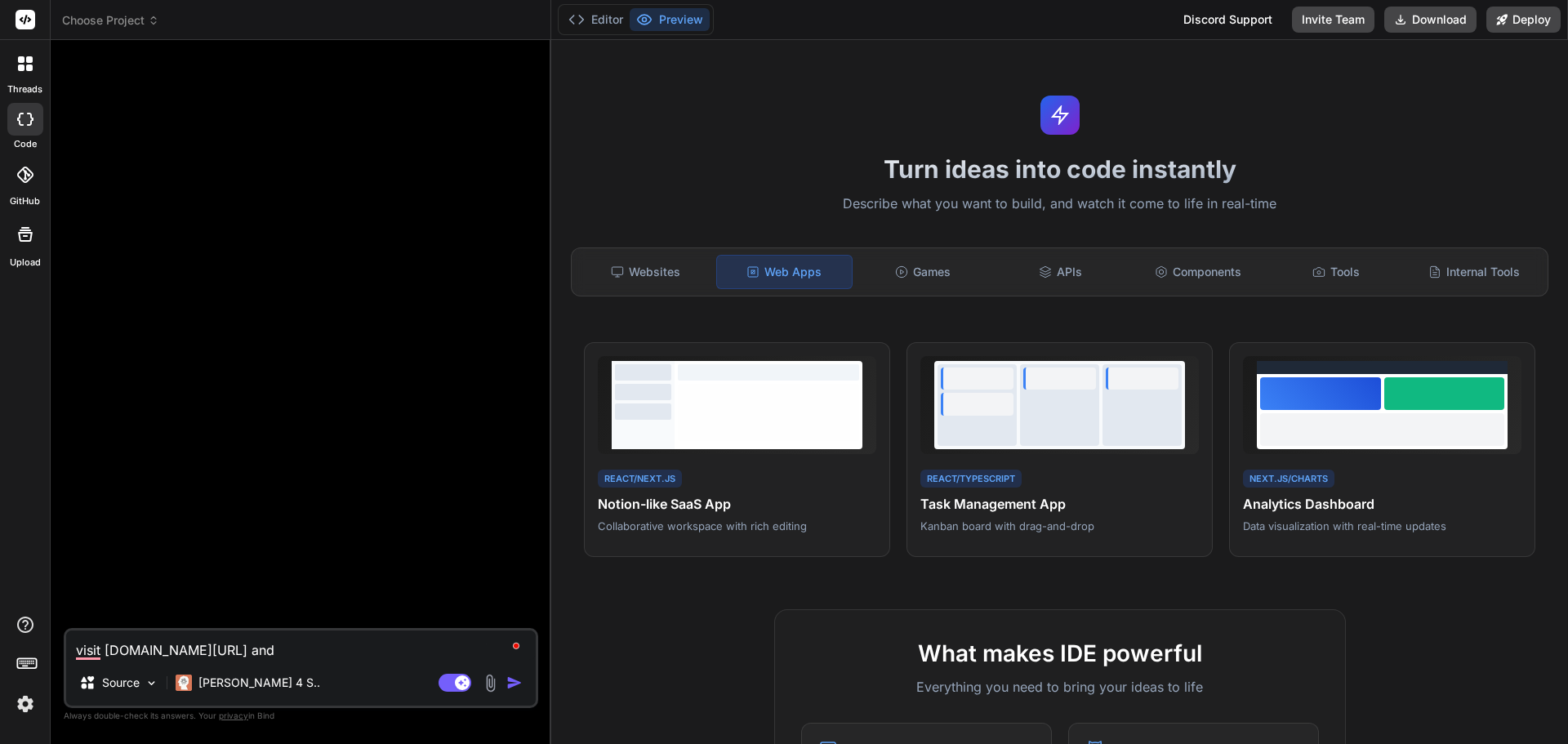
type textarea "x"
type textarea "visit [DOMAIN_NAME][URL] and cr"
type textarea "x"
type textarea "visit [DOMAIN_NAME][URL] and cre"
type textarea "x"
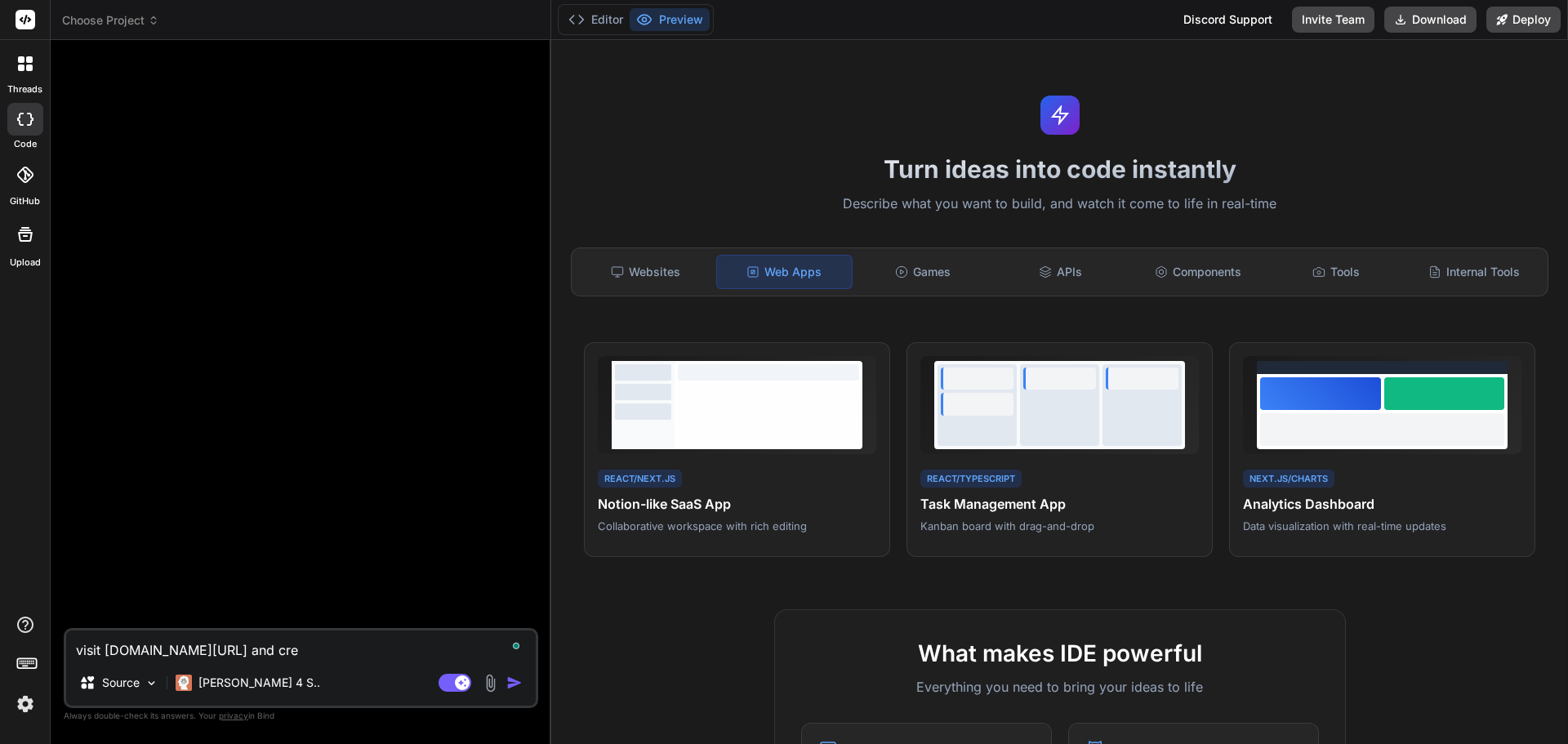
type textarea "visit [DOMAIN_NAME][URL] and cret"
type textarea "x"
type textarea "visit [DOMAIN_NAME][URL] and [GEOGRAPHIC_DATA]"
type textarea "x"
type textarea "visit [DOMAIN_NAME][URL] and [GEOGRAPHIC_DATA]"
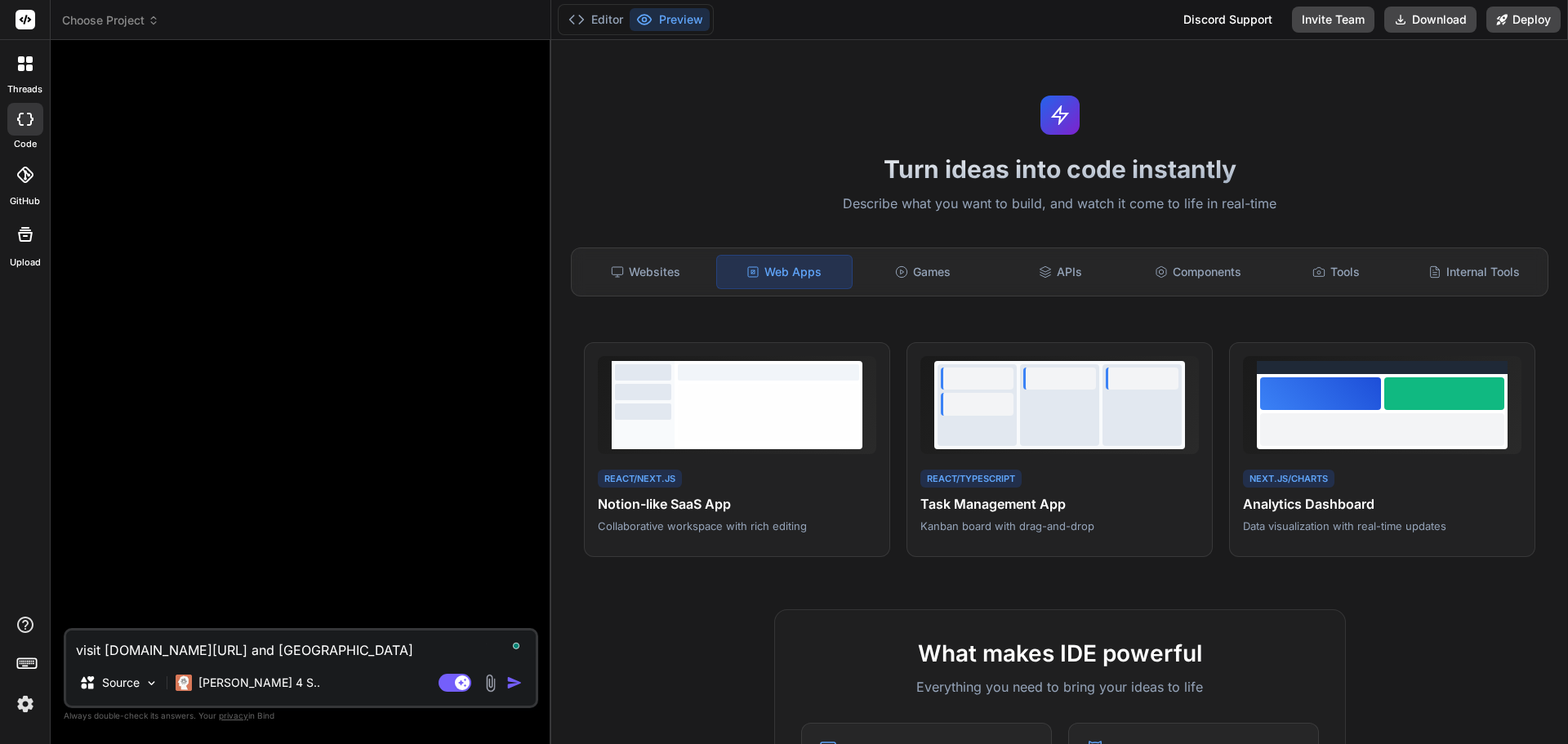
type textarea "x"
type textarea "visit [DOMAIN_NAME][URL] and crete s"
type textarea "x"
type textarea "visit [DOMAIN_NAME][URL] and crete si"
type textarea "x"
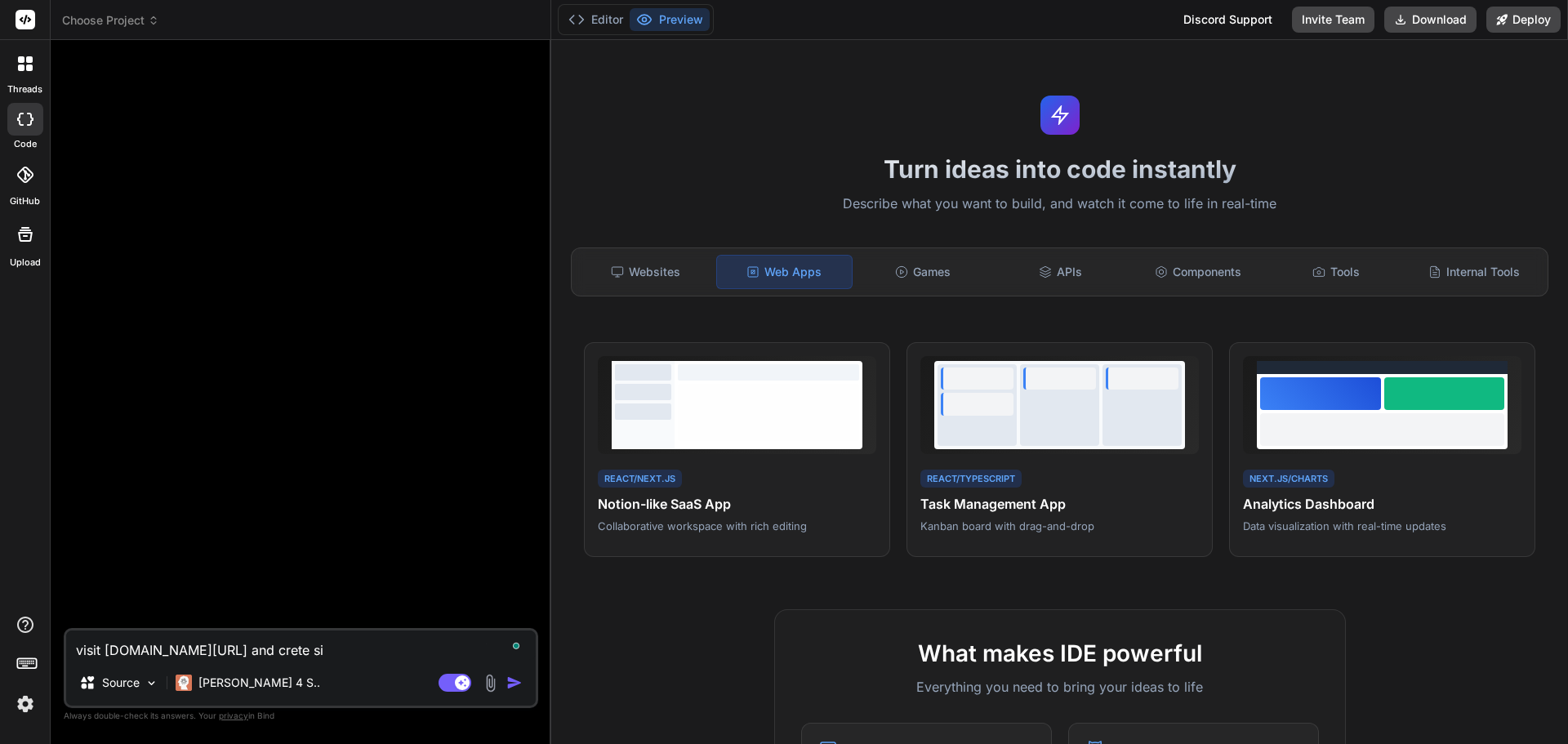
type textarea "visit [DOMAIN_NAME][URL] and crete sim"
type textarea "x"
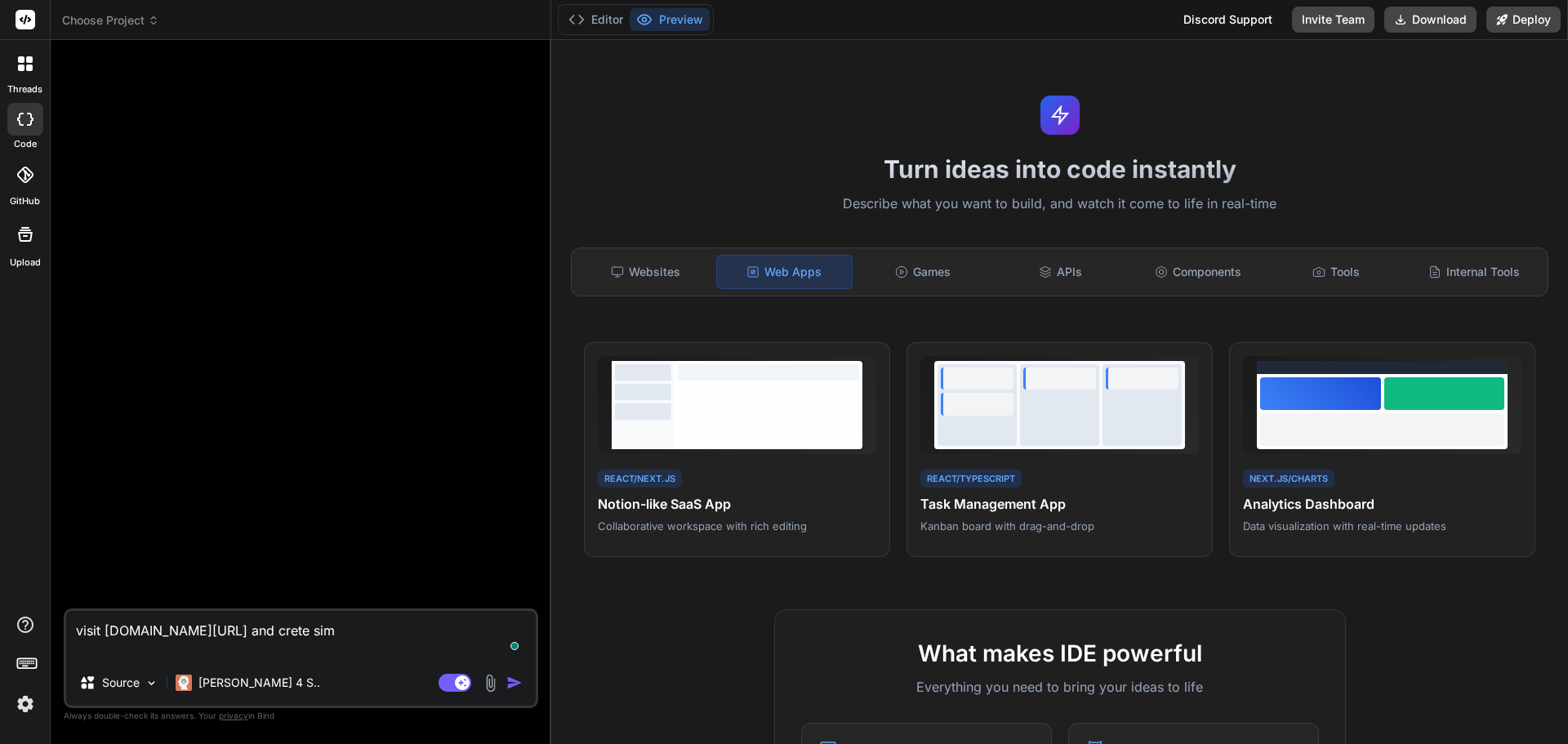
type textarea "visit [DOMAIN_NAME][URL] and crete simi"
type textarea "x"
type textarea "visit [DOMAIN_NAME][URL] and crete simil"
type textarea "x"
type textarea "visit [DOMAIN_NAME][URL] and crete [PERSON_NAME]"
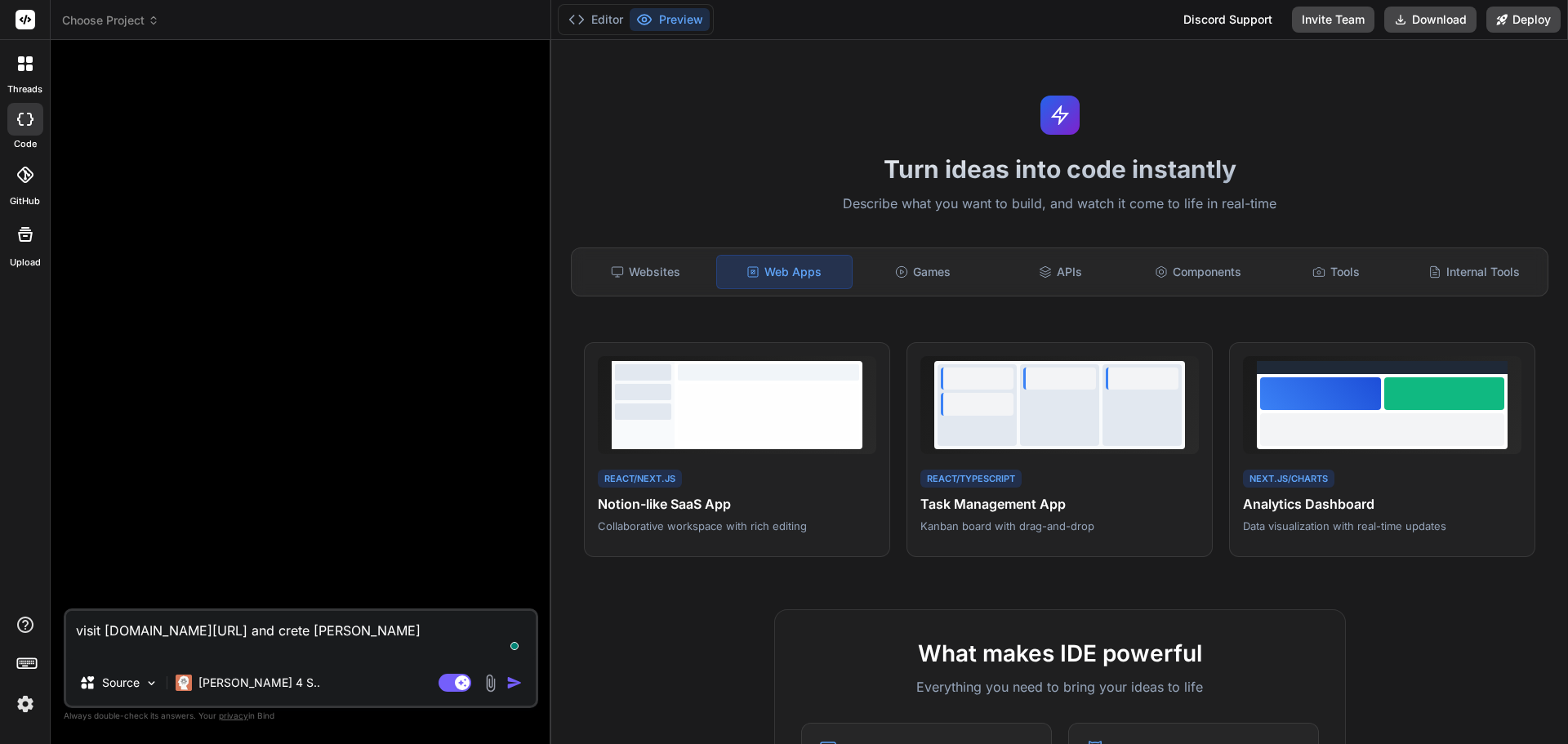
type textarea "x"
type textarea "visit [DOMAIN_NAME][URL] and crete similar"
type textarea "x"
type textarea "visit [DOMAIN_NAME][URL] and crete similar"
type textarea "x"
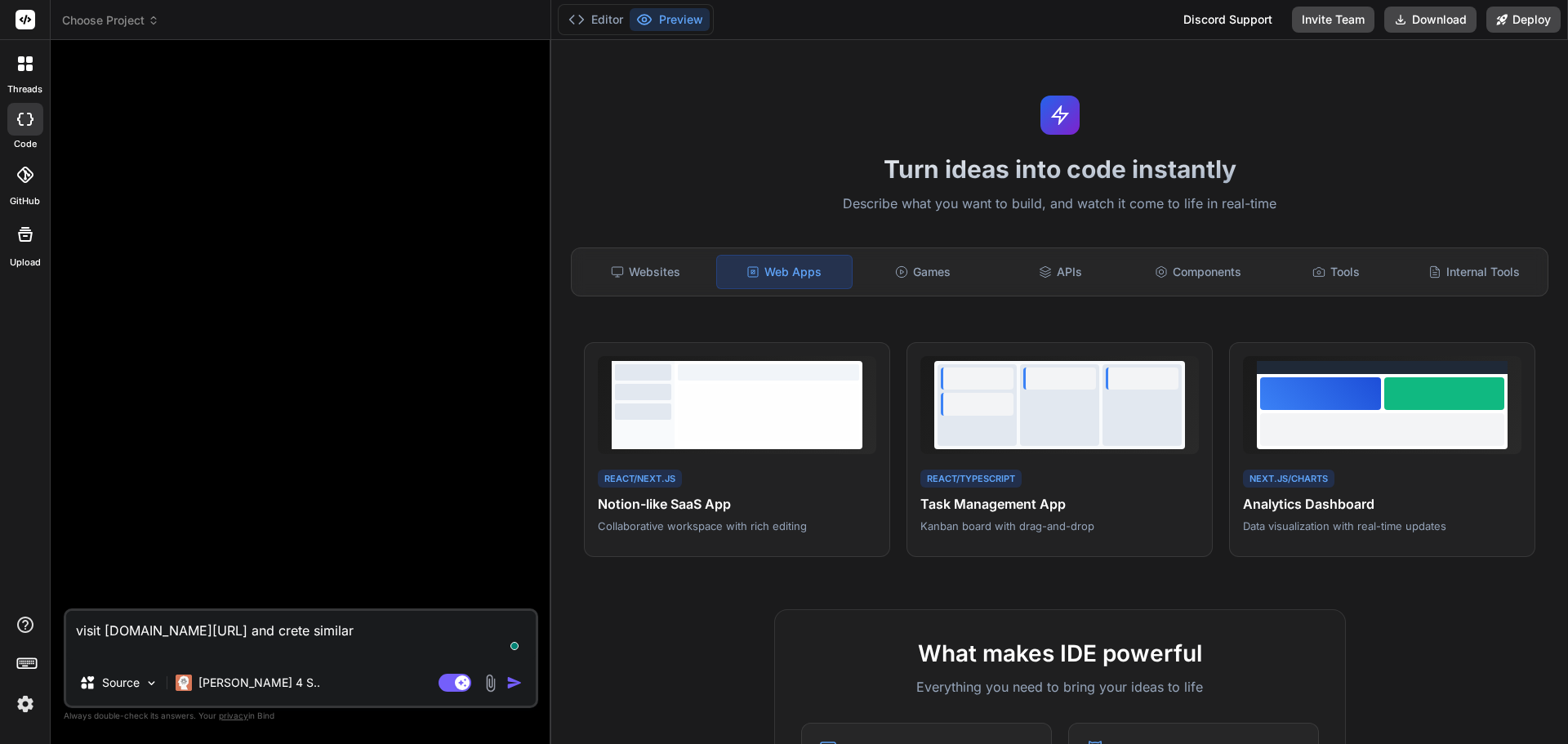
type textarea "visit [DOMAIN_NAME][URL] and crete similar d"
type textarea "x"
type textarea "visit [DOMAIN_NAME][URL] and crete similar de"
type textarea "x"
type textarea "visit [DOMAIN_NAME][URL] and crete similar des"
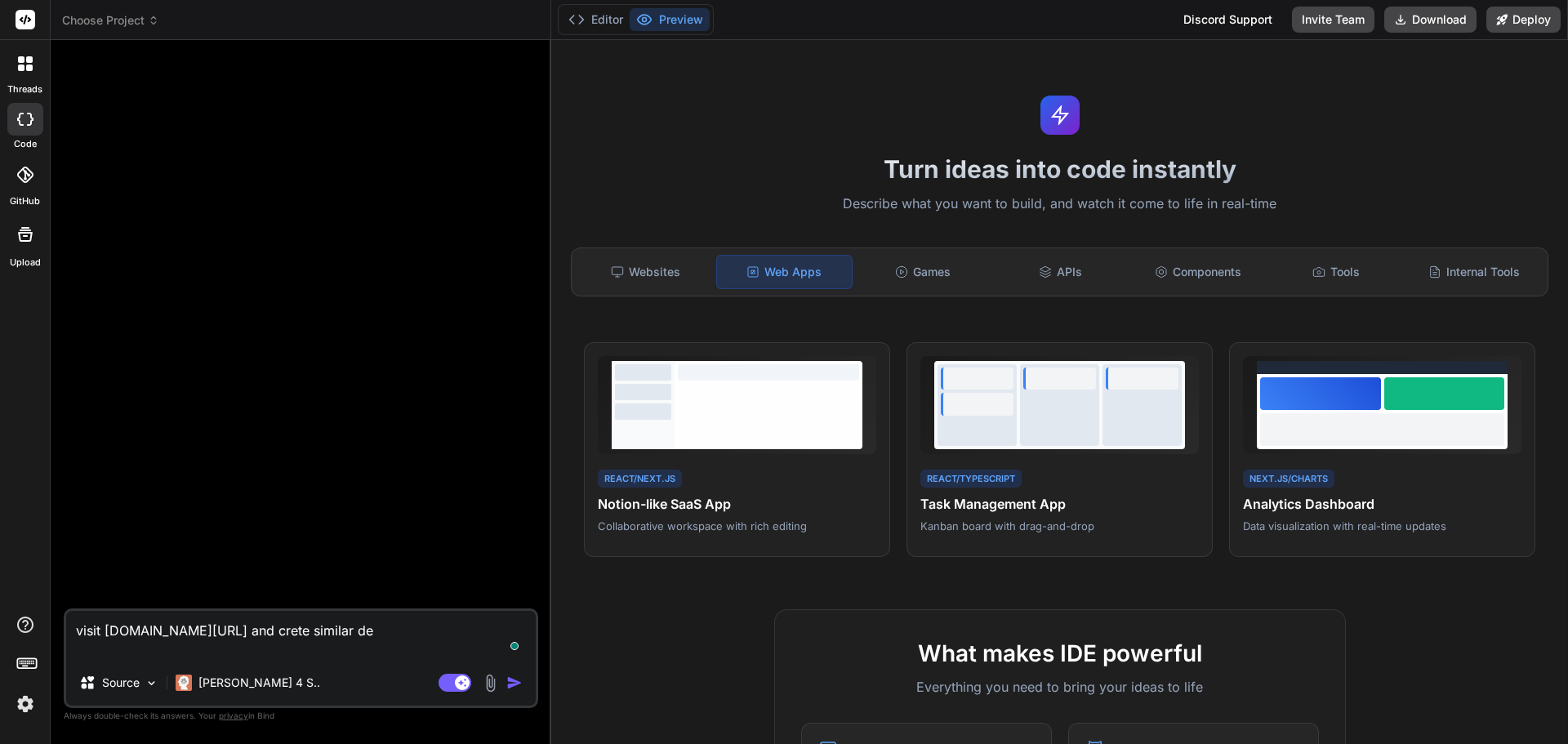
type textarea "x"
type textarea "visit [DOMAIN_NAME][URL] and crete similar desi"
type textarea "x"
type textarea "visit [DOMAIN_NAME][URL] and crete similar desig"
type textarea "x"
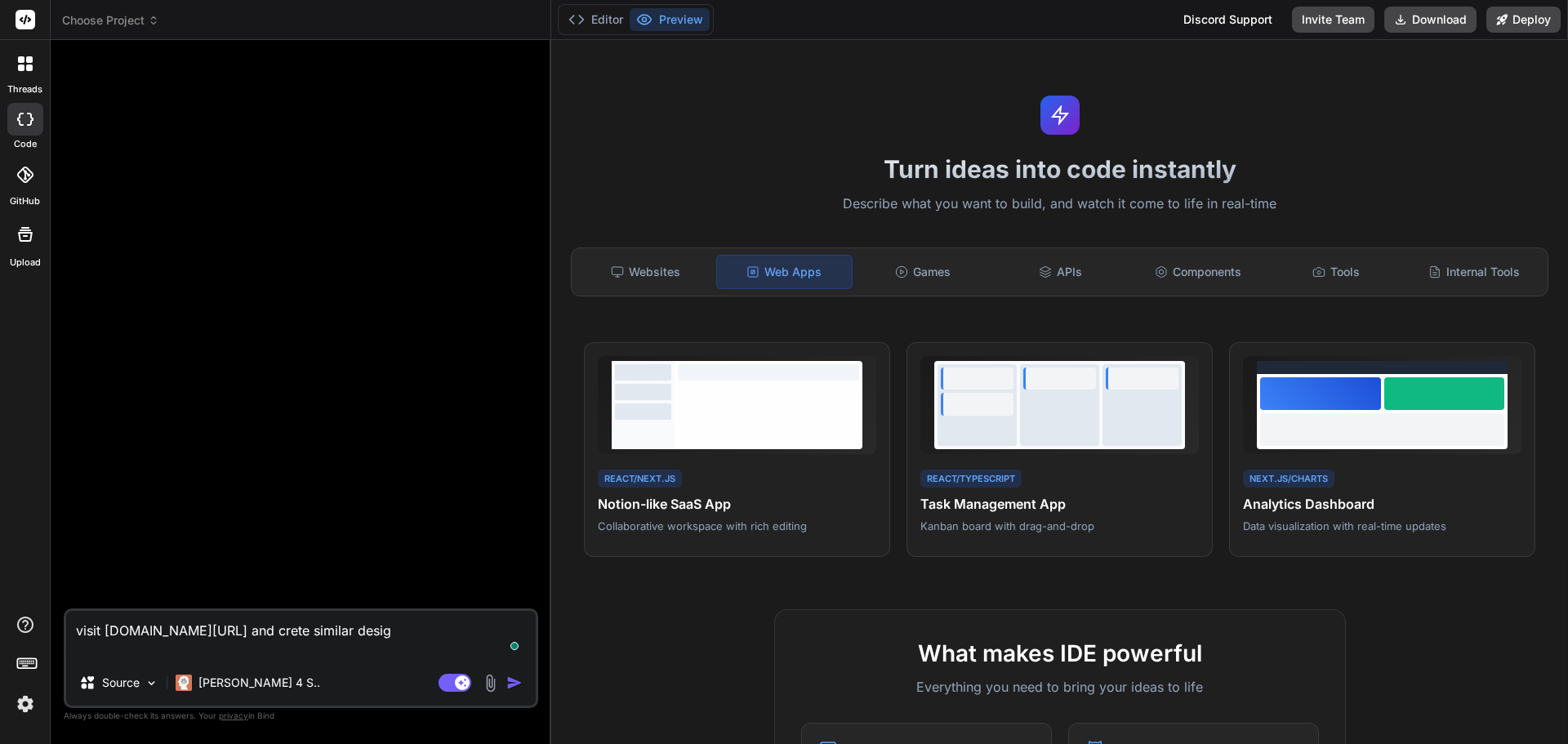
type textarea "visit [DOMAIN_NAME][URL] and crete similar design"
type textarea "x"
type textarea "visit [DOMAIN_NAME][URL] and crete similar design"
type textarea "x"
type textarea "visit [DOMAIN_NAME][URL] and crete similar design p"
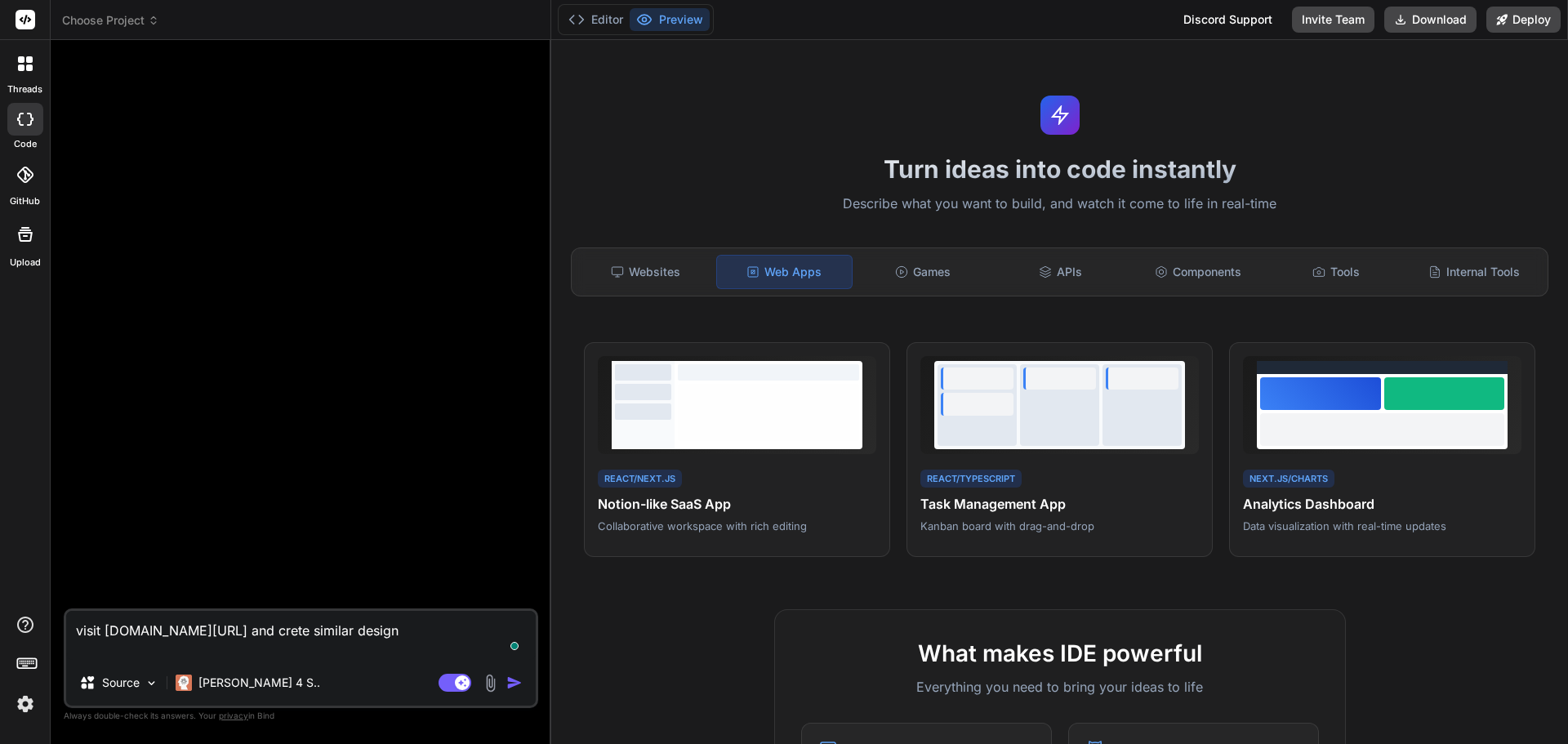
type textarea "x"
type textarea "visit [DOMAIN_NAME][URL] and crete similar design pa"
type textarea "x"
type textarea "visit [DOMAIN_NAME][URL] and crete similar design pag"
type textarea "x"
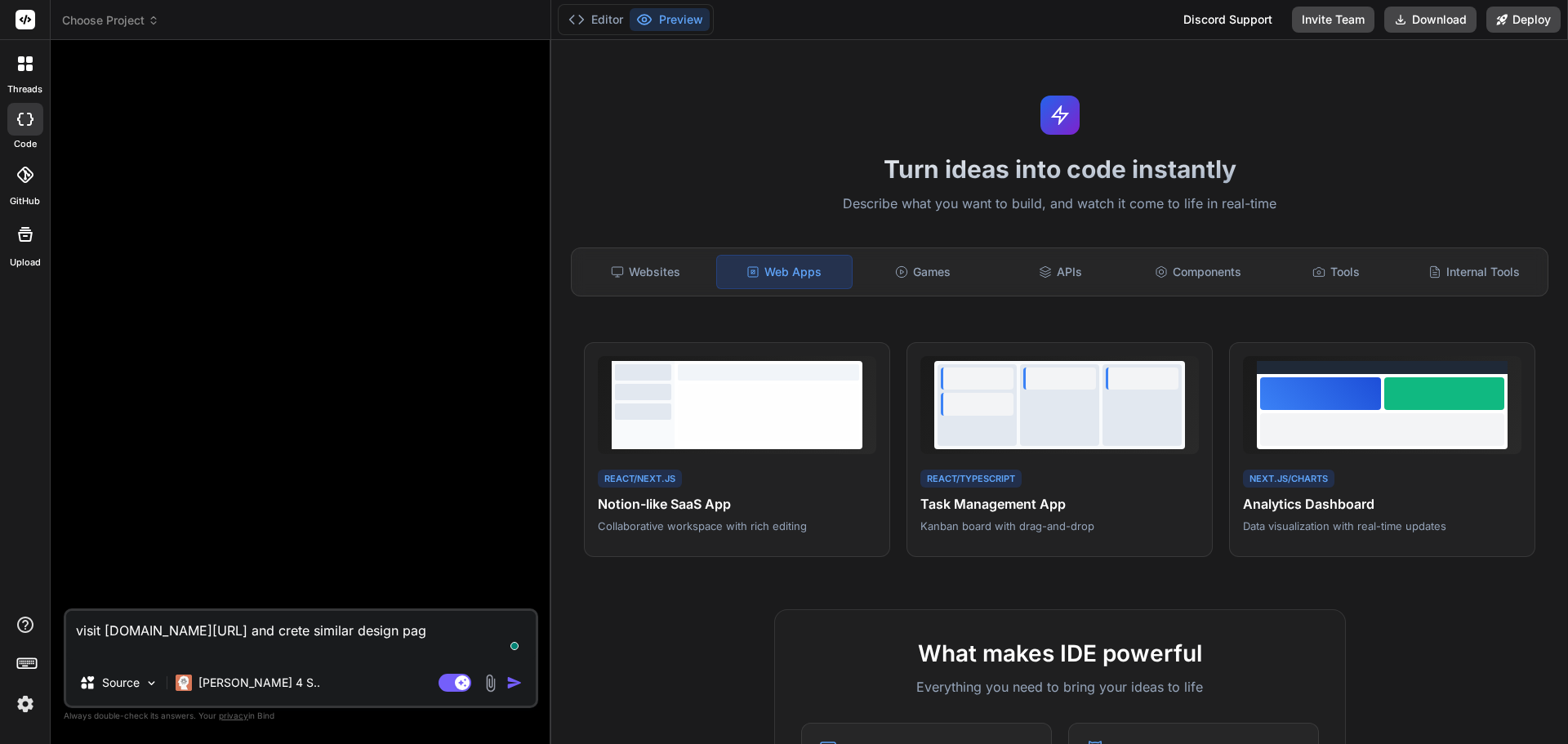
type textarea "visit [DOMAIN_NAME][URL] and crete similar design page"
type textarea "x"
type textarea "visit [DOMAIN_NAME][URL] and crete similar design page"
type textarea "x"
type textarea "visit [DOMAIN_NAME][URL] and crete similar design page f"
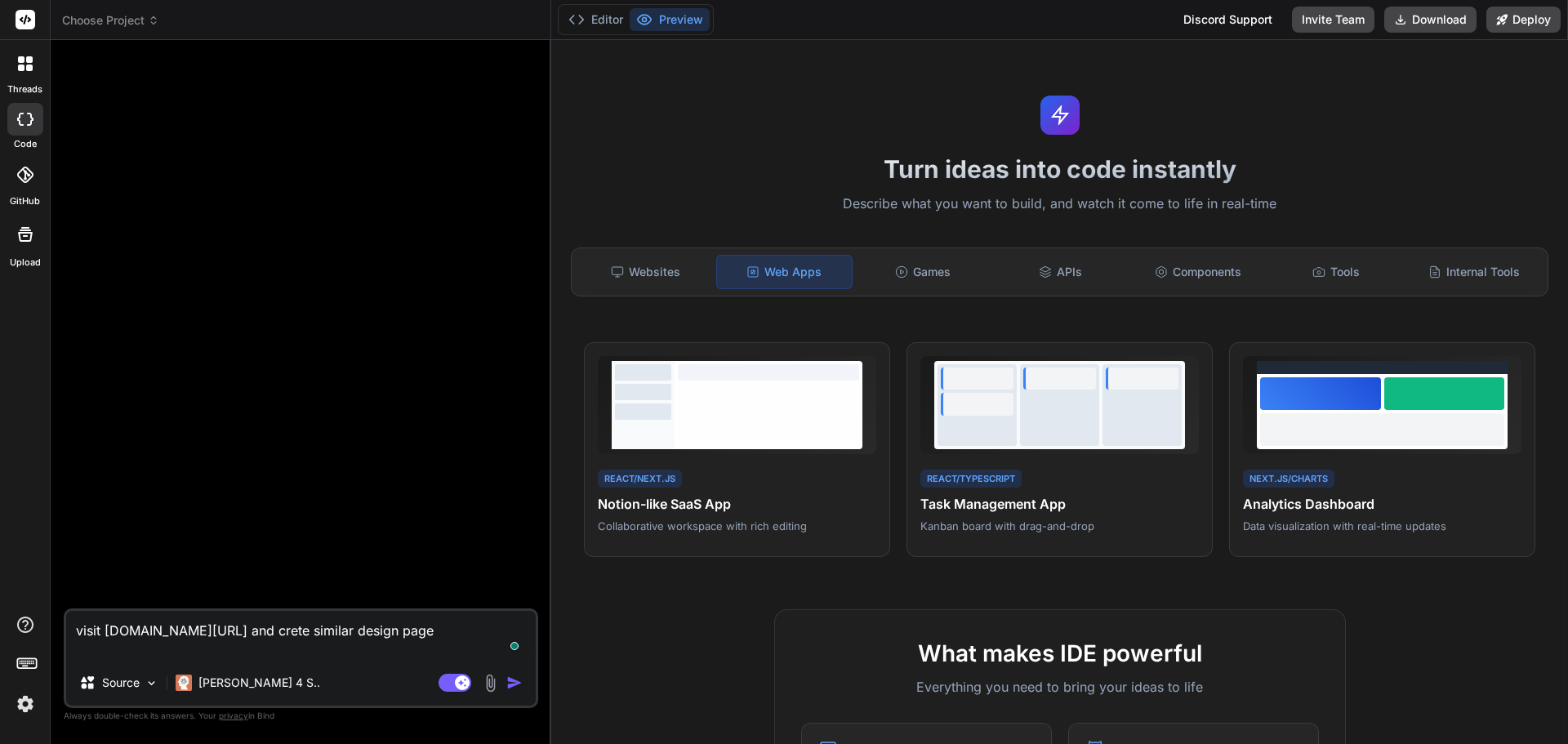
type textarea "x"
type textarea "visit [DOMAIN_NAME][URL] and crete similar design page fo"
type textarea "x"
type textarea "visit [DOMAIN_NAME][URL] and crete similar design page for"
type textarea "x"
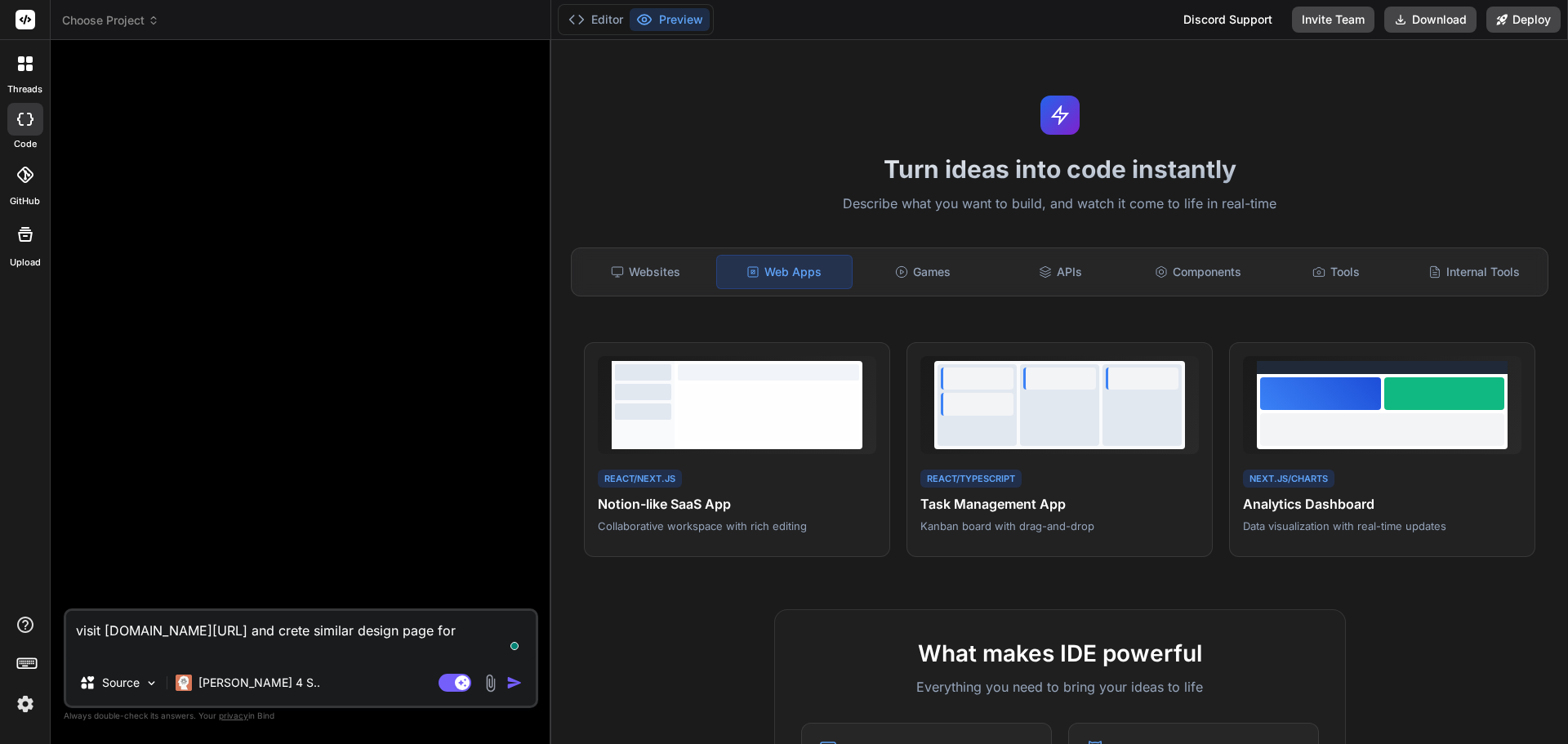
type textarea "visit [DOMAIN_NAME][URL] and crete similar design page for"
type textarea "x"
type textarea "visit [DOMAIN_NAME][URL] and crete similar design page for m"
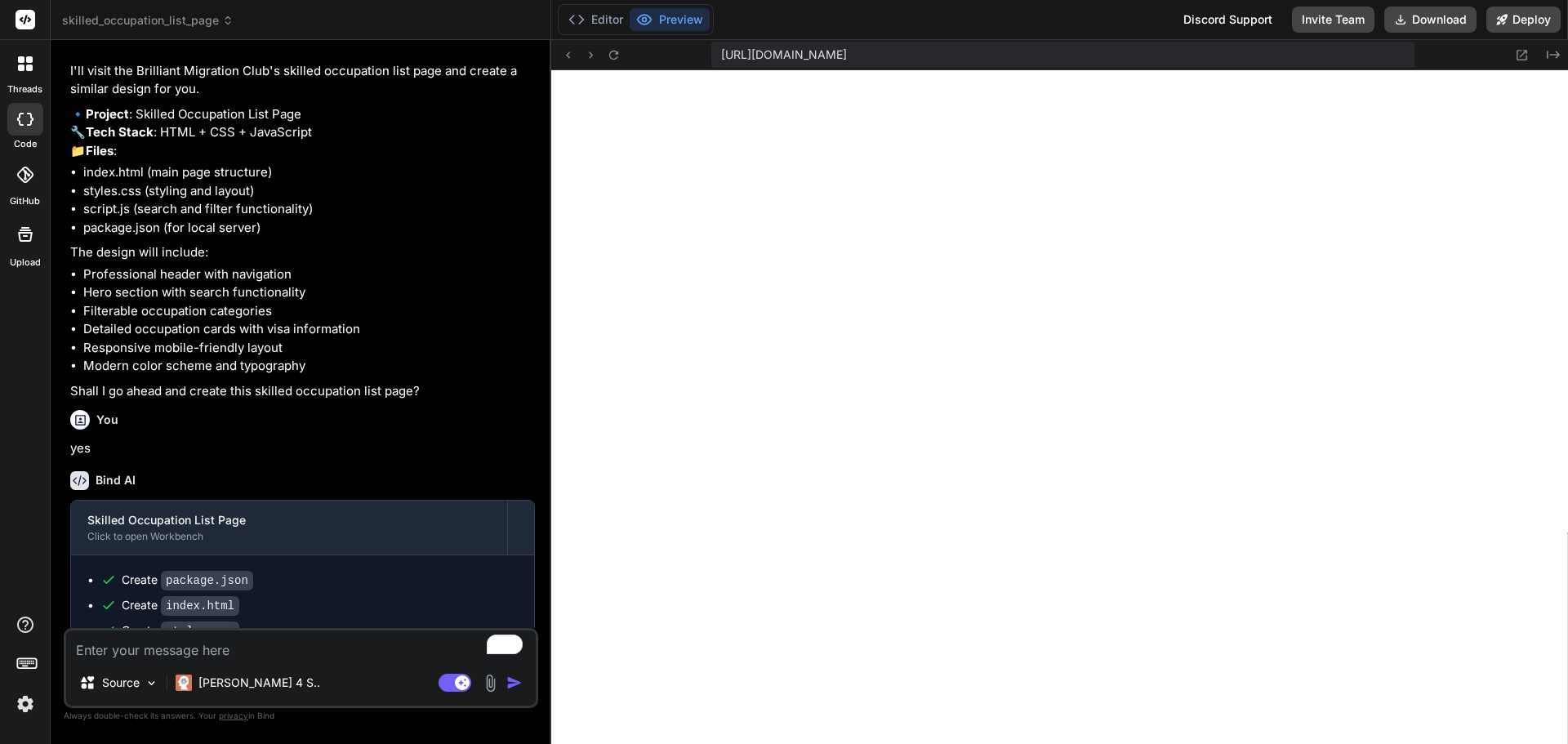
scroll to position [668, 0]
click at [1437, 21] on button "Download" at bounding box center [1431, 19] width 93 height 26
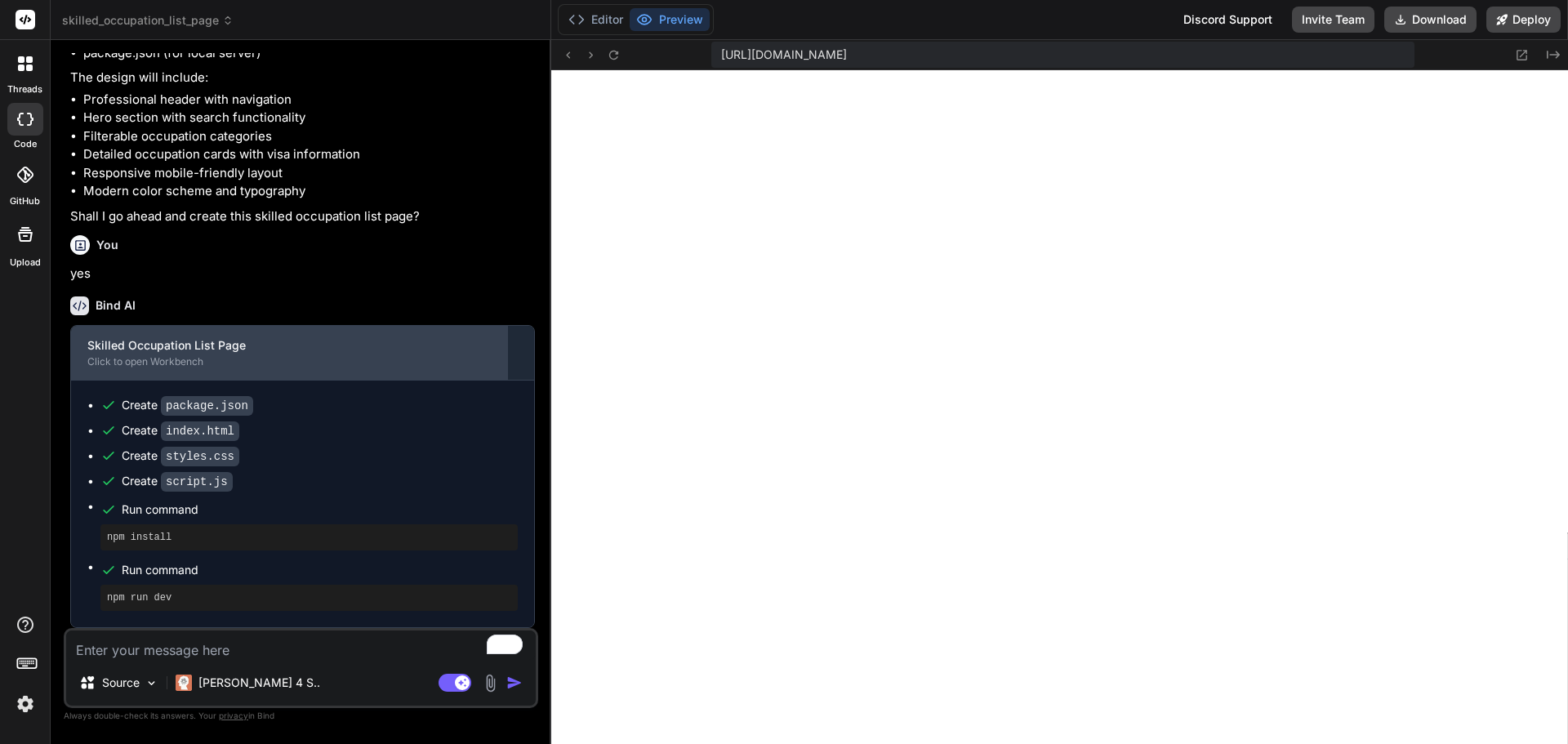
scroll to position [317, 0]
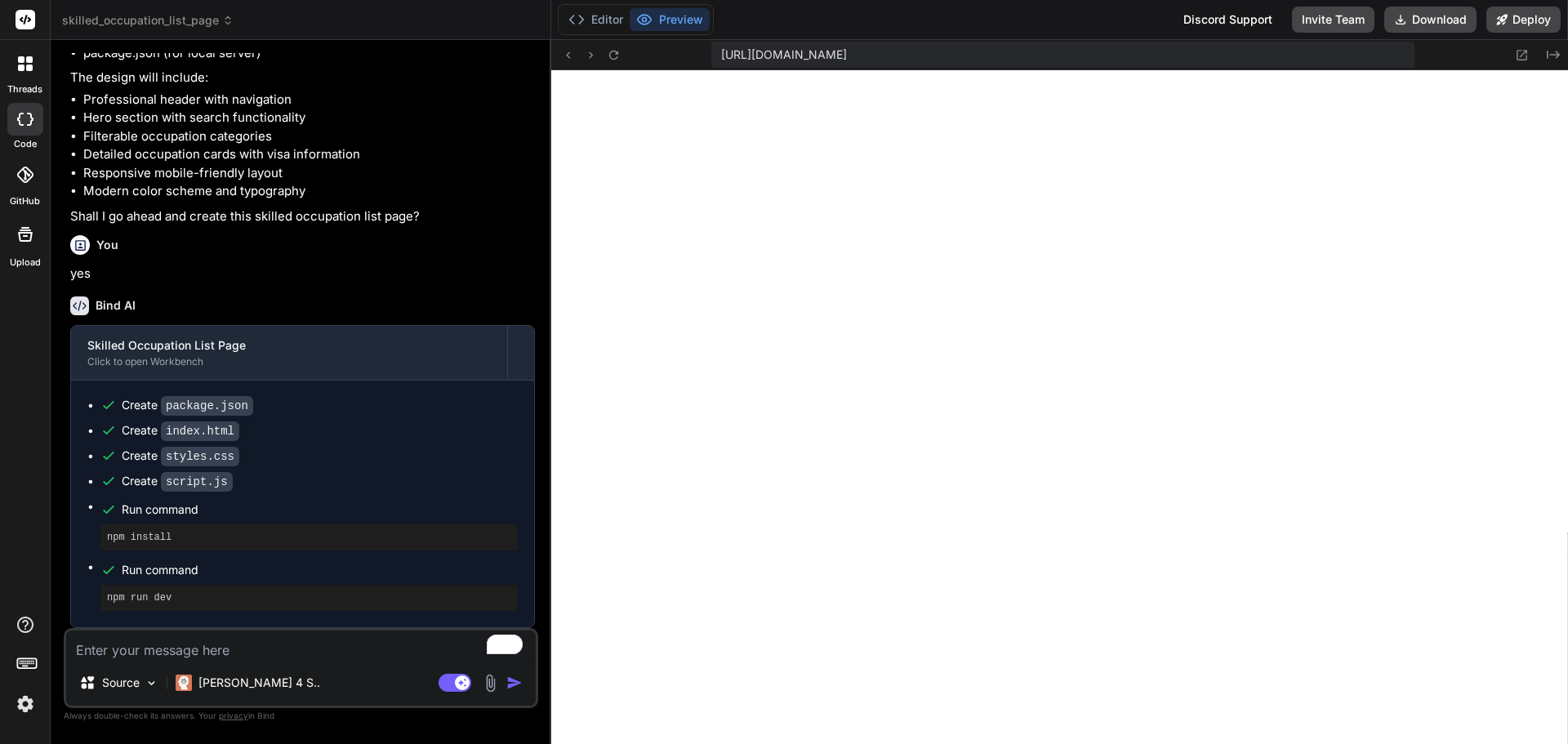
click at [235, 646] on textarea "To enrich screen reader interactions, please activate Accessibility in Grammarl…" at bounding box center [301, 645] width 470 height 30
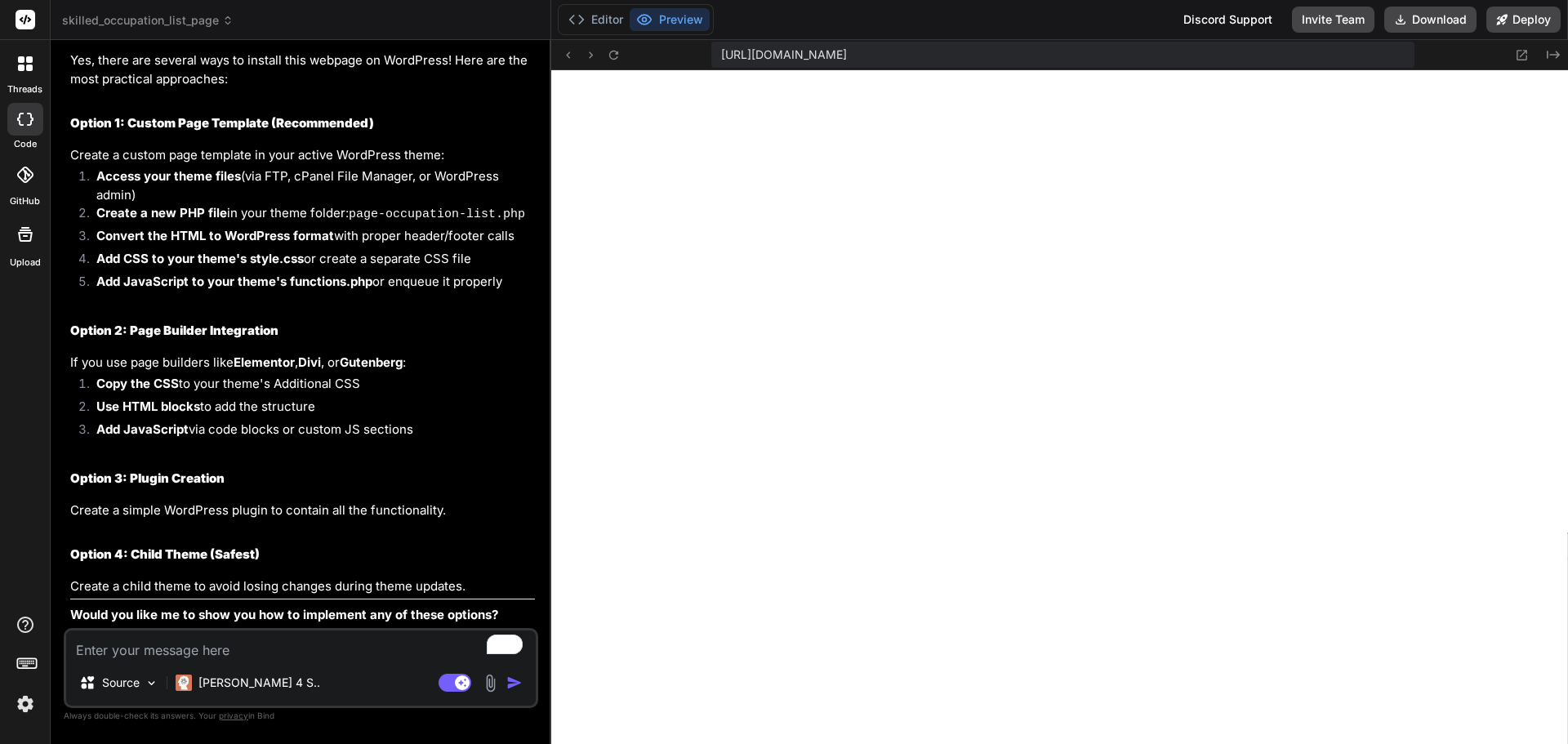
scroll to position [1135, 0]
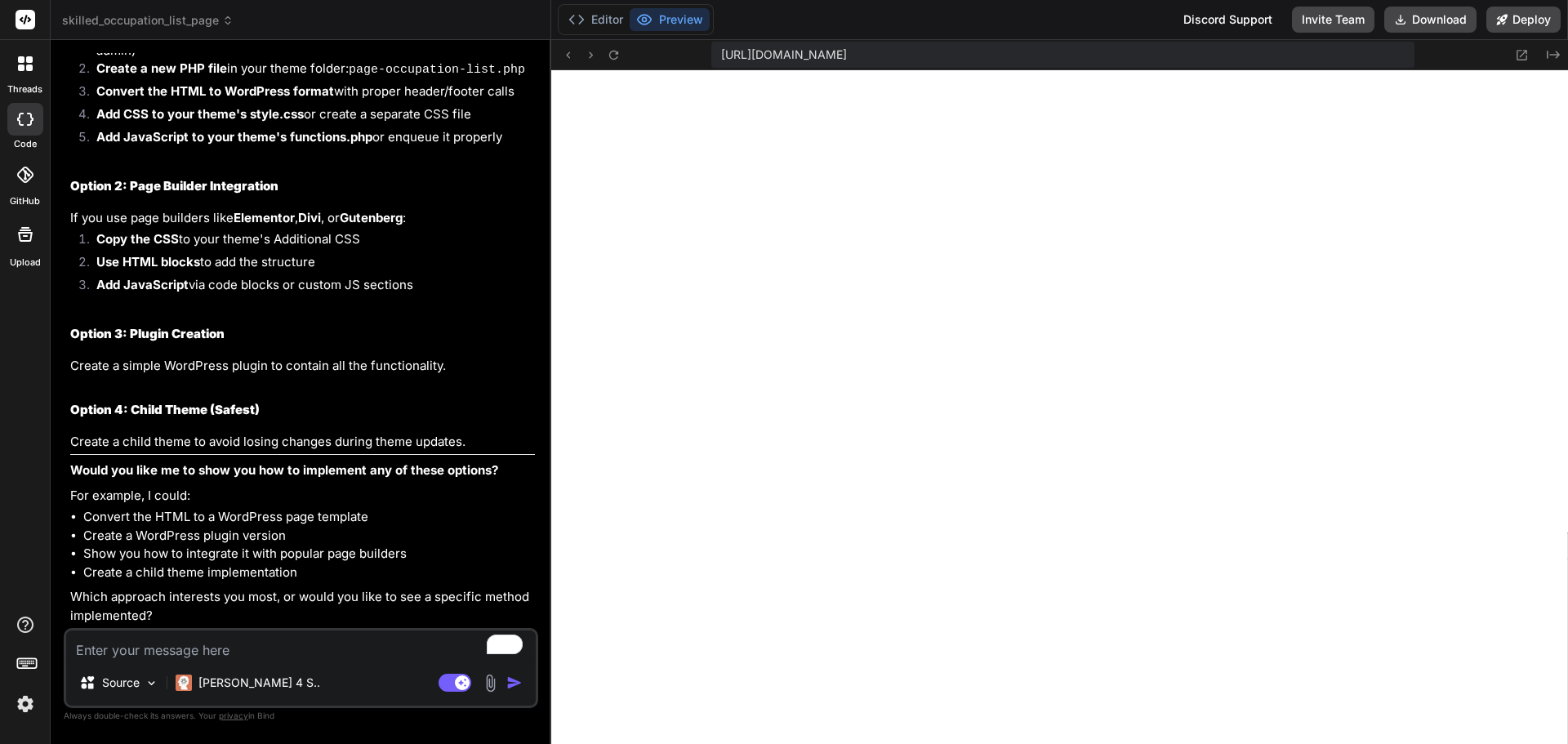
click at [258, 646] on textarea "To enrich screen reader interactions, please activate Accessibility in Grammarl…" at bounding box center [301, 645] width 470 height 30
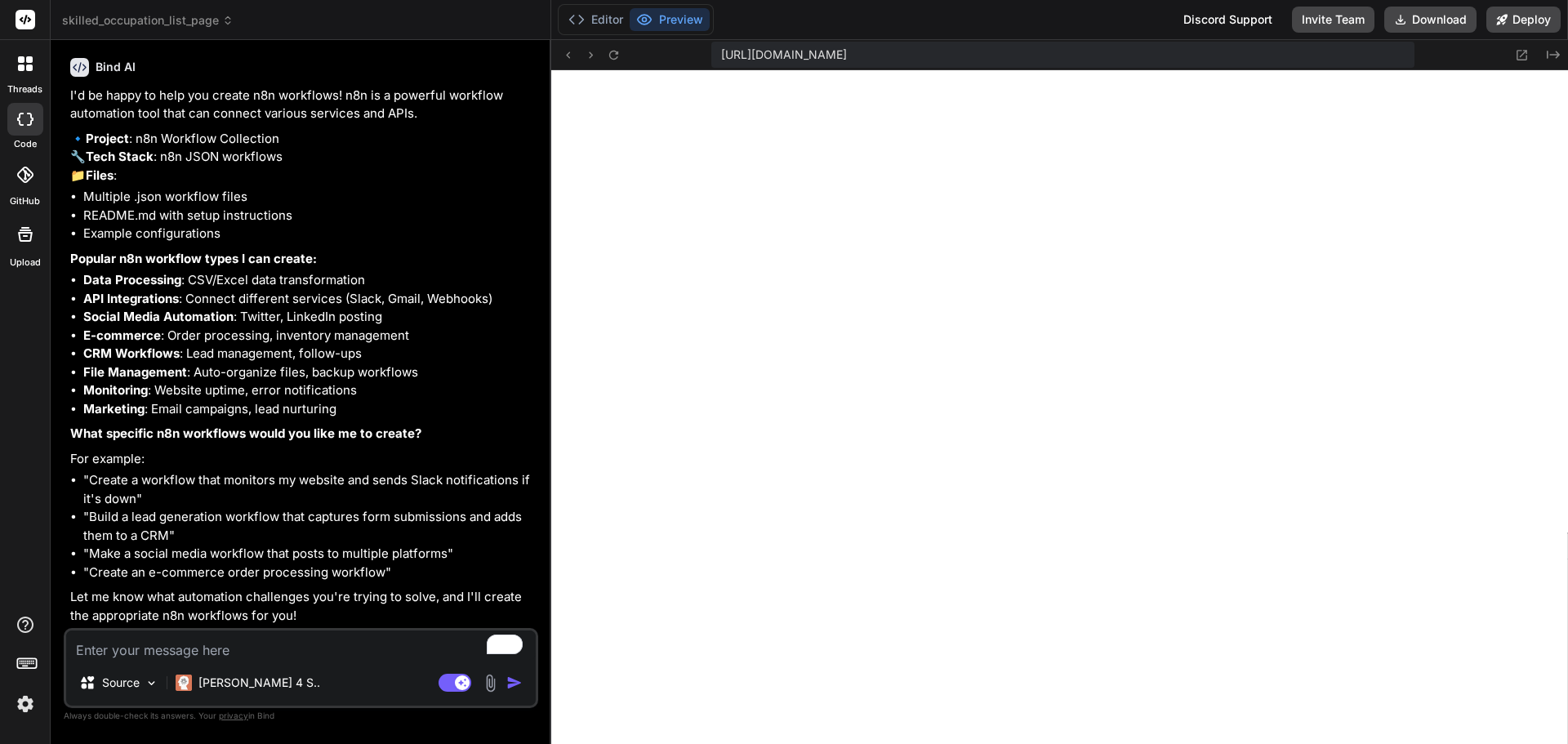
scroll to position [1810, 0]
click at [1343, 19] on button "Invite Team" at bounding box center [1333, 19] width 83 height 26
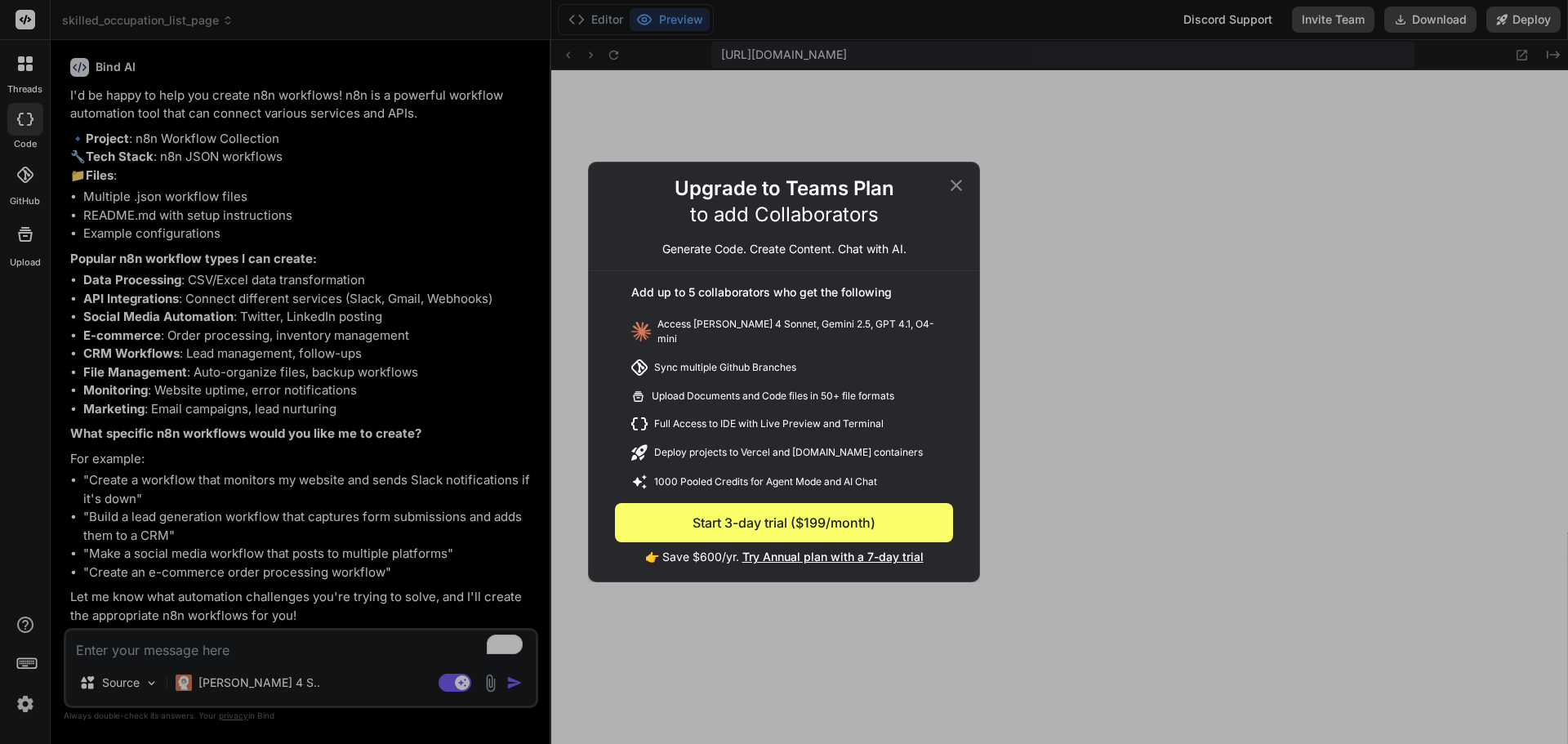
click at [955, 193] on icon at bounding box center [957, 185] width 20 height 20
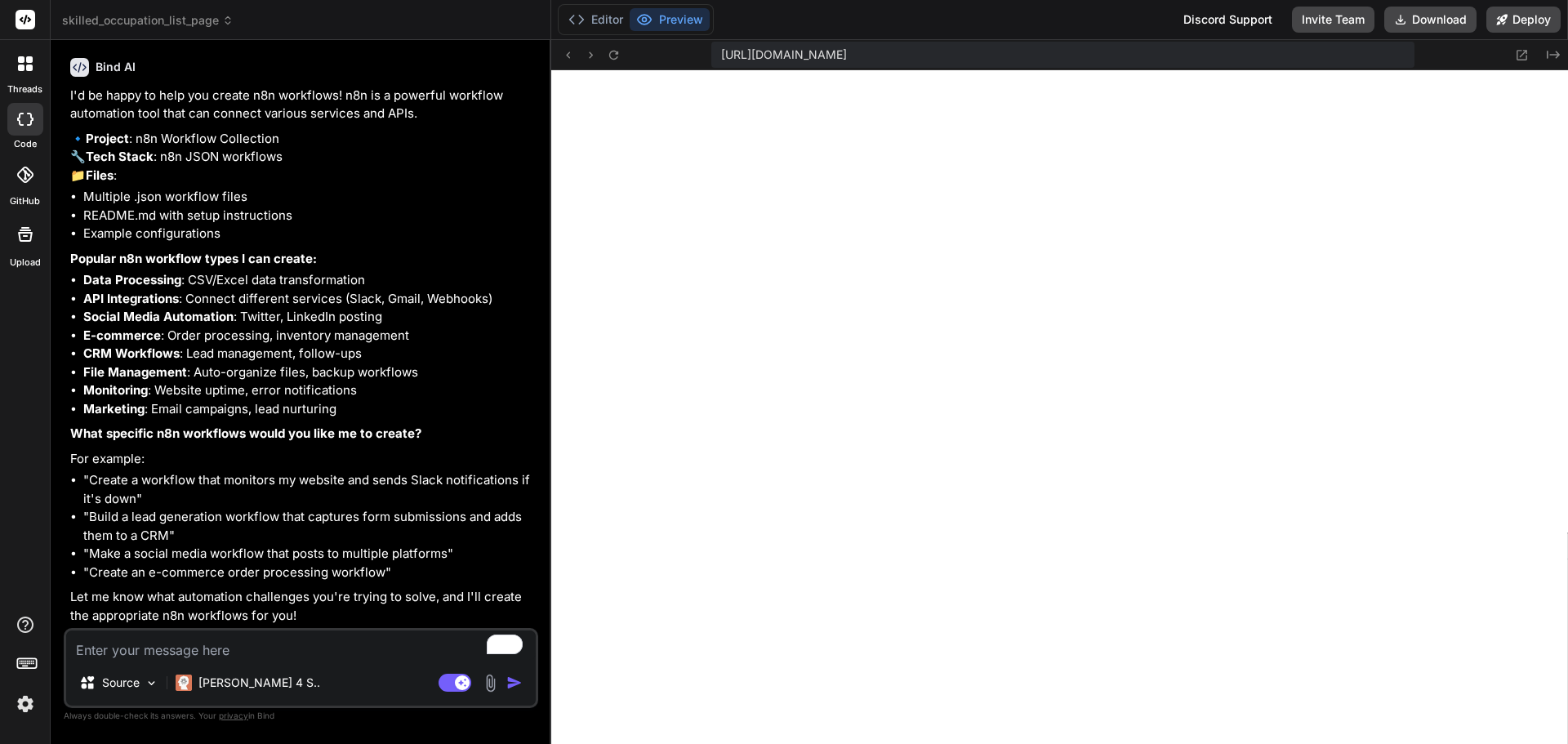
click at [224, 645] on textarea "To enrich screen reader interactions, please activate Accessibility in Grammarl…" at bounding box center [301, 645] width 470 height 30
click at [24, 705] on img at bounding box center [25, 704] width 28 height 28
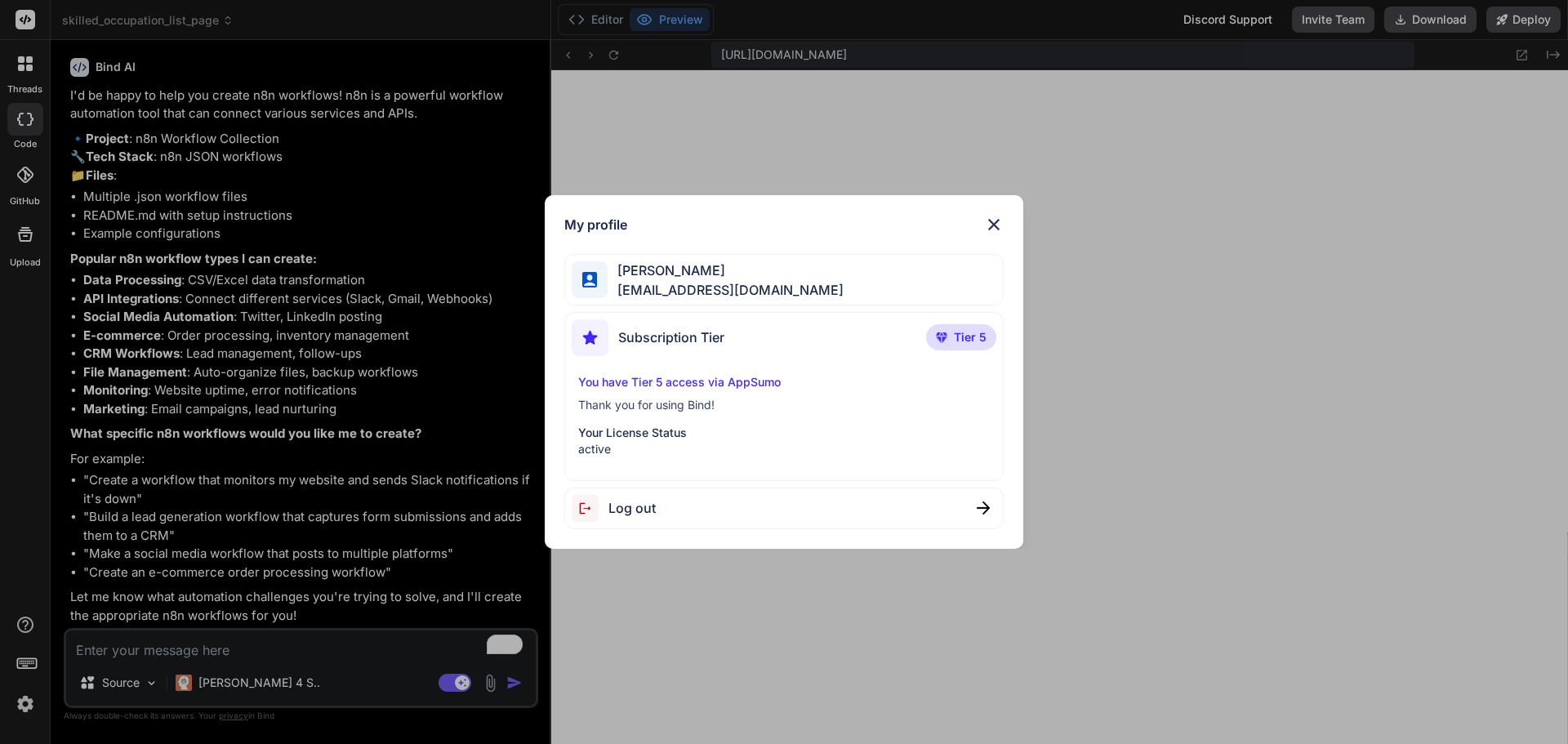
click at [995, 228] on img at bounding box center [994, 225] width 20 height 20
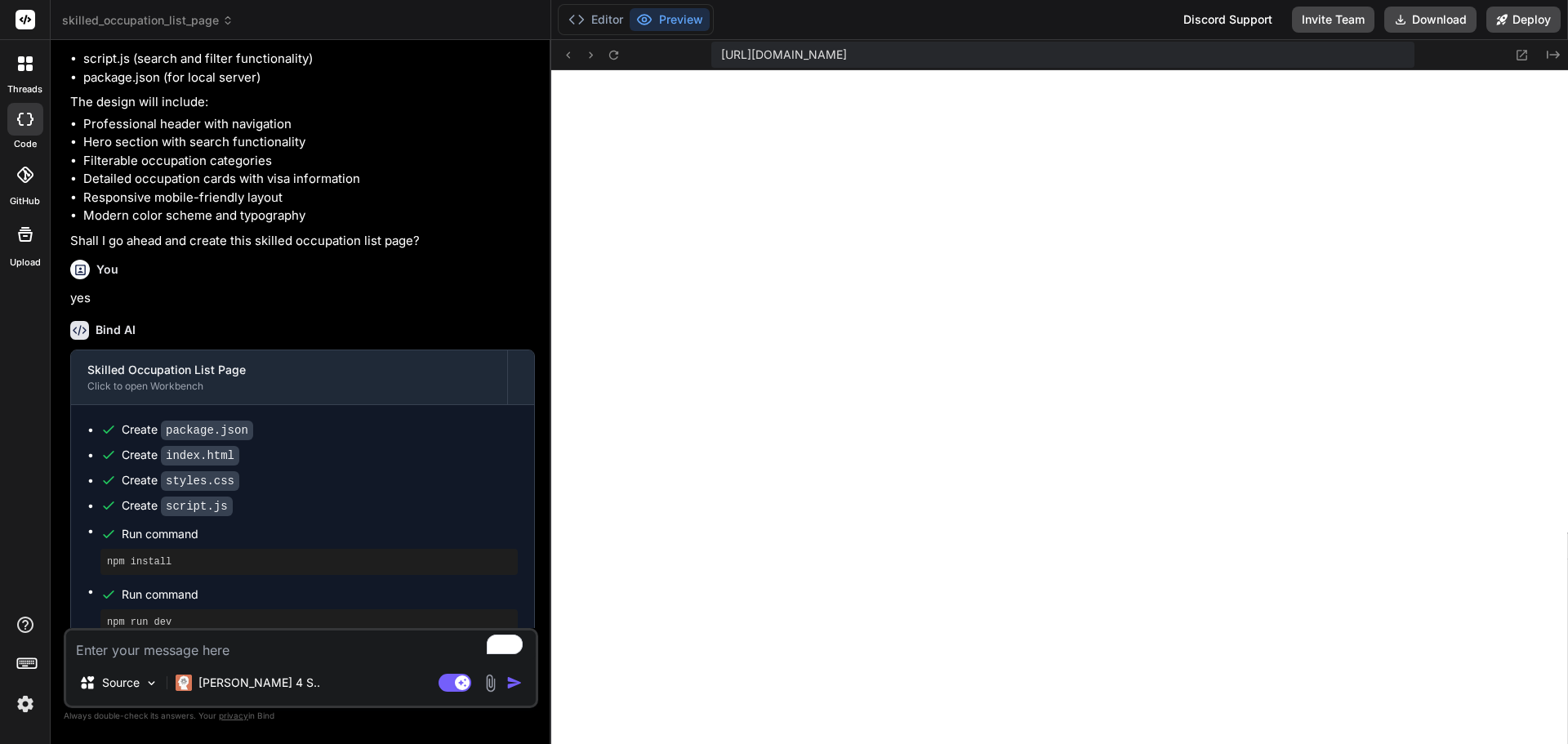
scroll to position [0, 0]
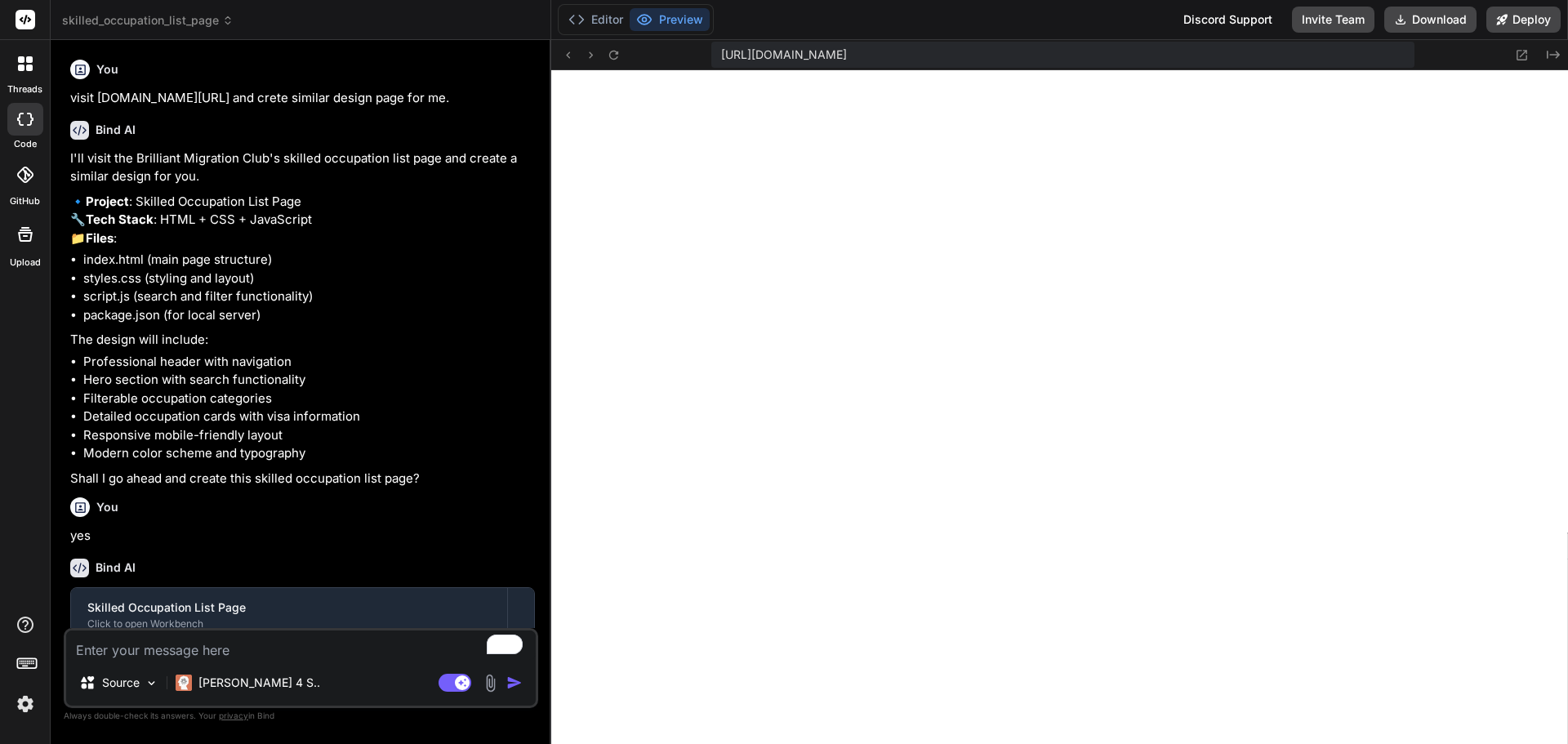
click at [28, 21] on rect at bounding box center [25, 20] width 20 height 20
click at [22, 665] on icon at bounding box center [26, 662] width 22 height 22
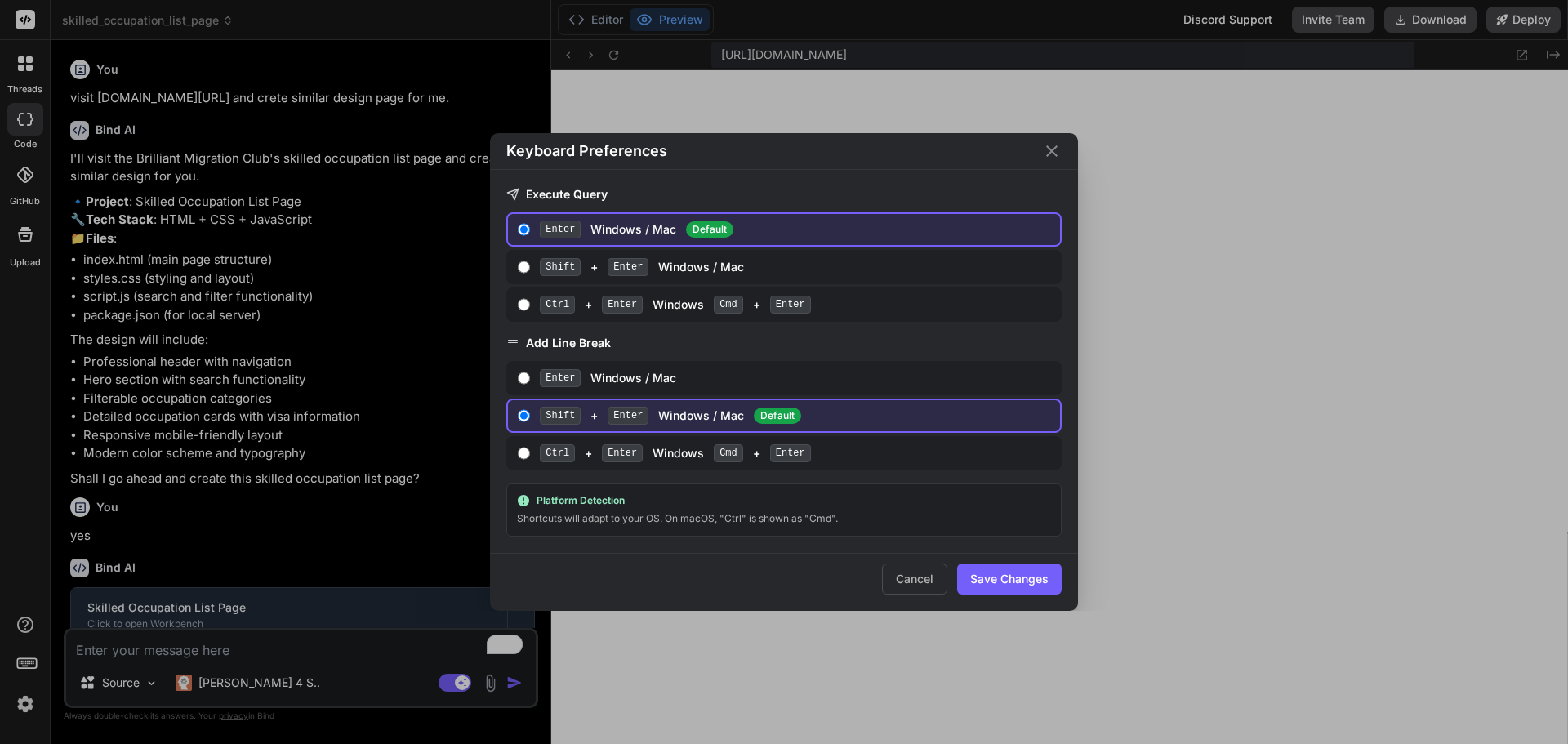
click at [1056, 154] on icon "Close" at bounding box center [1052, 151] width 20 height 20
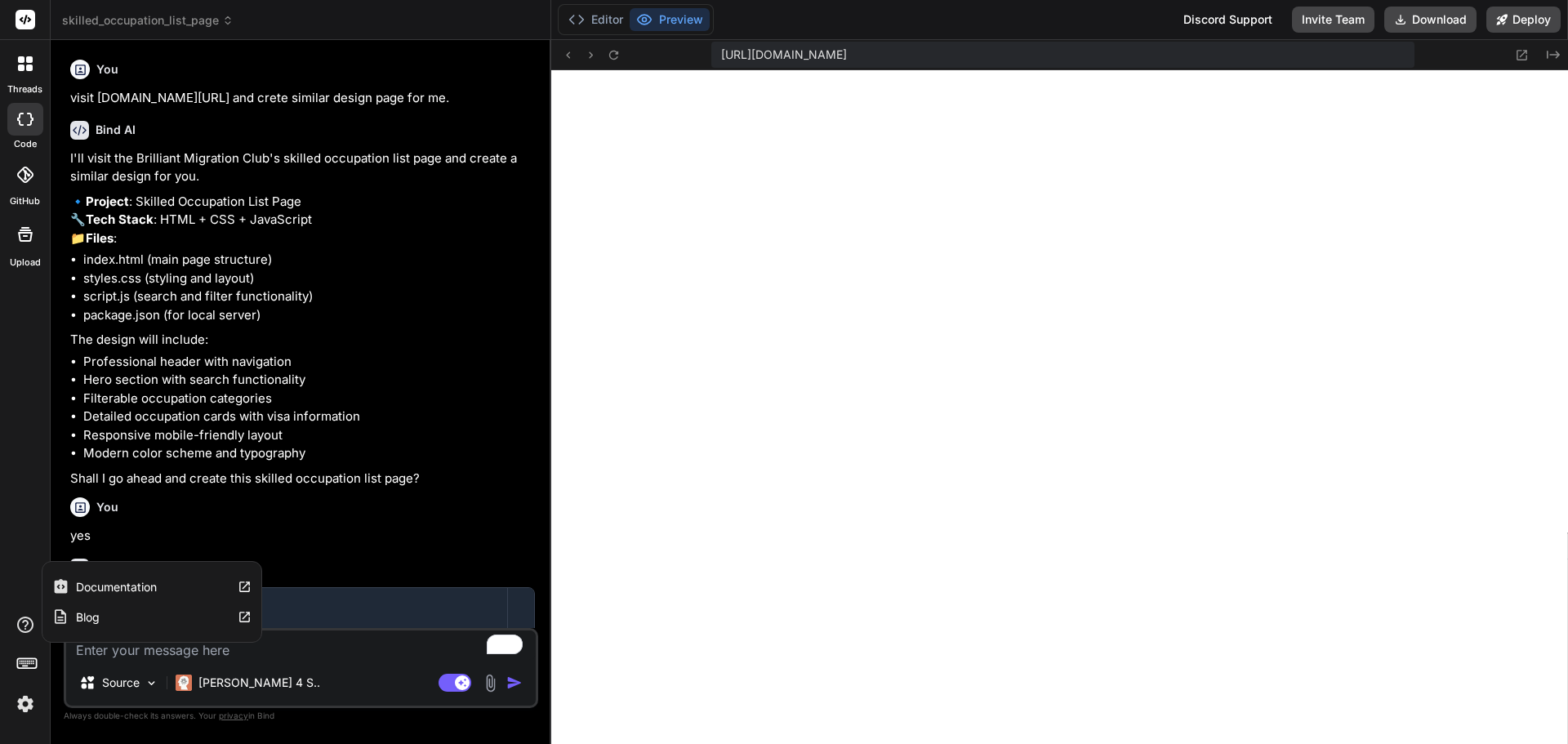
click at [24, 630] on icon at bounding box center [25, 625] width 20 height 20
click at [24, 666] on rect at bounding box center [25, 667] width 5 height 2
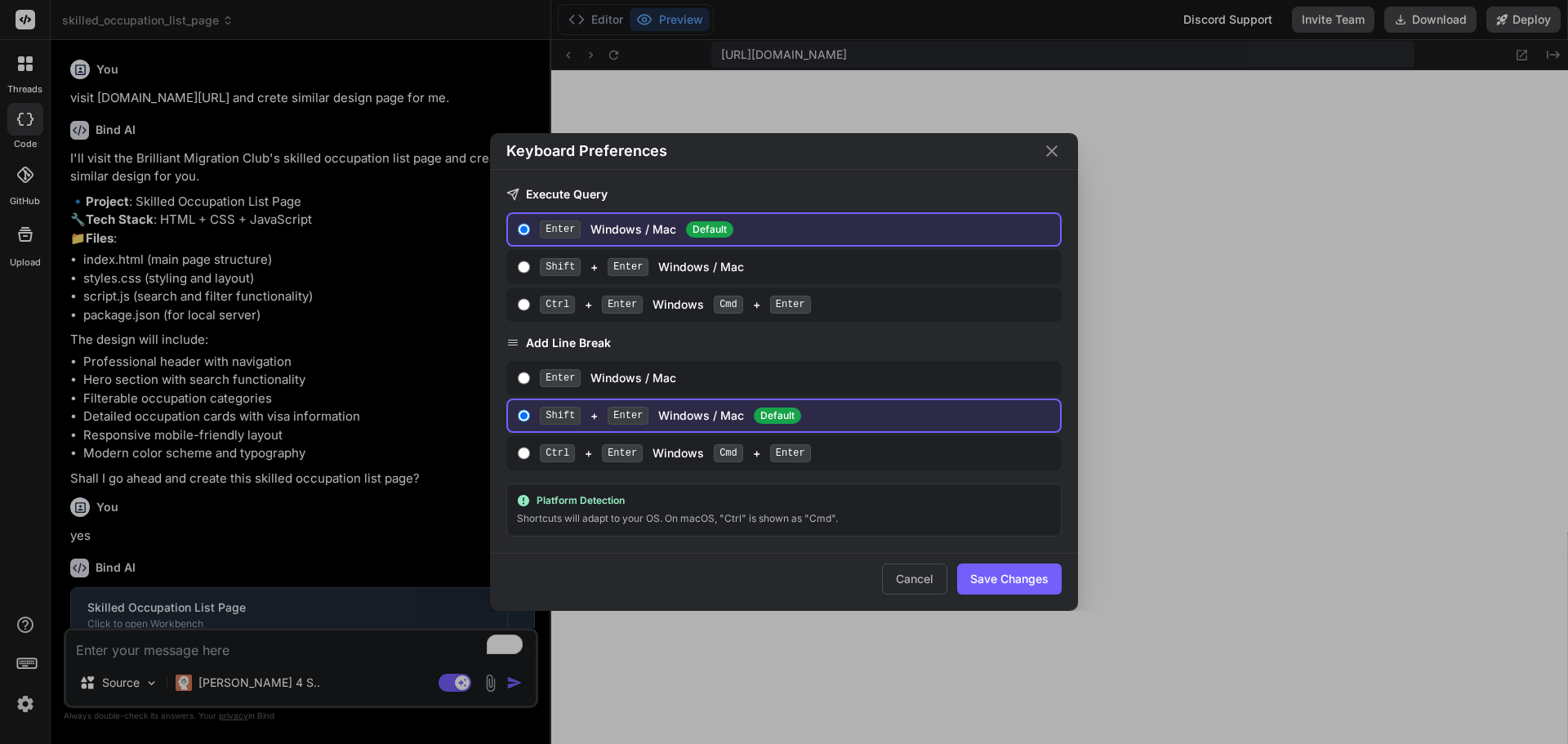
click at [24, 666] on div "Keyboard Preferences Execute Query Enter Windows / Mac Default Shift + Enter Wi…" at bounding box center [784, 372] width 1568 height 744
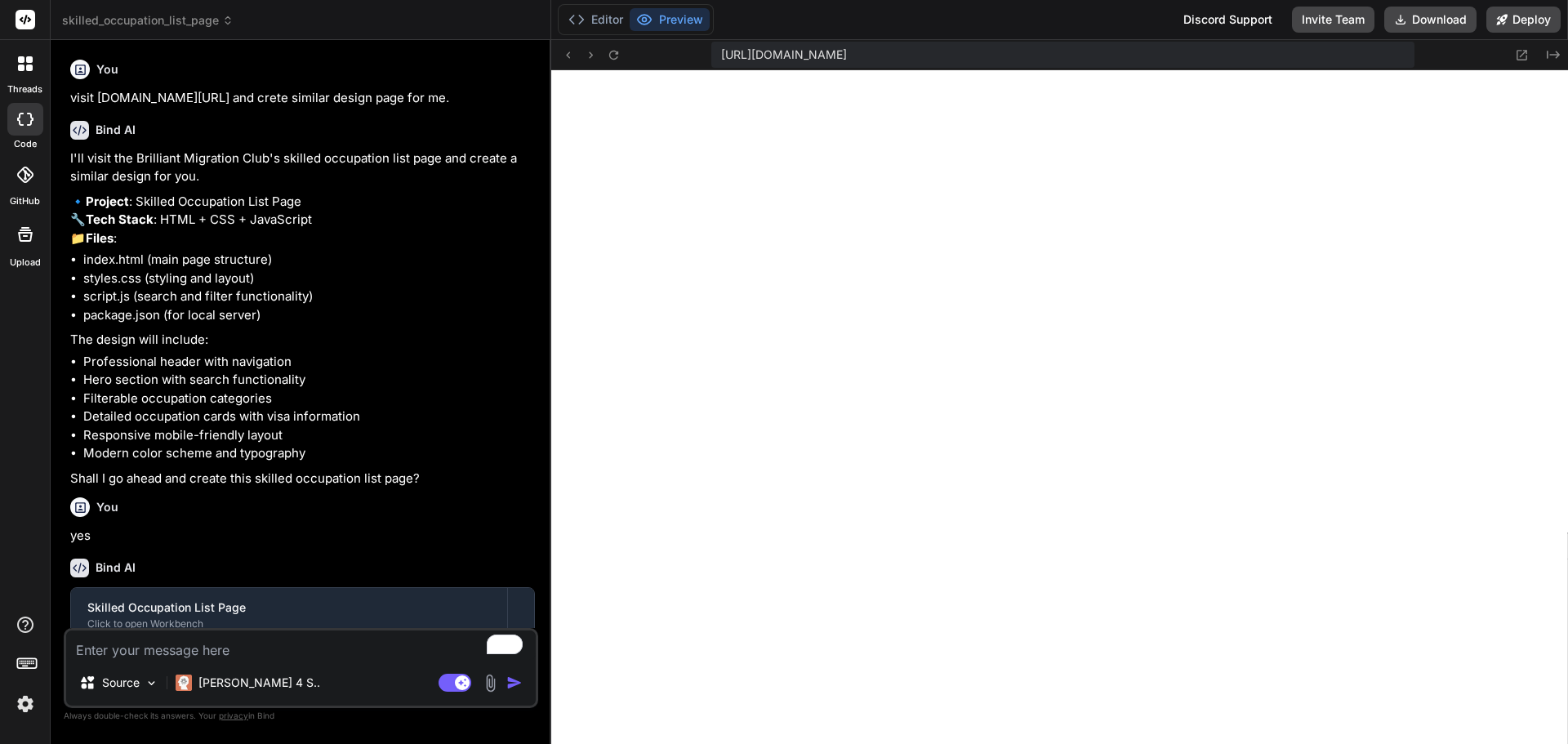
click at [25, 704] on img at bounding box center [25, 704] width 28 height 28
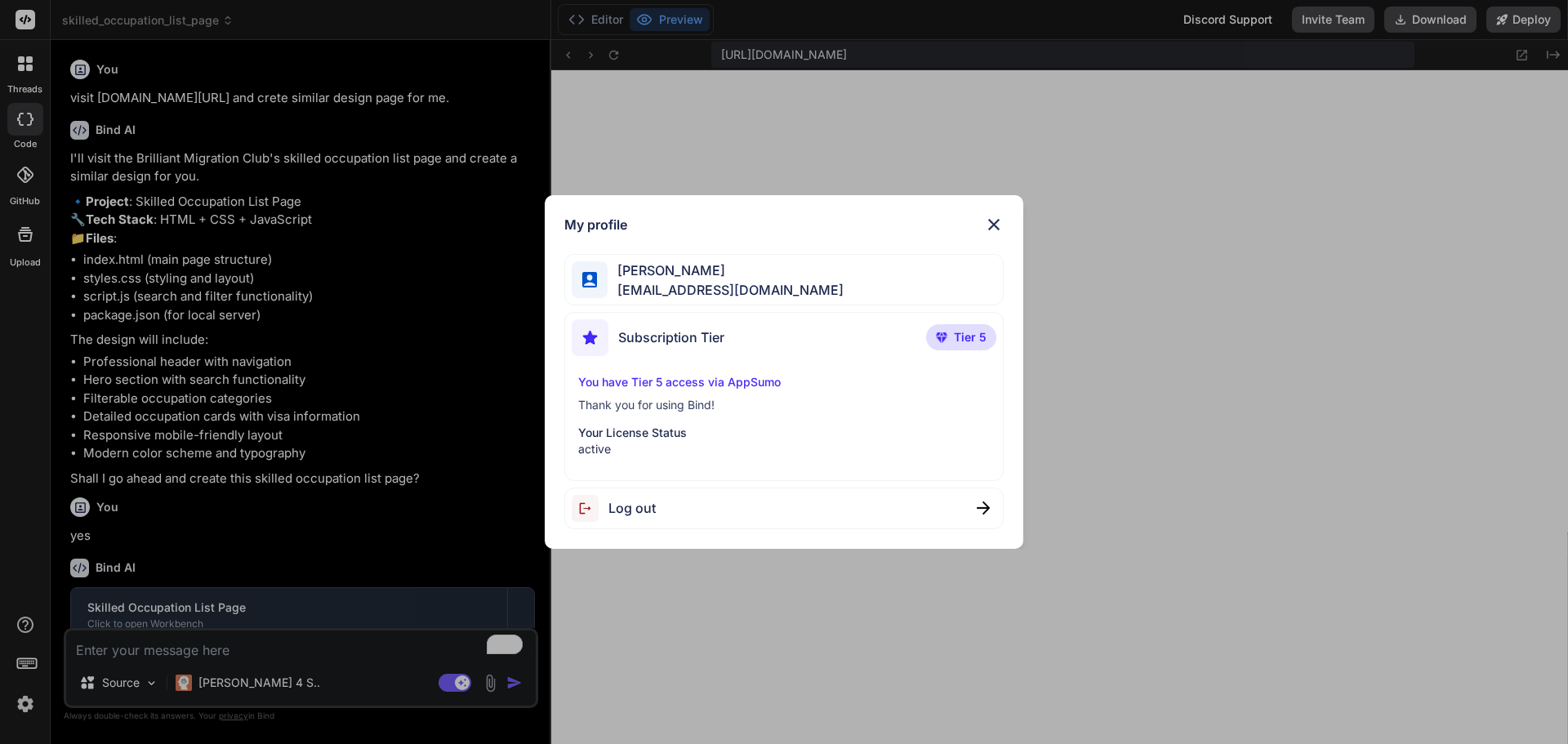
click at [997, 231] on img at bounding box center [994, 225] width 20 height 20
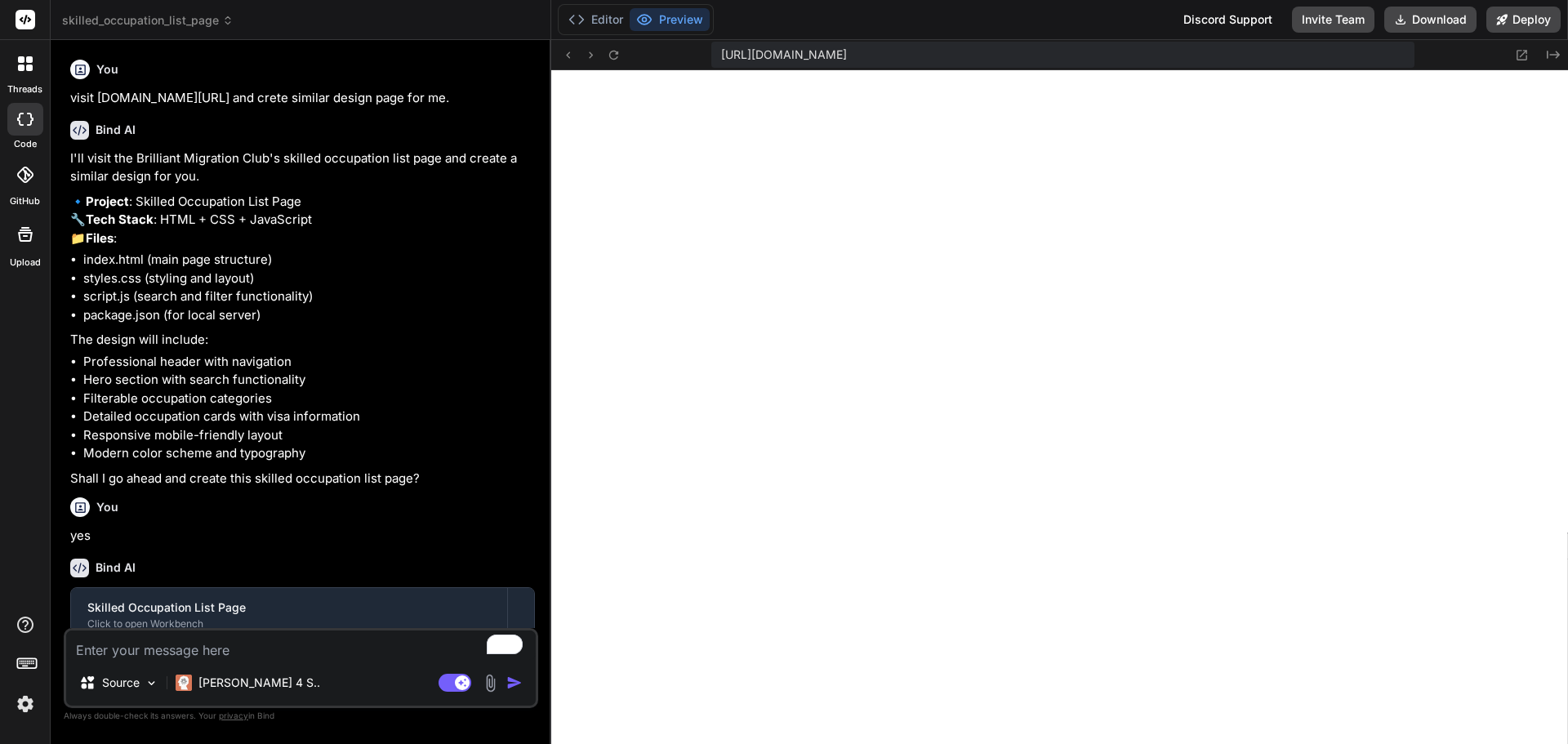
click at [28, 86] on label "threads" at bounding box center [24, 89] width 35 height 13
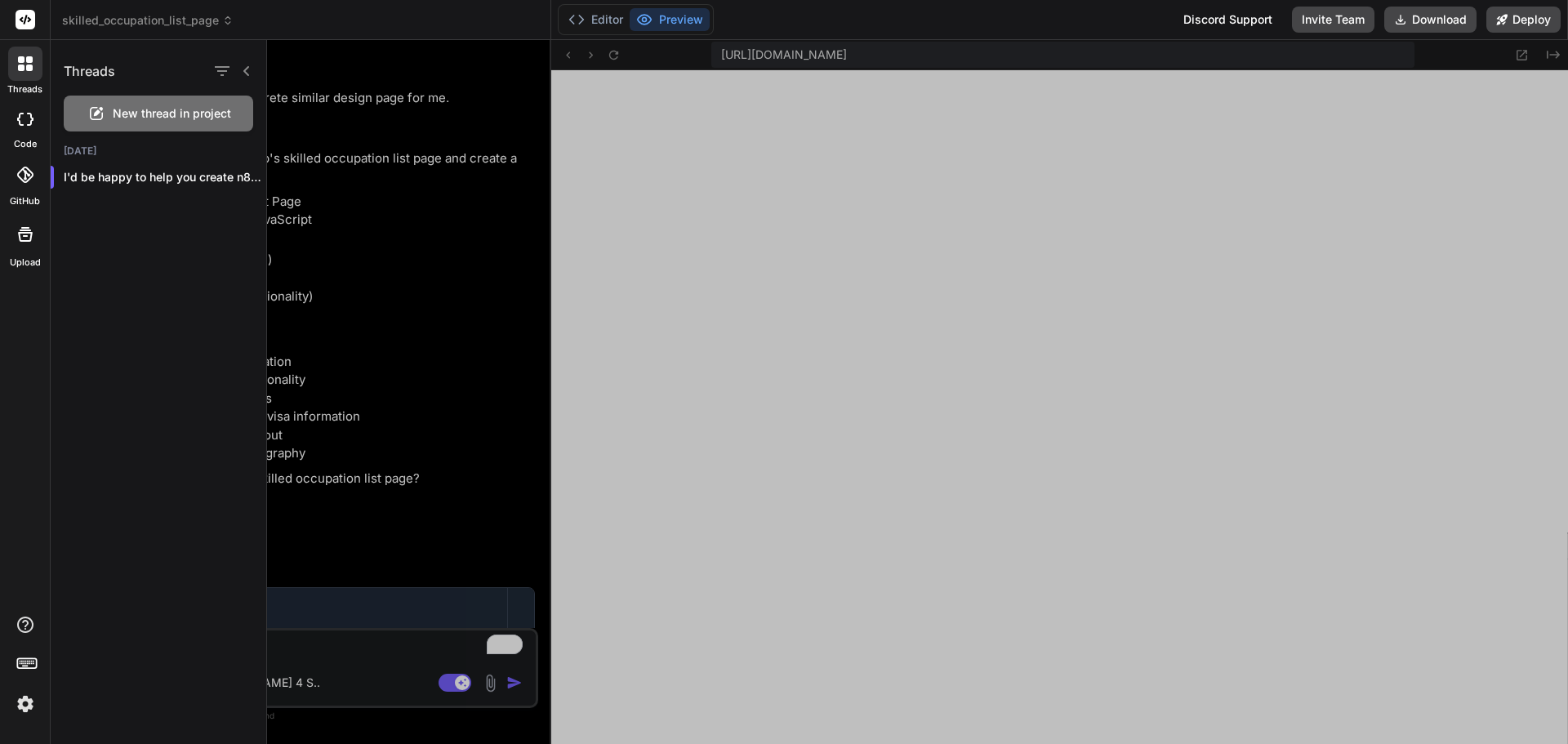
click at [25, 128] on div at bounding box center [25, 120] width 36 height 32
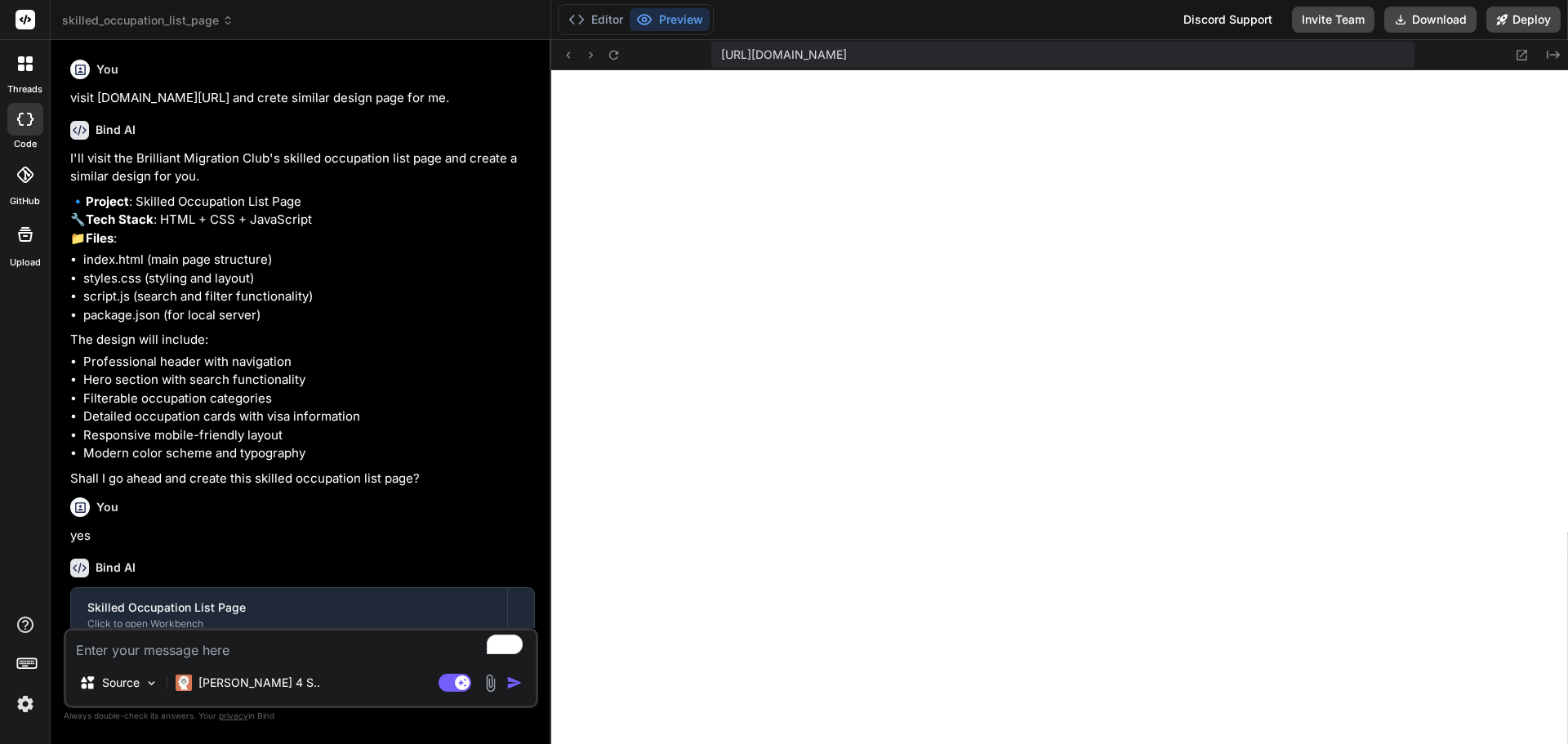
click at [27, 187] on div at bounding box center [25, 175] width 36 height 36
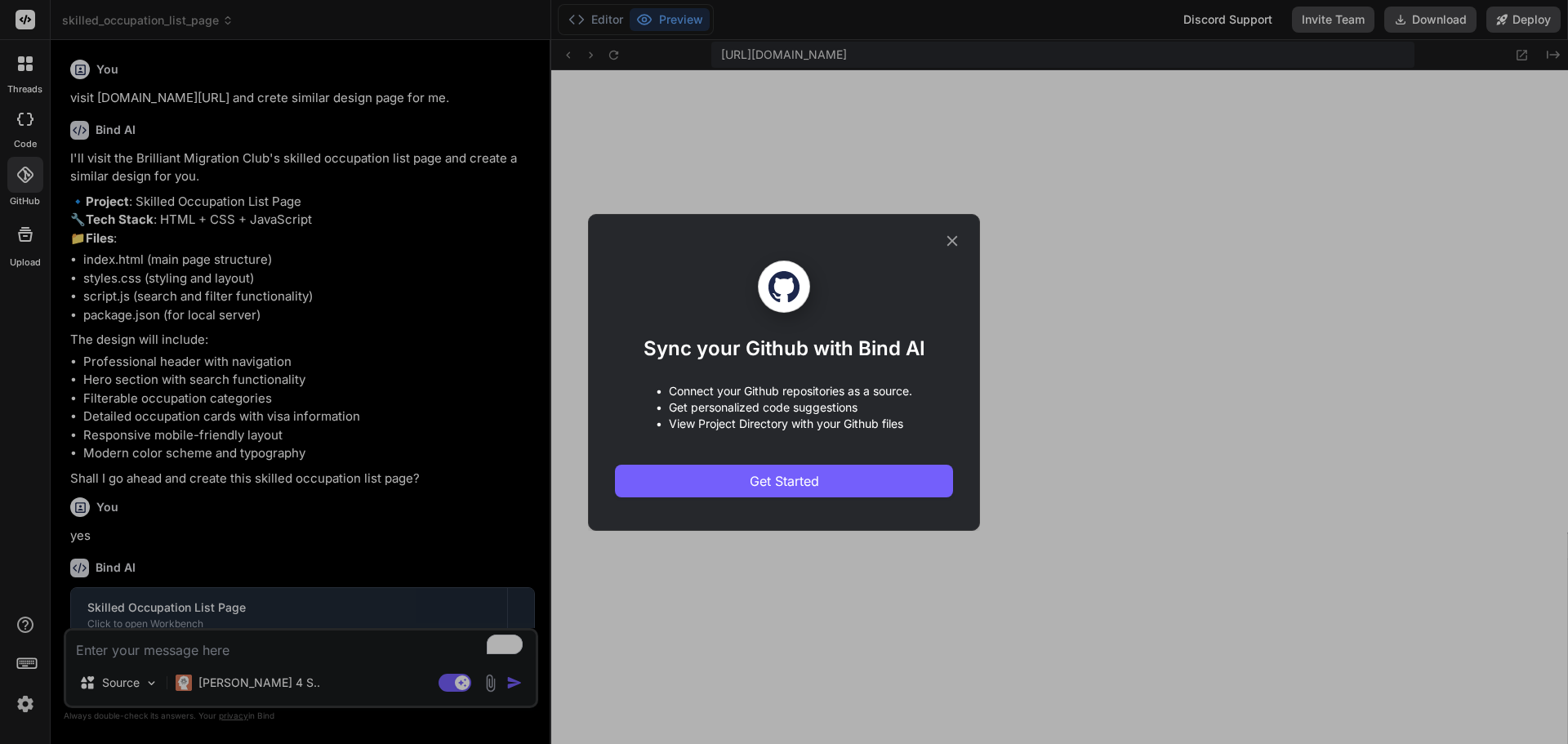
click at [946, 245] on icon at bounding box center [952, 241] width 18 height 18
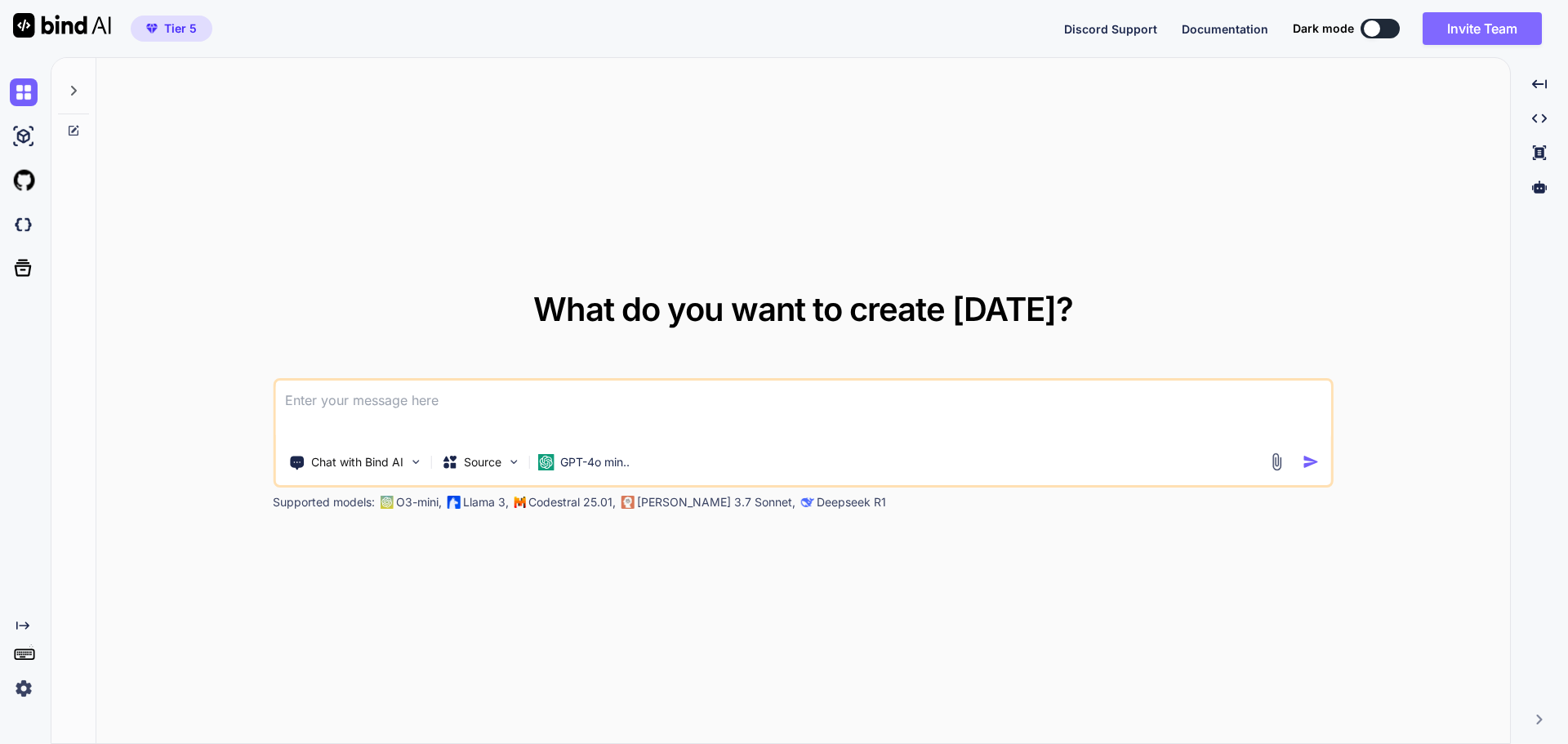
click at [1512, 38] on button "Invite Team" at bounding box center [1483, 29] width 120 height 32
type textarea "x"
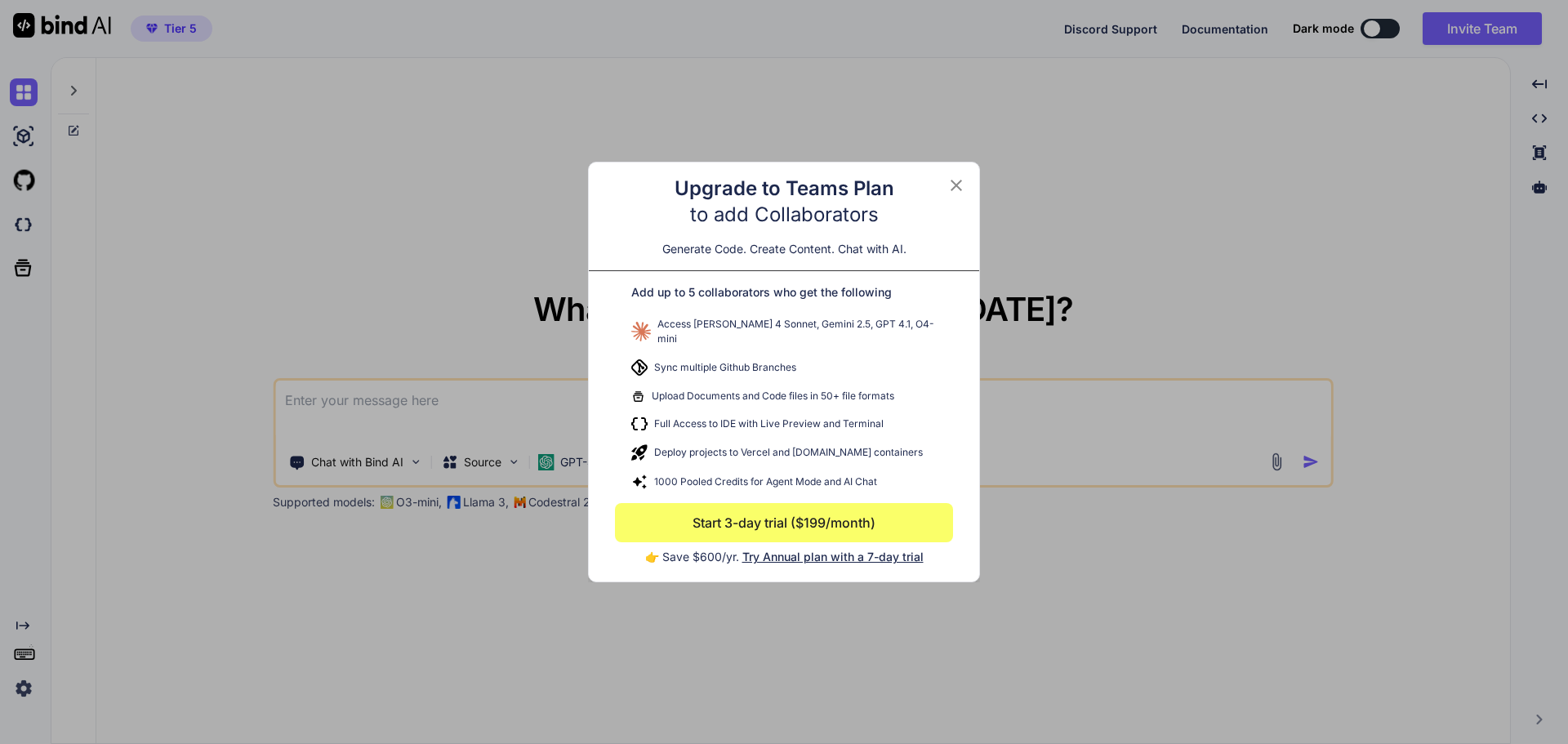
click at [957, 190] on icon at bounding box center [956, 185] width 12 height 12
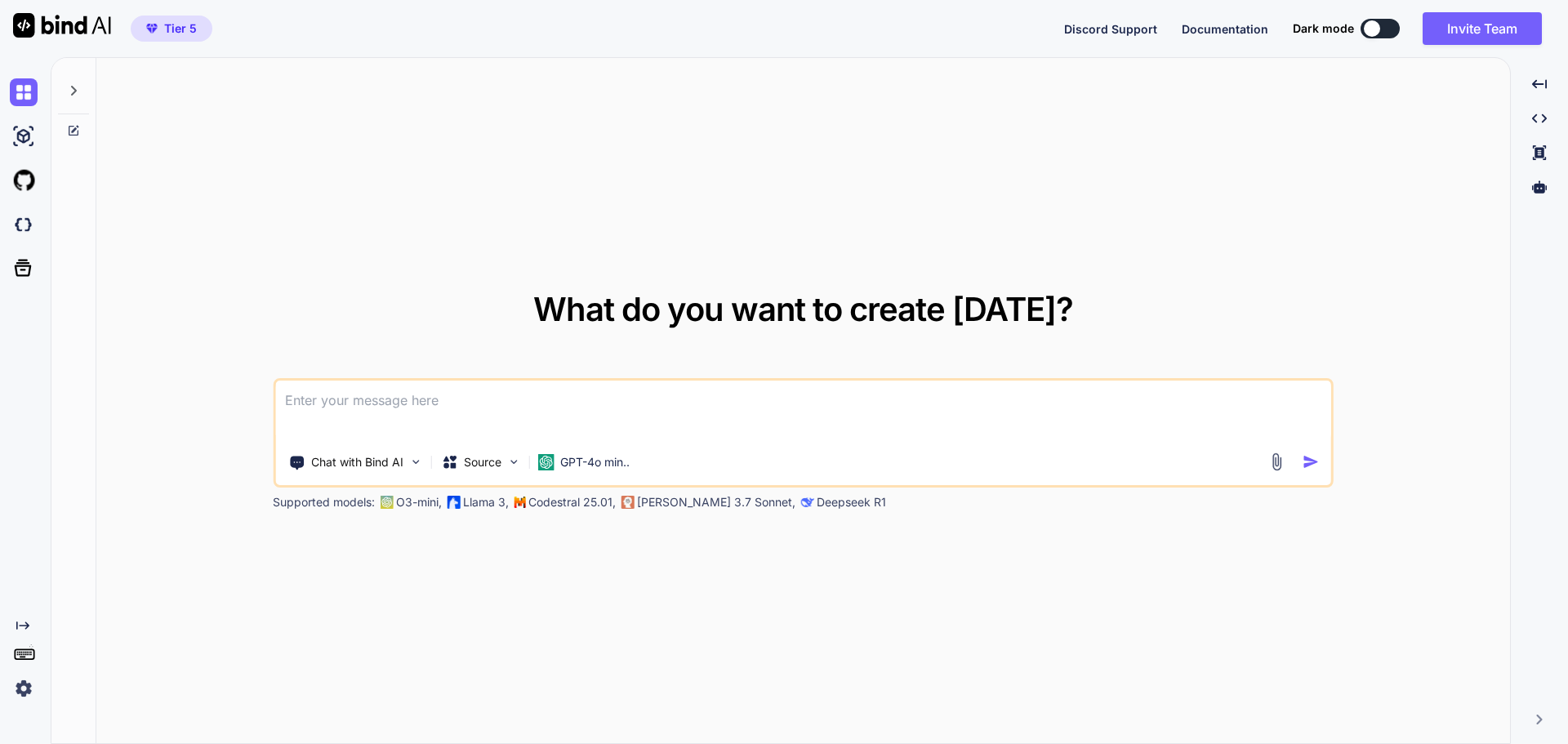
click at [36, 16] on img at bounding box center [62, 25] width 98 height 24
click at [1532, 198] on div at bounding box center [1539, 187] width 44 height 28
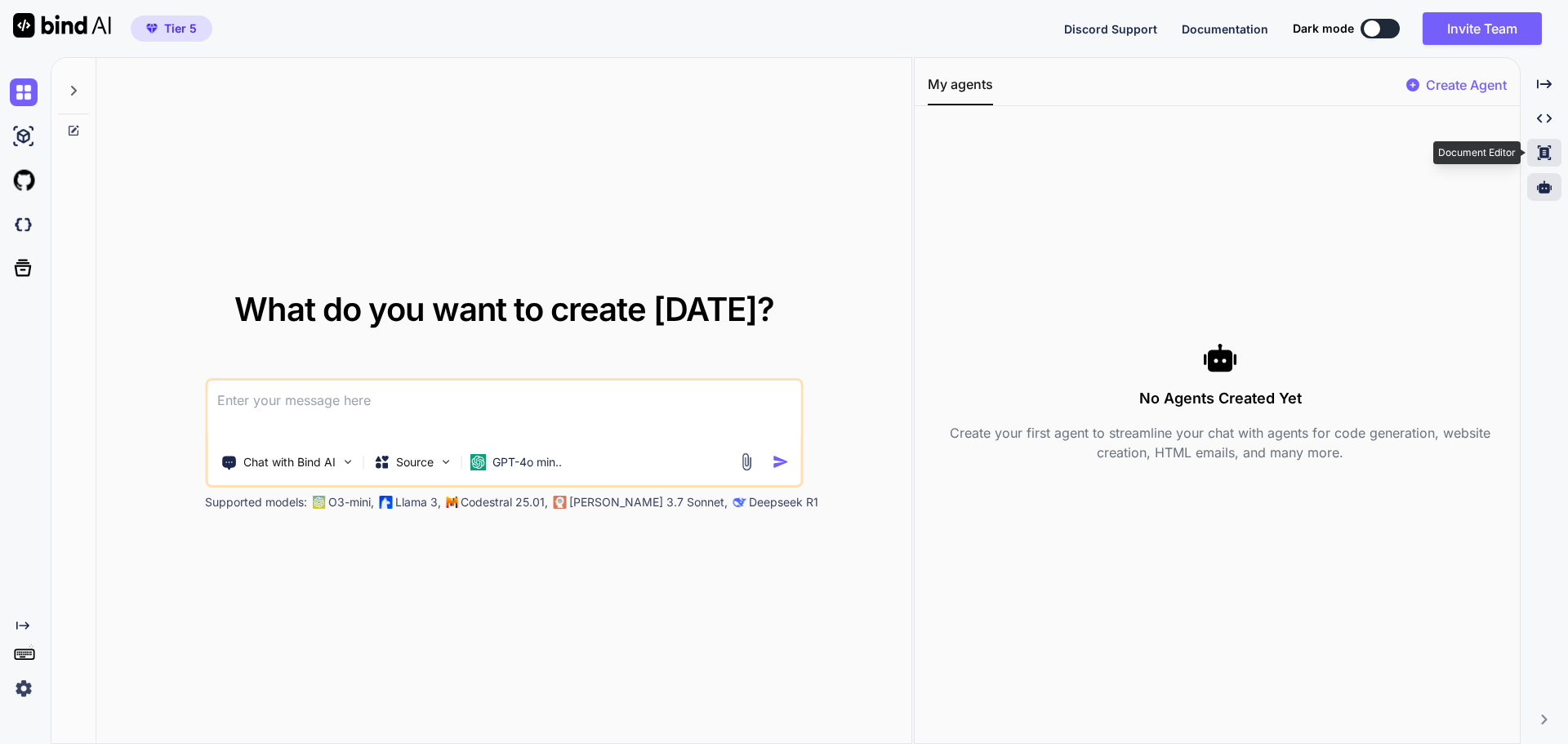
click at [1550, 148] on icon at bounding box center [1545, 153] width 13 height 14
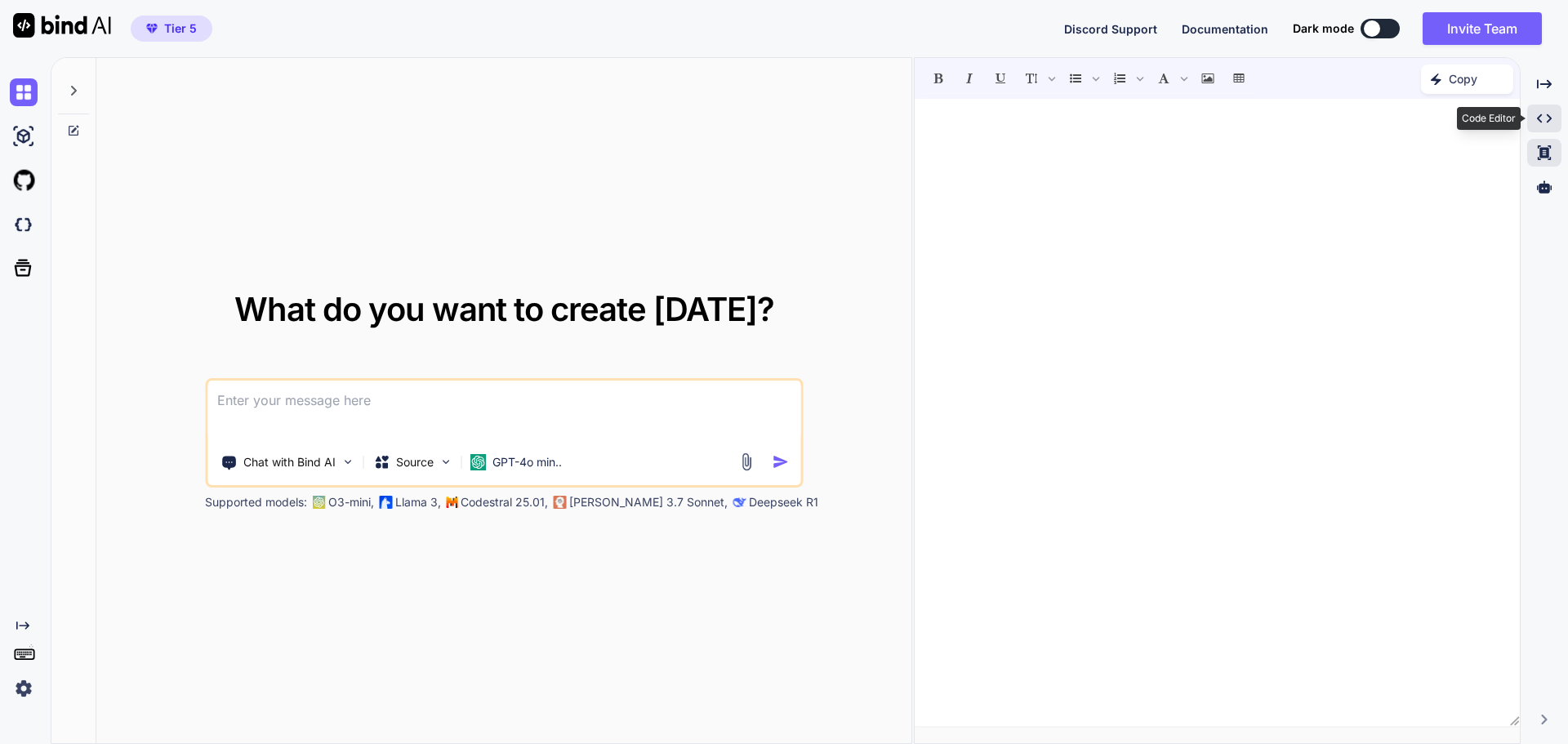
click at [1548, 115] on icon at bounding box center [1545, 119] width 14 height 9
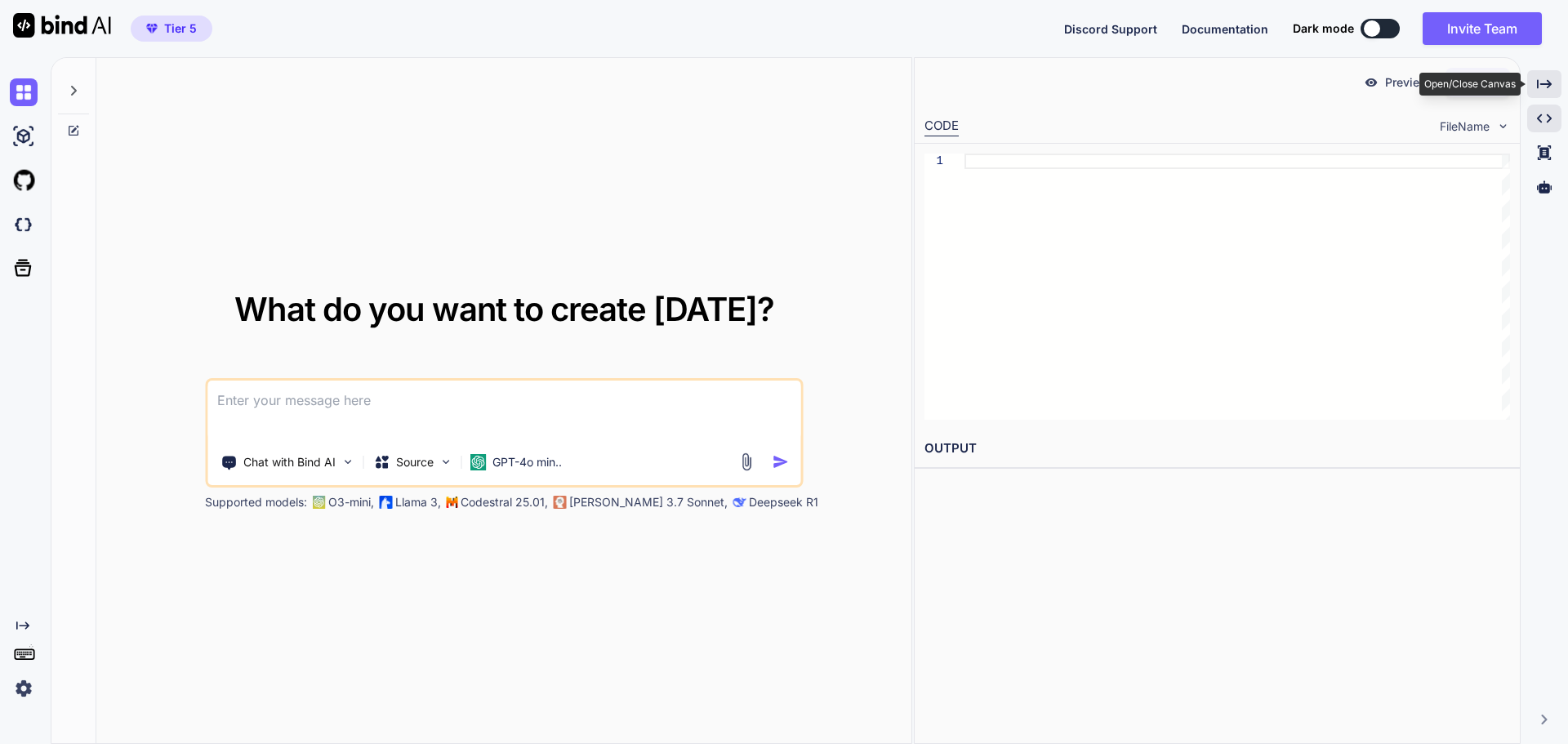
click at [1547, 84] on icon "Created with Pixso." at bounding box center [1545, 84] width 14 height 14
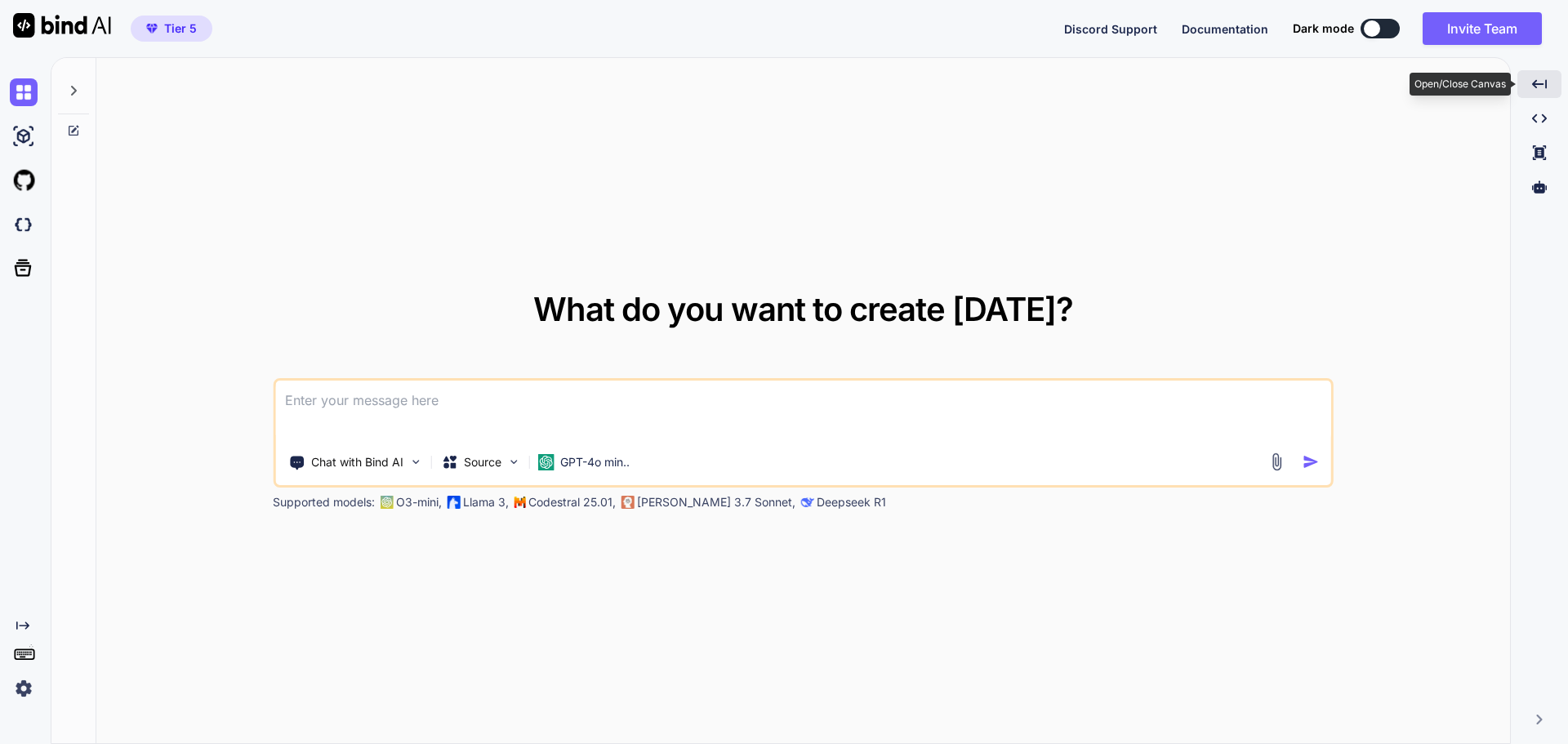
click at [1547, 84] on icon at bounding box center [1539, 84] width 14 height 9
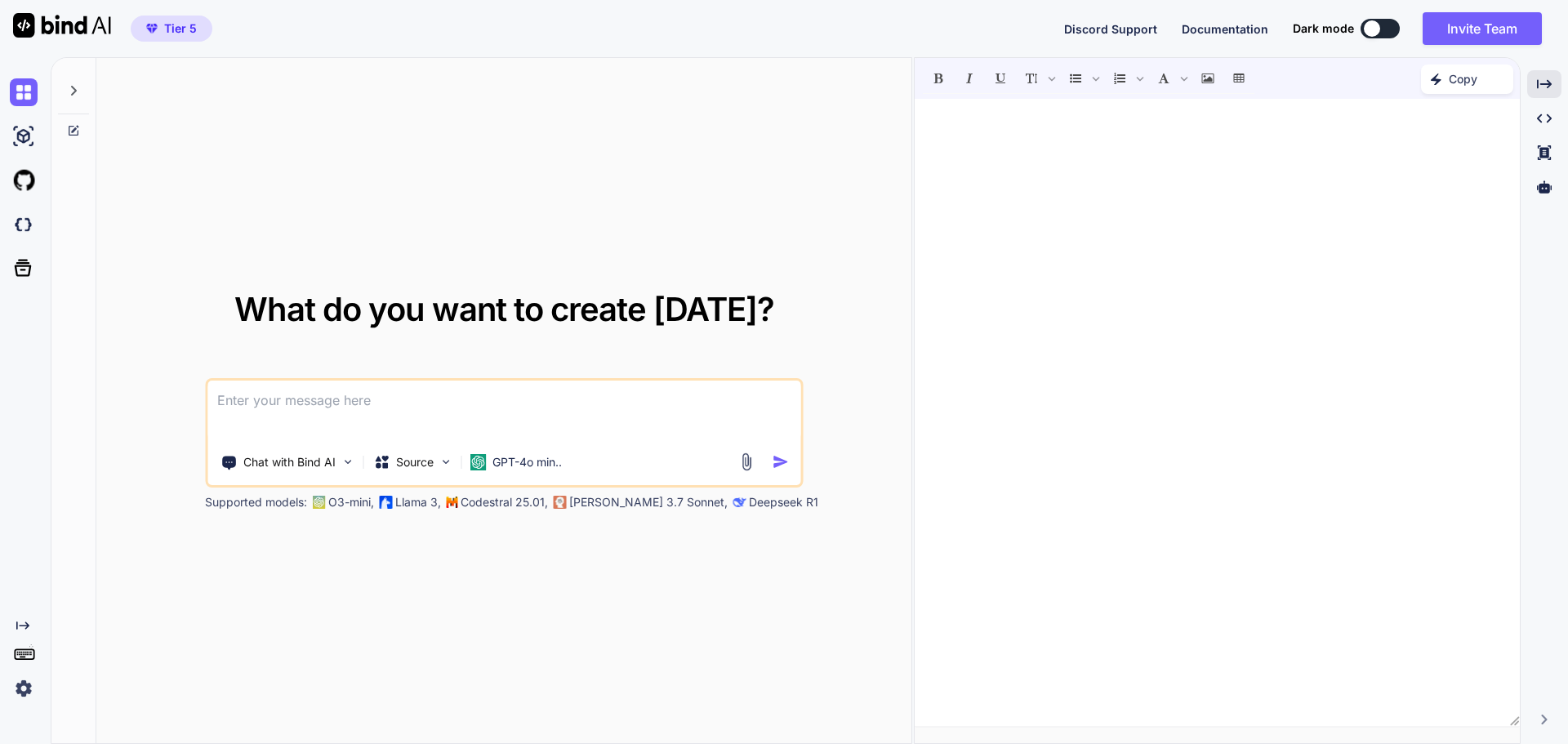
click at [1123, 35] on span "Discord Support" at bounding box center [1112, 29] width 93 height 13
